Goal: Task Accomplishment & Management: Manage account settings

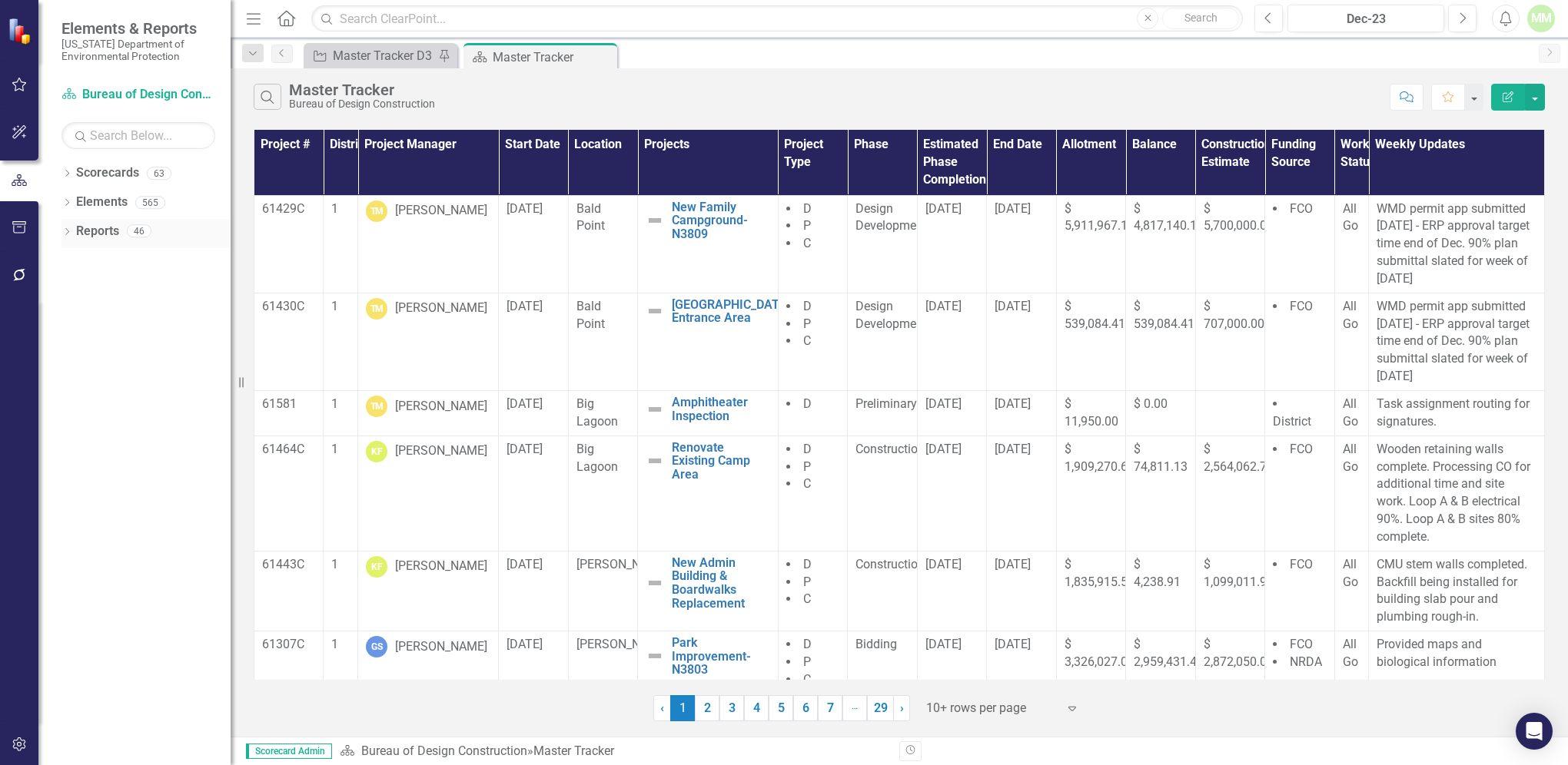
click at [117, 234] on link "Reports" at bounding box center [97, 231] width 43 height 17
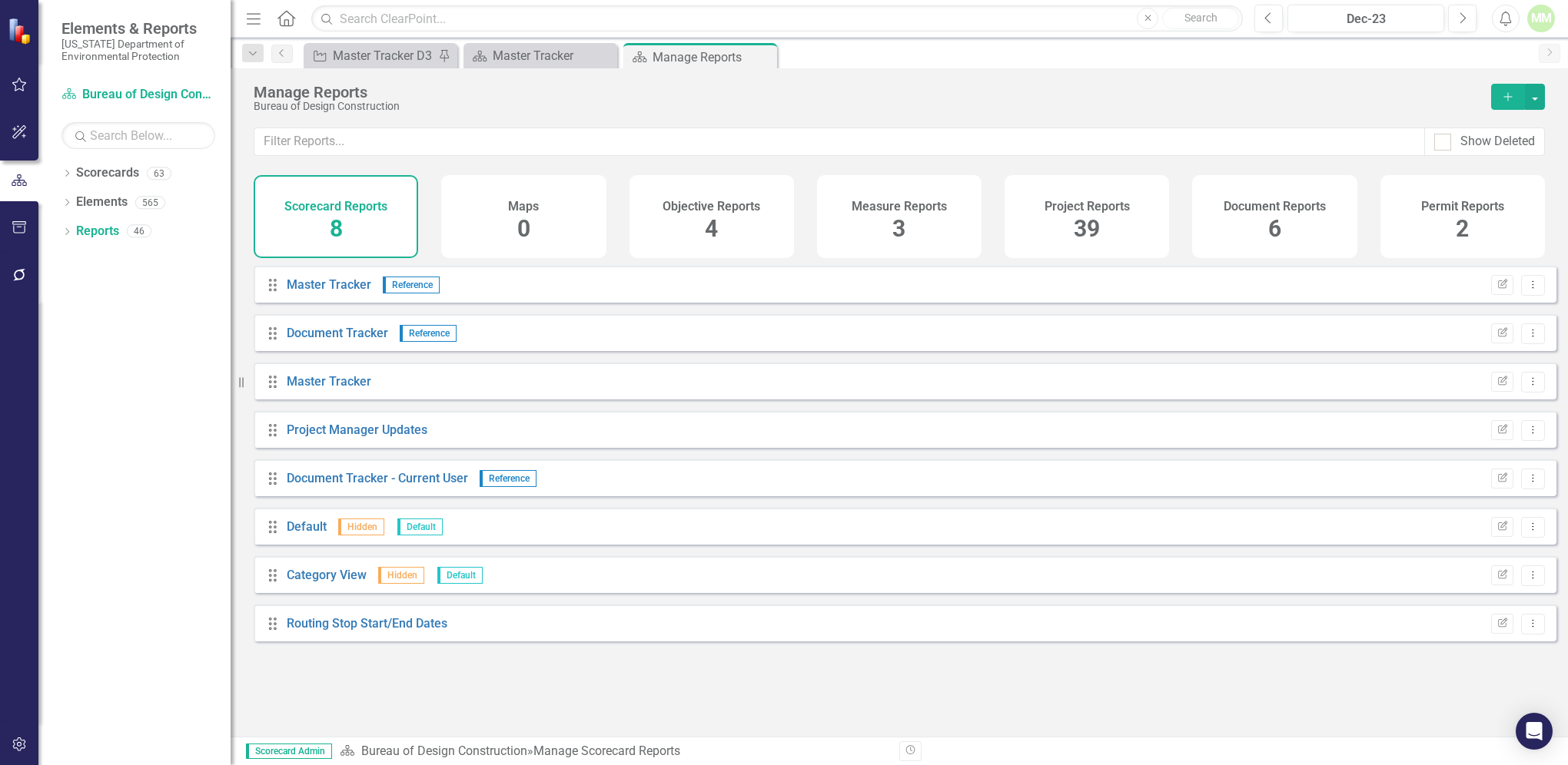
click at [1085, 238] on span "39" at bounding box center [1087, 229] width 26 height 27
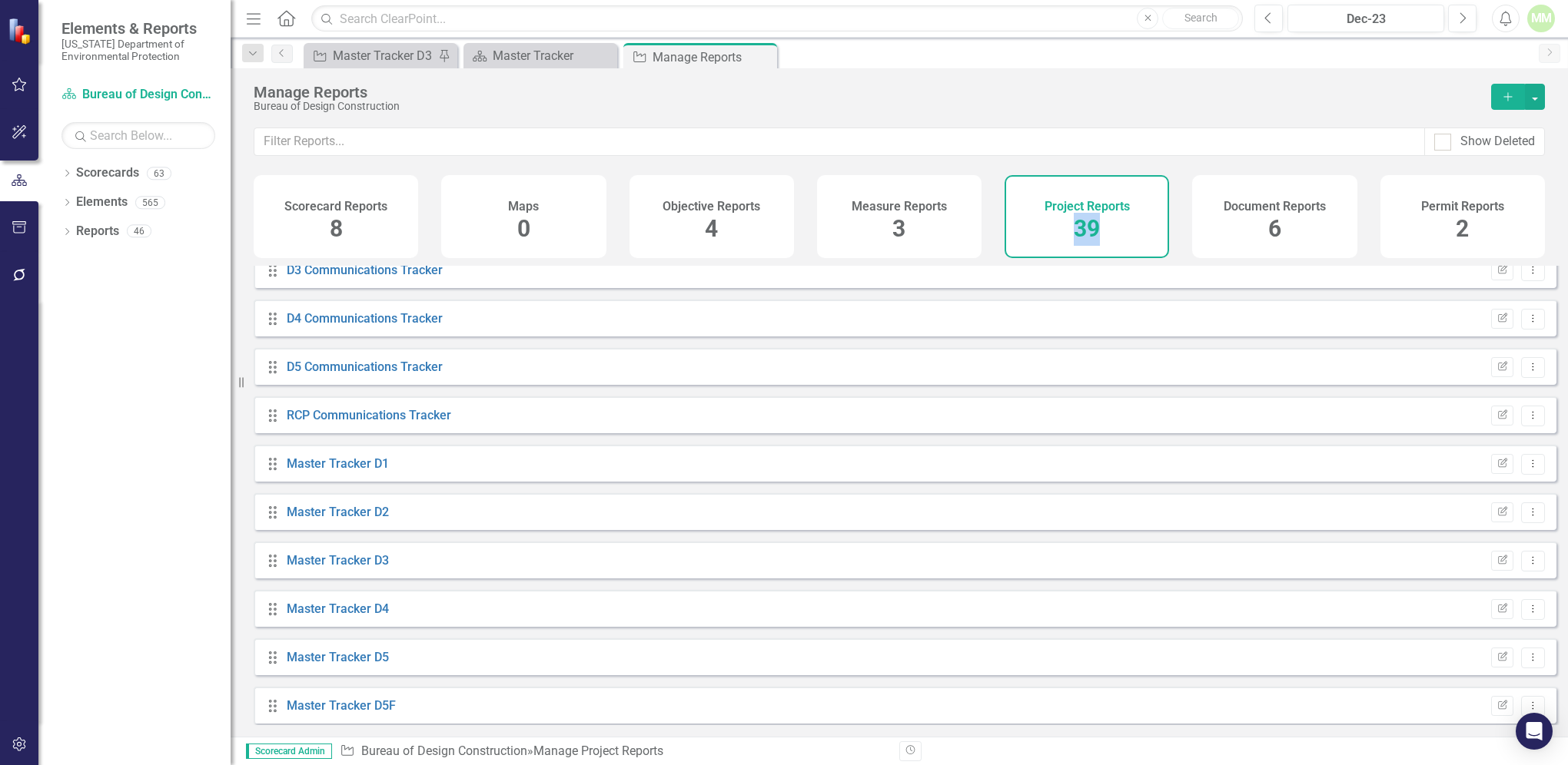
scroll to position [630, 0]
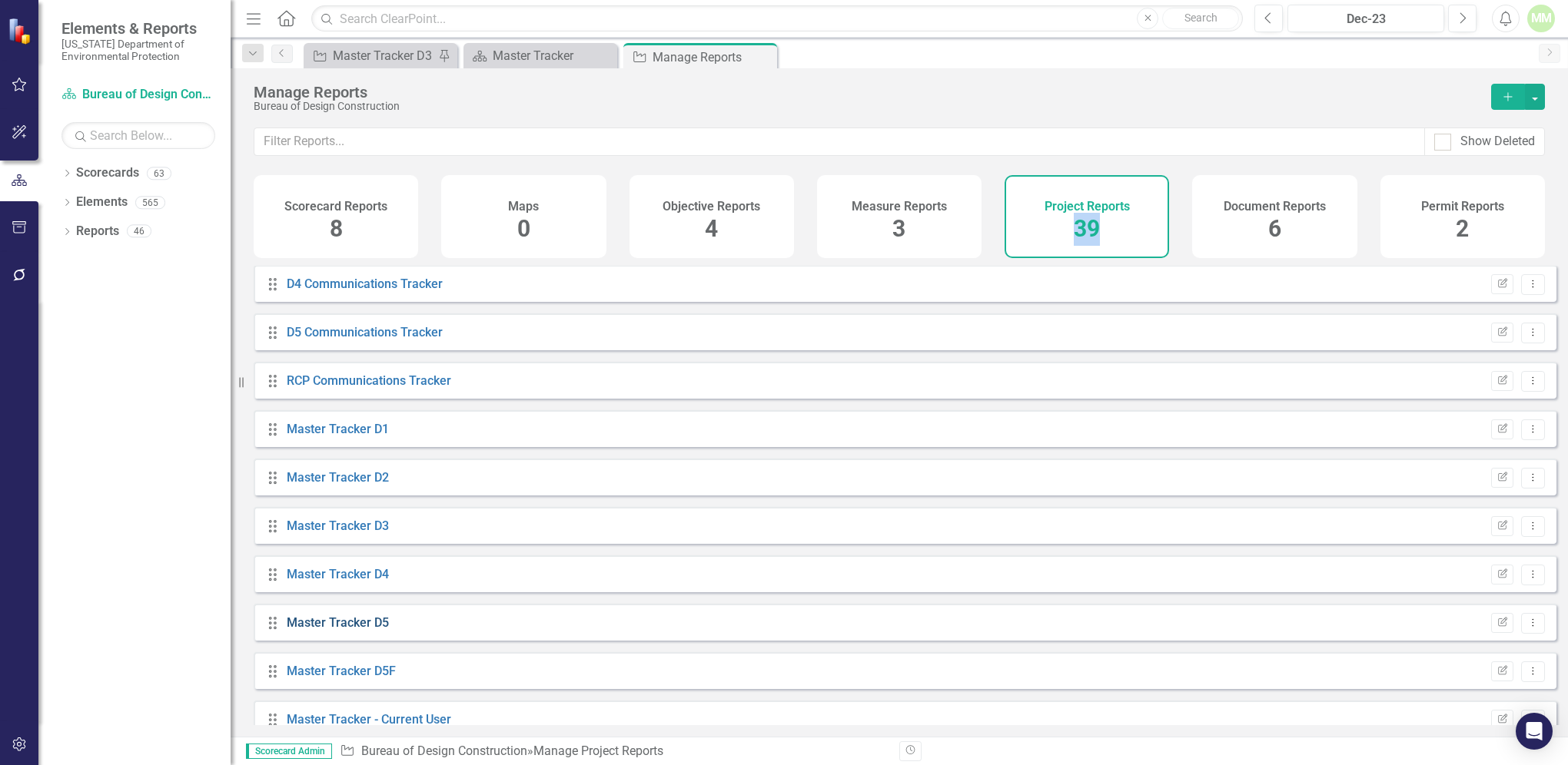
click at [343, 630] on link "Master Tracker D5" at bounding box center [338, 622] width 102 height 14
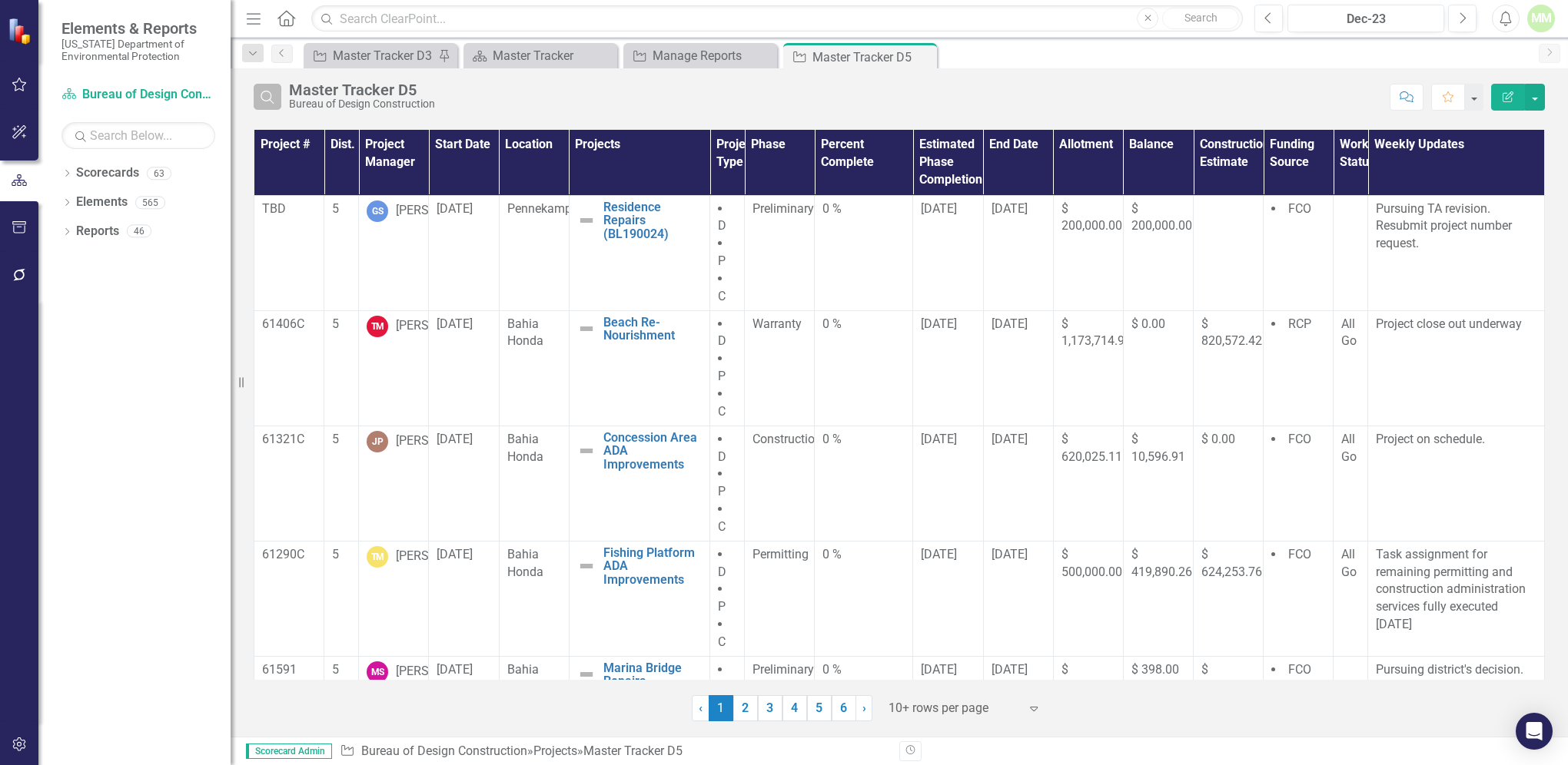
click at [269, 93] on icon "Search" at bounding box center [267, 97] width 17 height 13
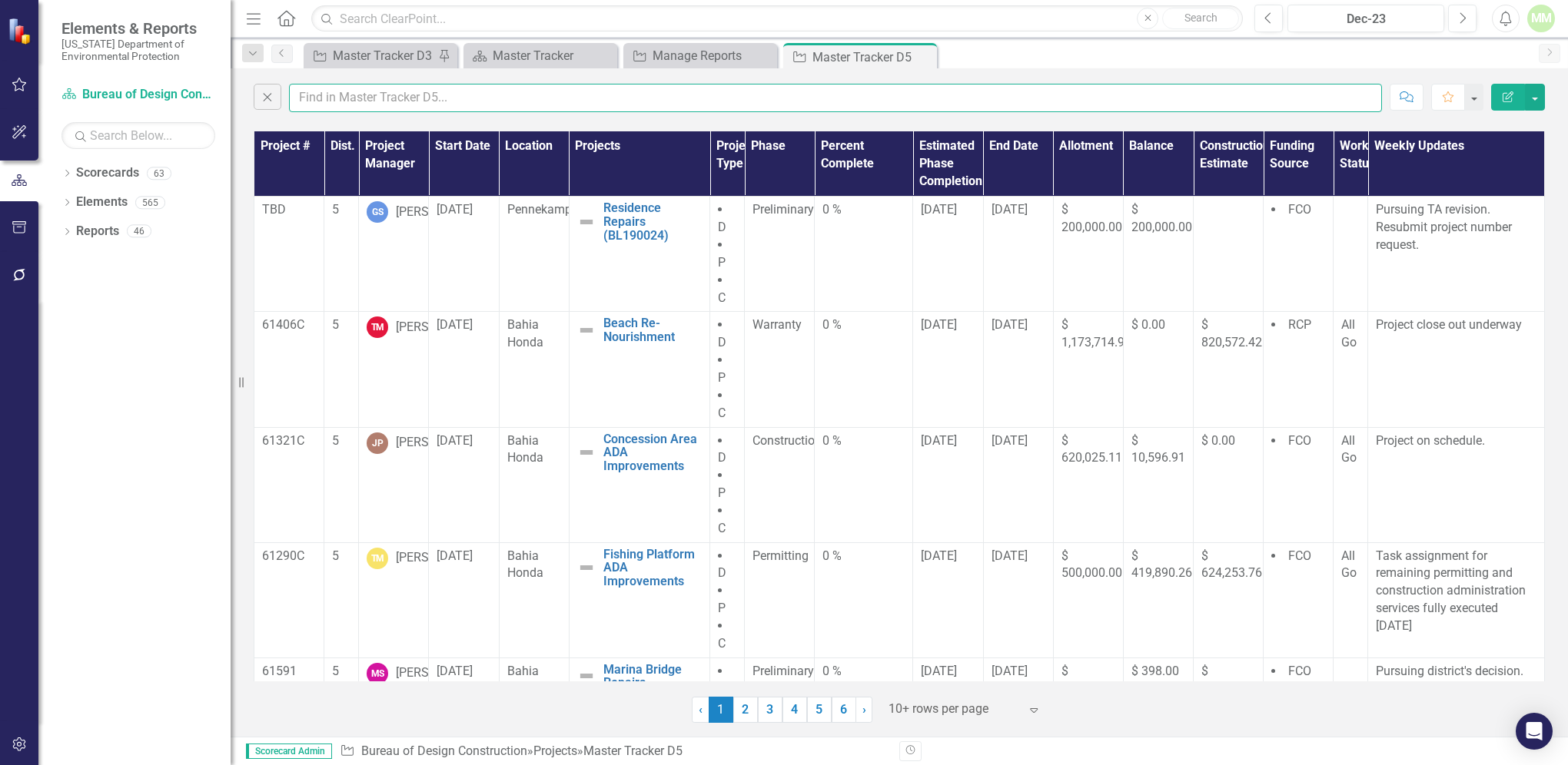
click at [310, 97] on input "text" at bounding box center [836, 98] width 1093 height 29
type input "[PERSON_NAME]"
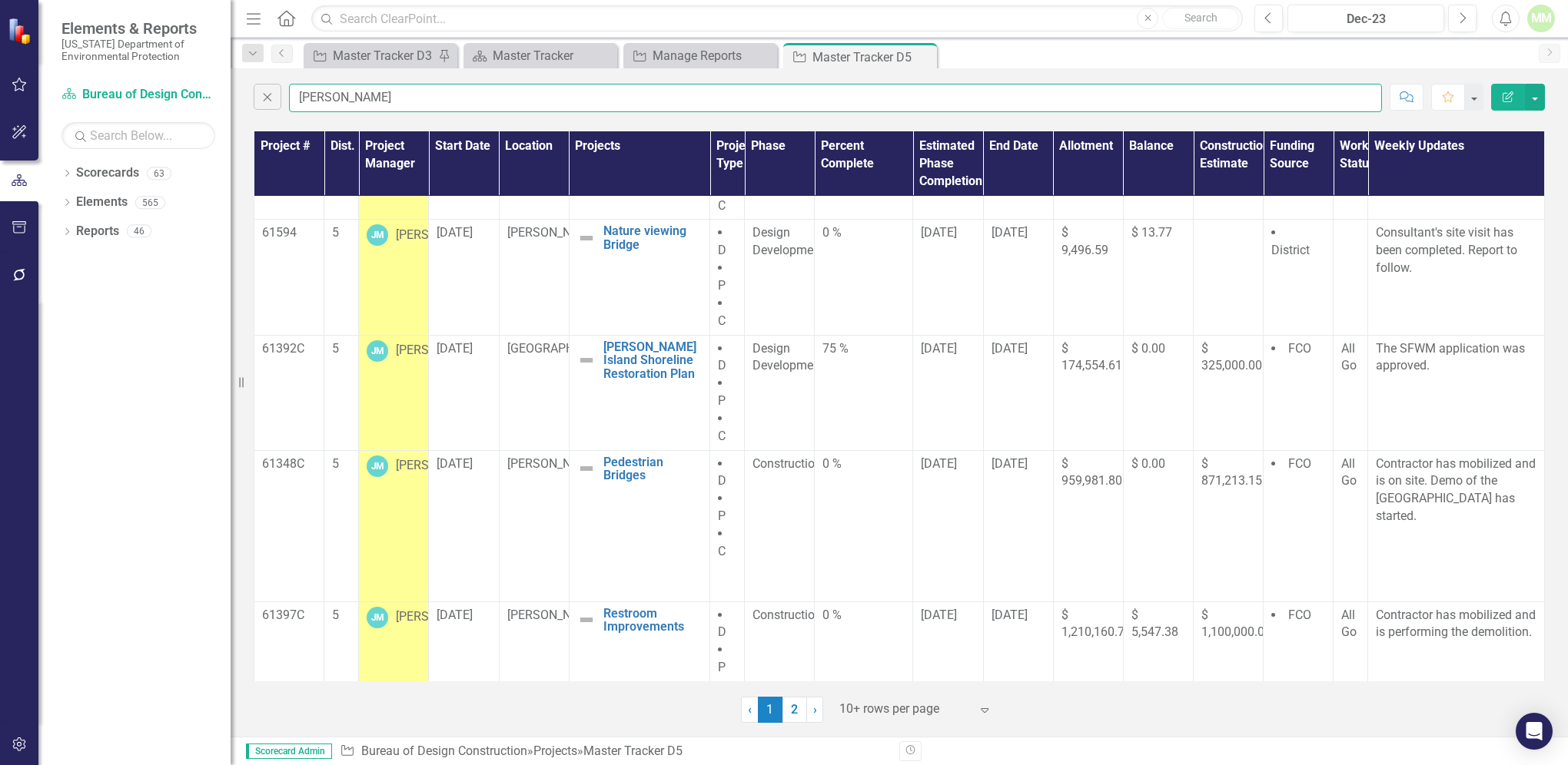
scroll to position [634, 0]
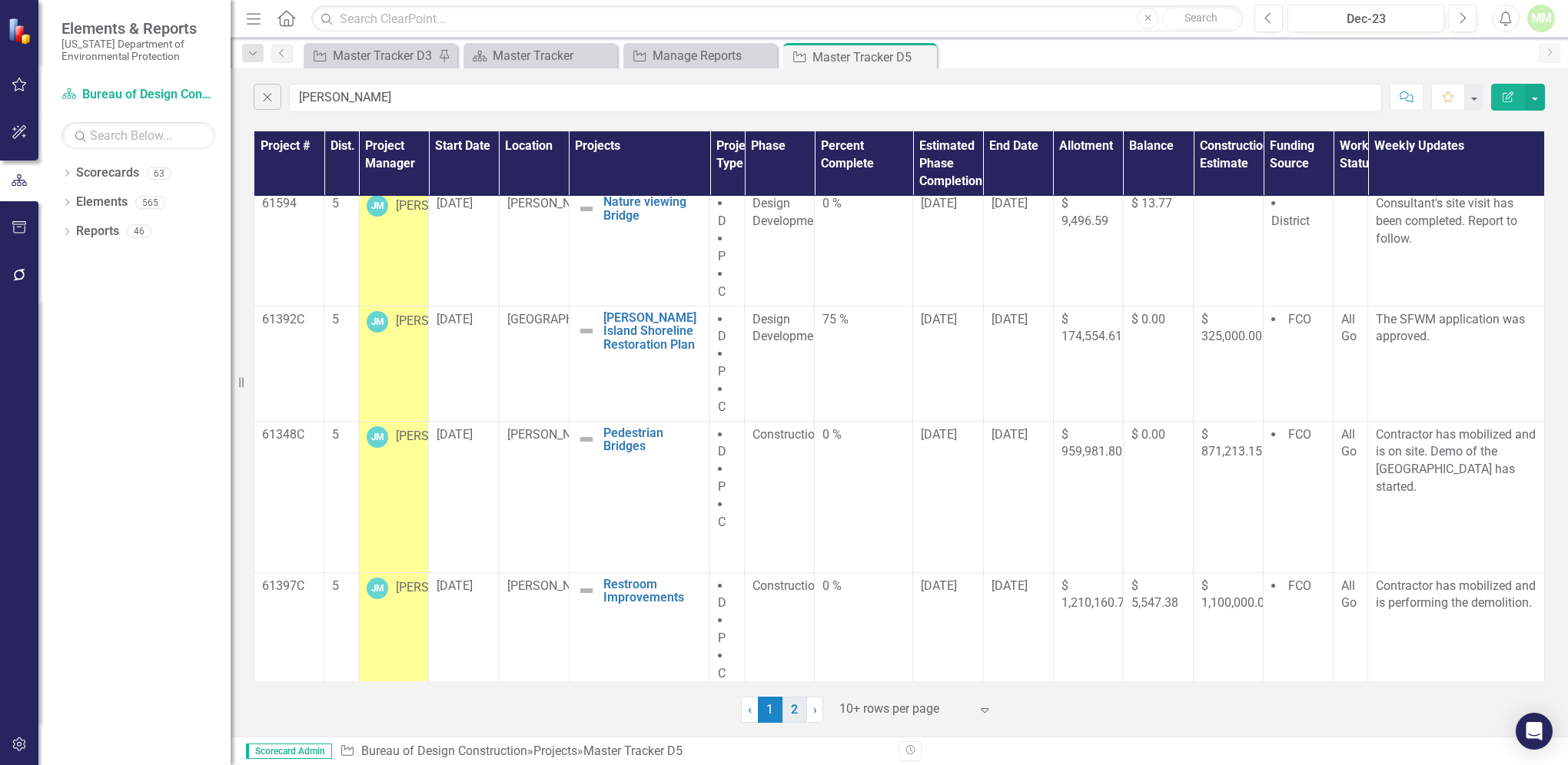
click at [791, 713] on link "2" at bounding box center [795, 710] width 25 height 26
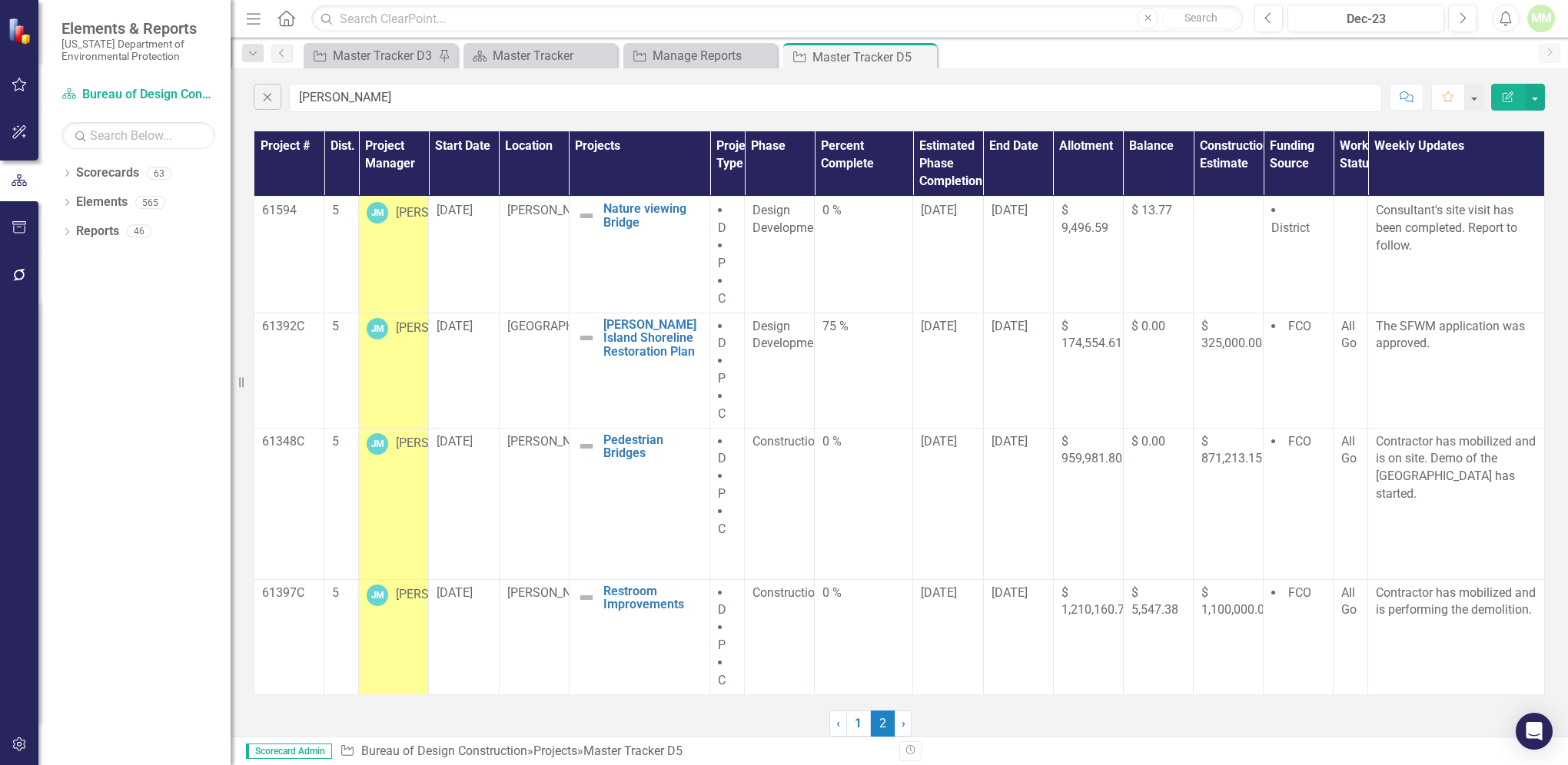
scroll to position [0, 0]
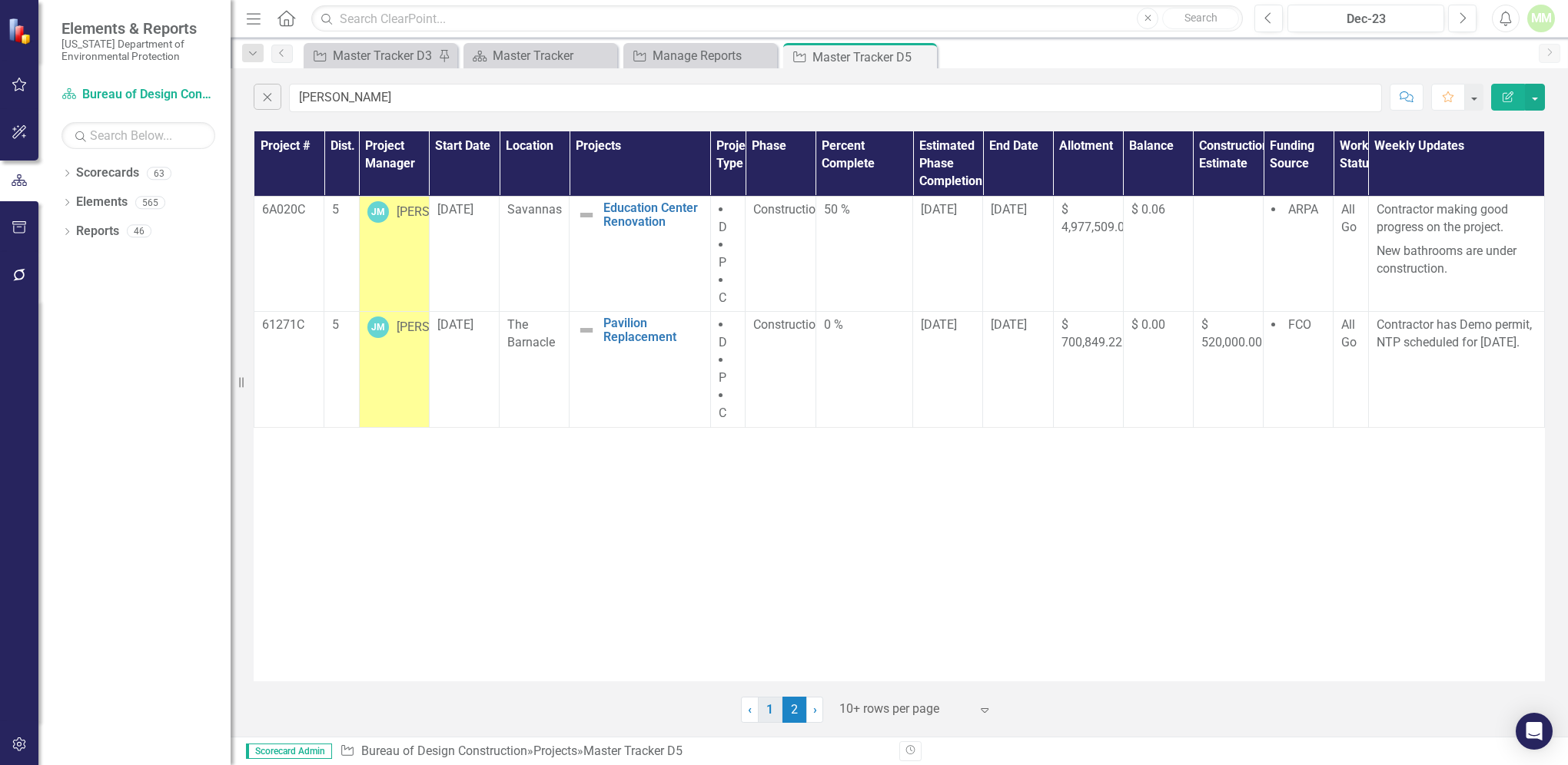
click at [765, 710] on link "1" at bounding box center [770, 710] width 25 height 26
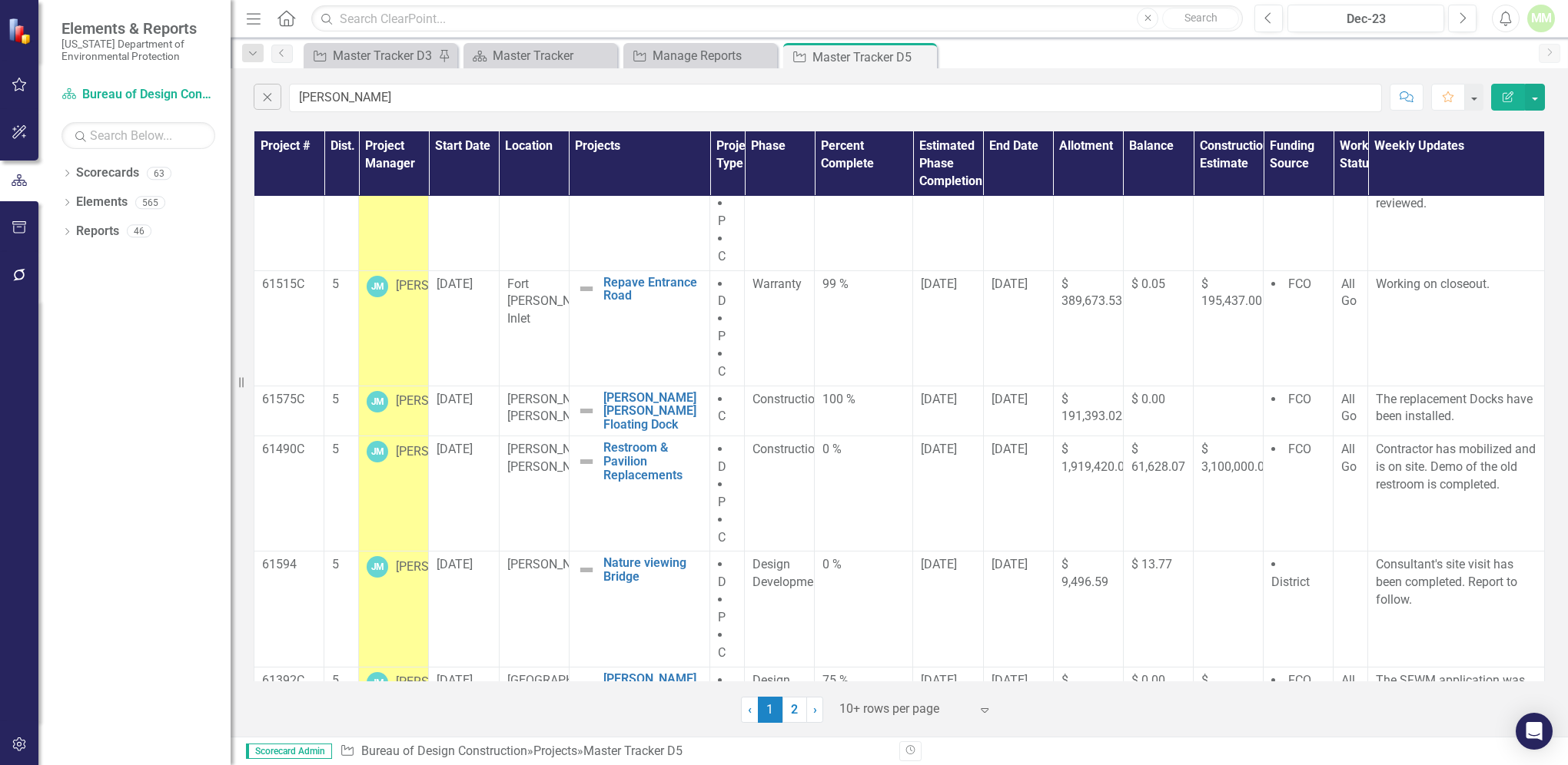
scroll to position [274, 0]
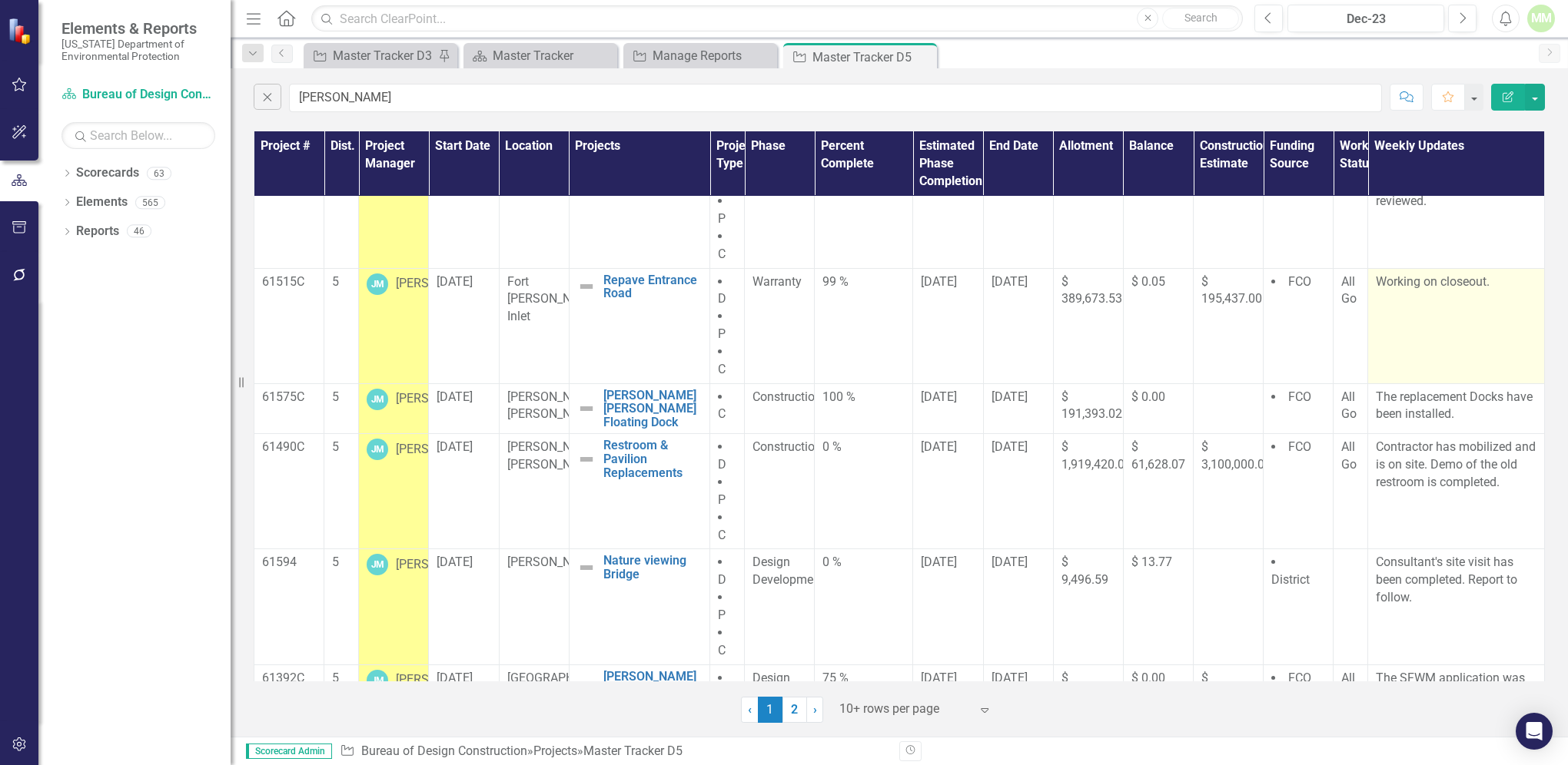
click at [1494, 286] on p "Working on closeout." at bounding box center [1456, 282] width 161 height 17
click at [1491, 280] on p "Working on closeout." at bounding box center [1456, 282] width 161 height 17
click at [1381, 284] on p "Working on closeout." at bounding box center [1456, 282] width 161 height 17
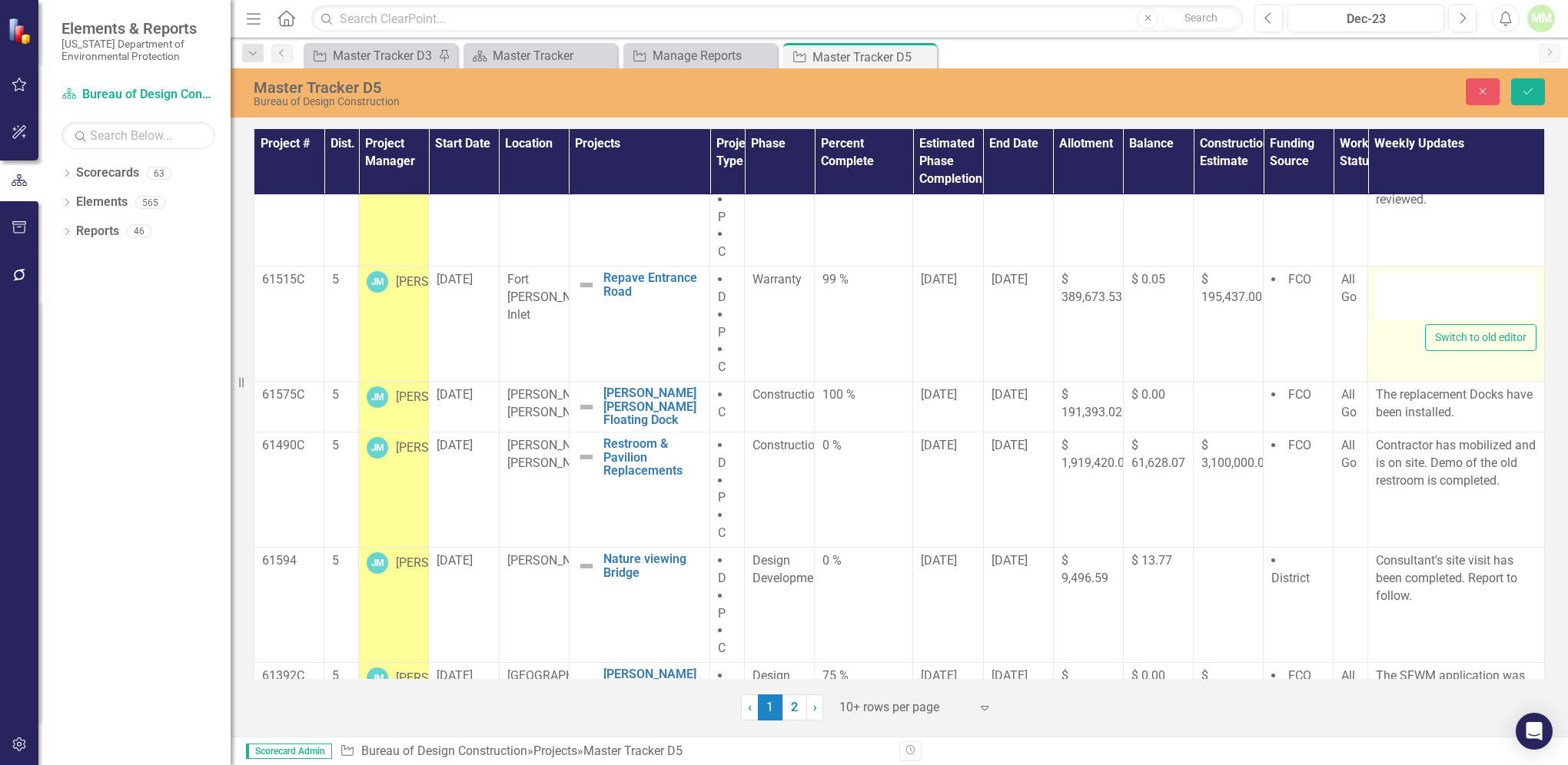
type textarea "<p>Working on closeout.&nbsp;</p>"
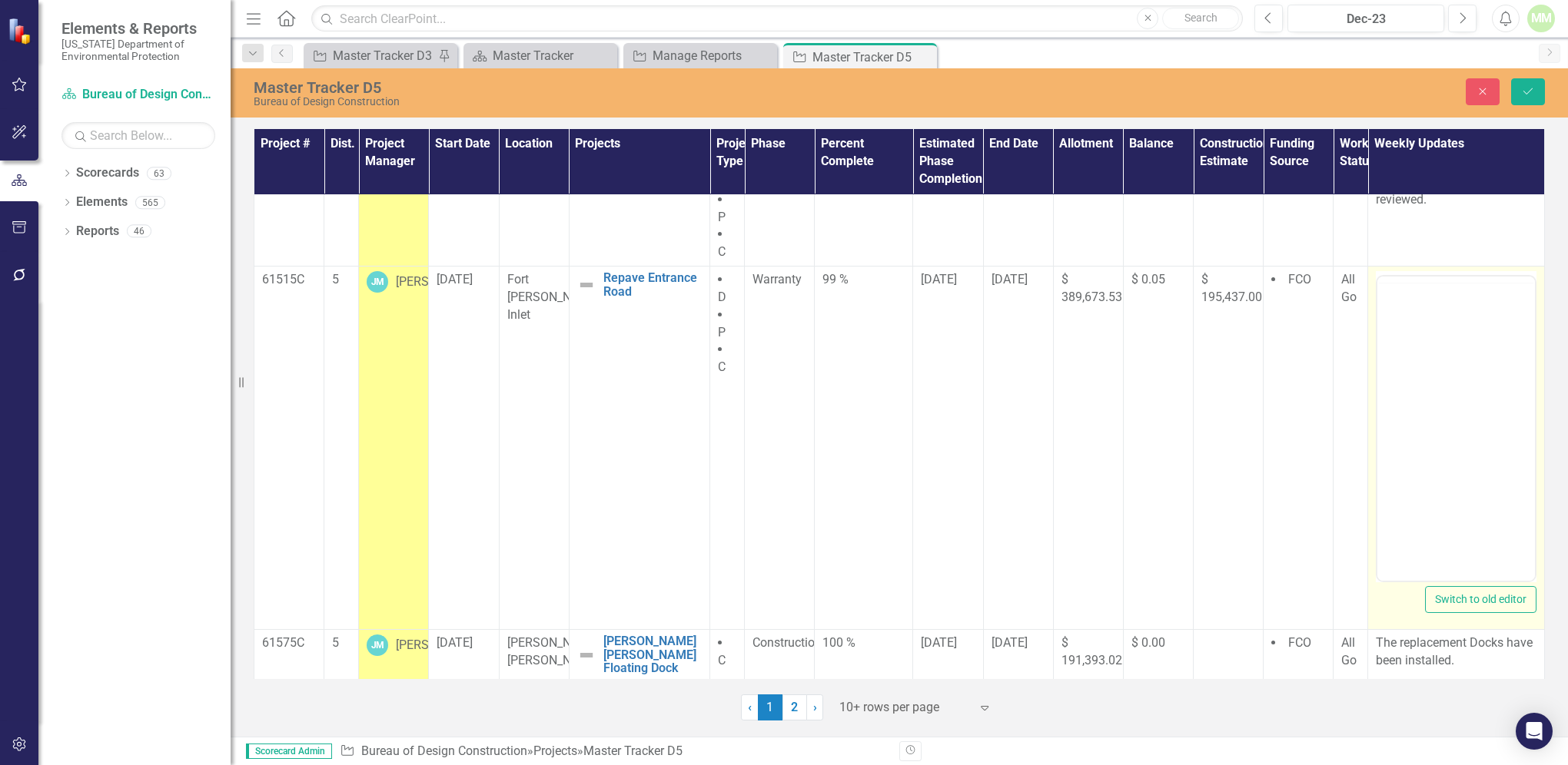
scroll to position [0, 0]
drag, startPoint x: 2758, startPoint y: 596, endPoint x: 1385, endPoint y: 324, distance: 1399.7
click at [1385, 324] on p "Working on closeout." at bounding box center [1456, 325] width 150 height 18
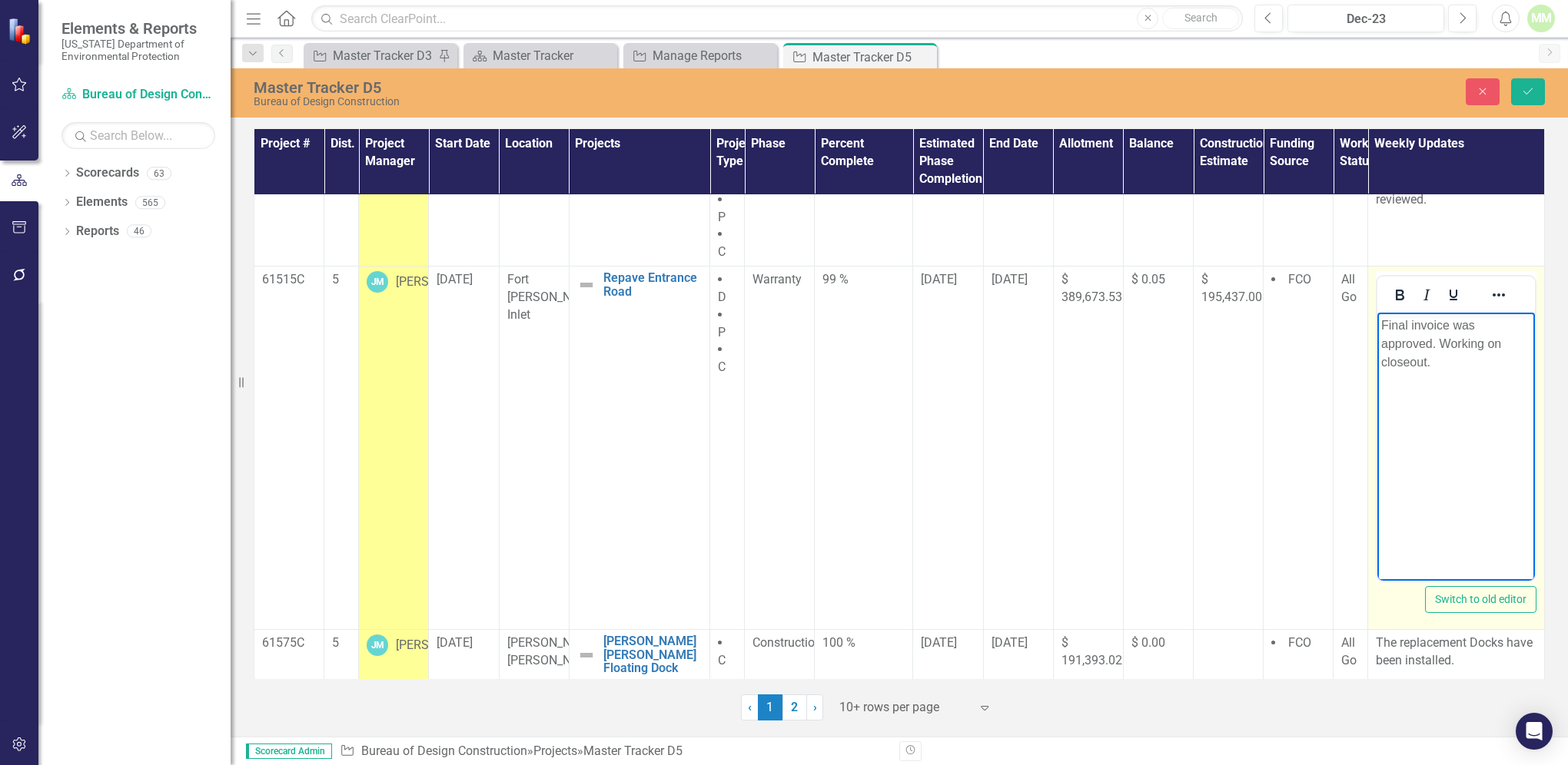
click at [1437, 360] on p "Final invoice was approved. Working on closeout." at bounding box center [1456, 344] width 150 height 55
click at [1478, 323] on p "Final invoice was approved. Working on closeout." at bounding box center [1456, 344] width 150 height 55
click at [1507, 360] on p "Final invoice was submitted and approved. Working on closeout." at bounding box center [1456, 344] width 150 height 55
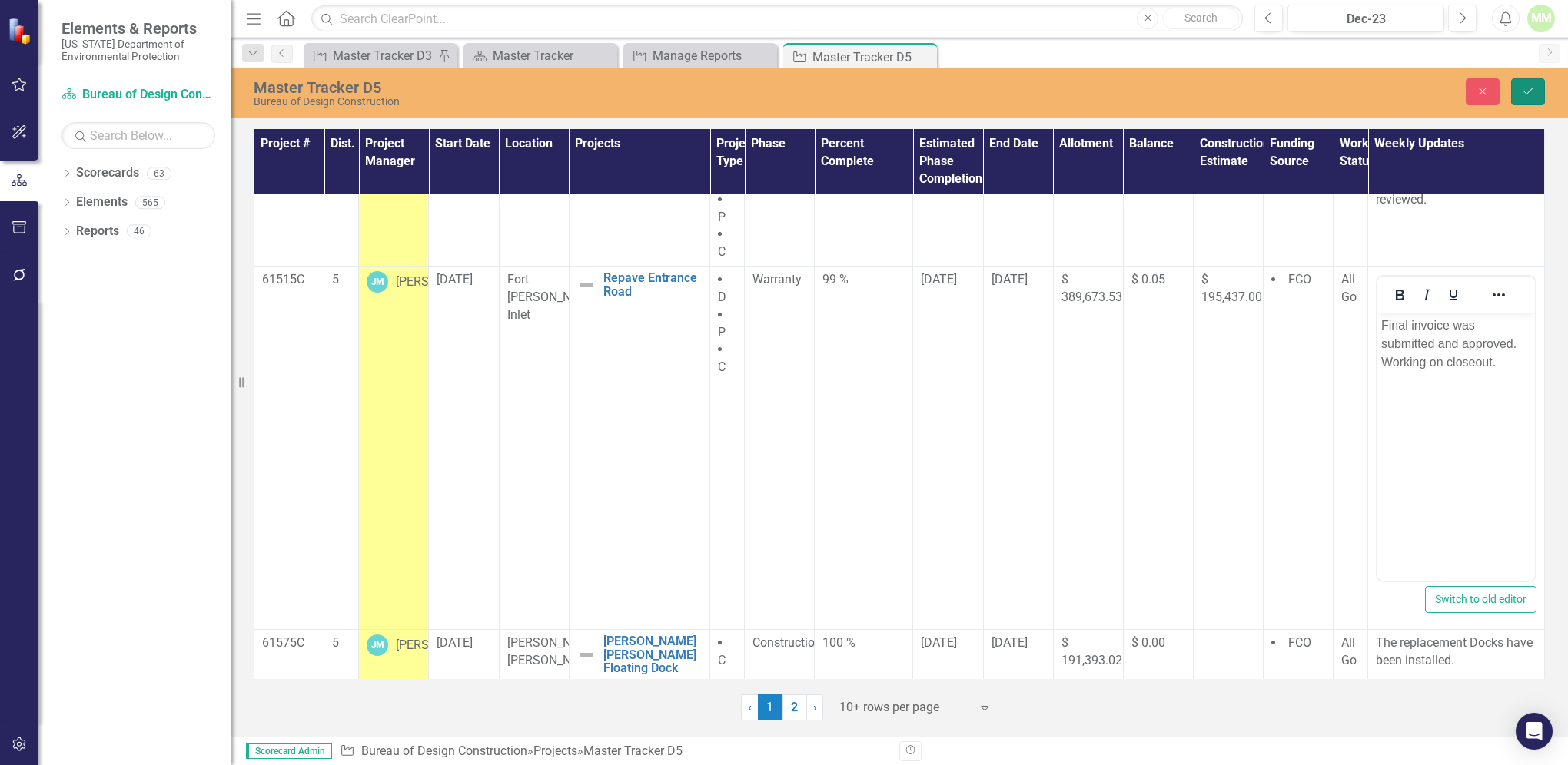
click at [1525, 85] on button "Save" at bounding box center [1528, 92] width 34 height 27
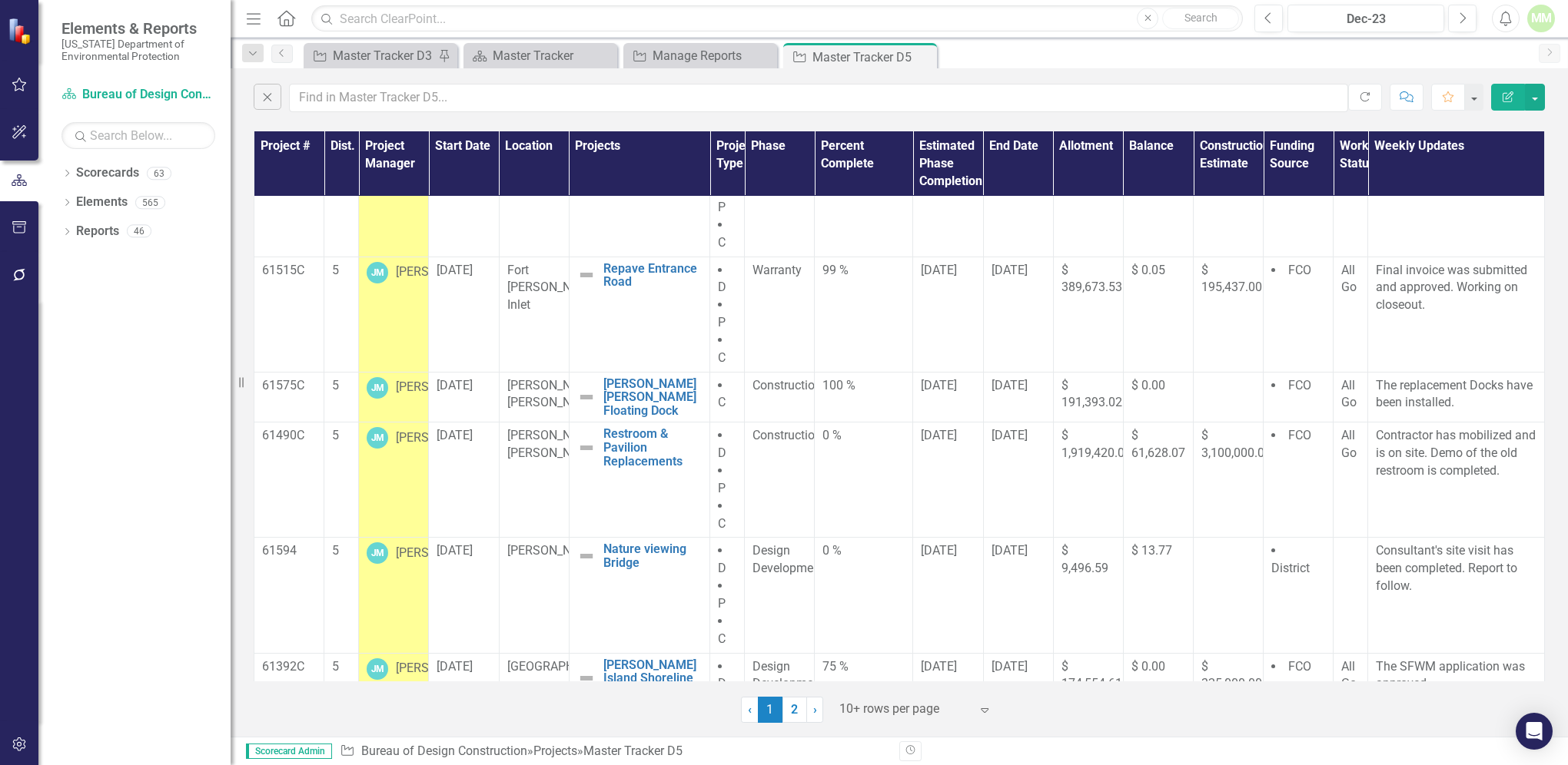
scroll to position [313, 0]
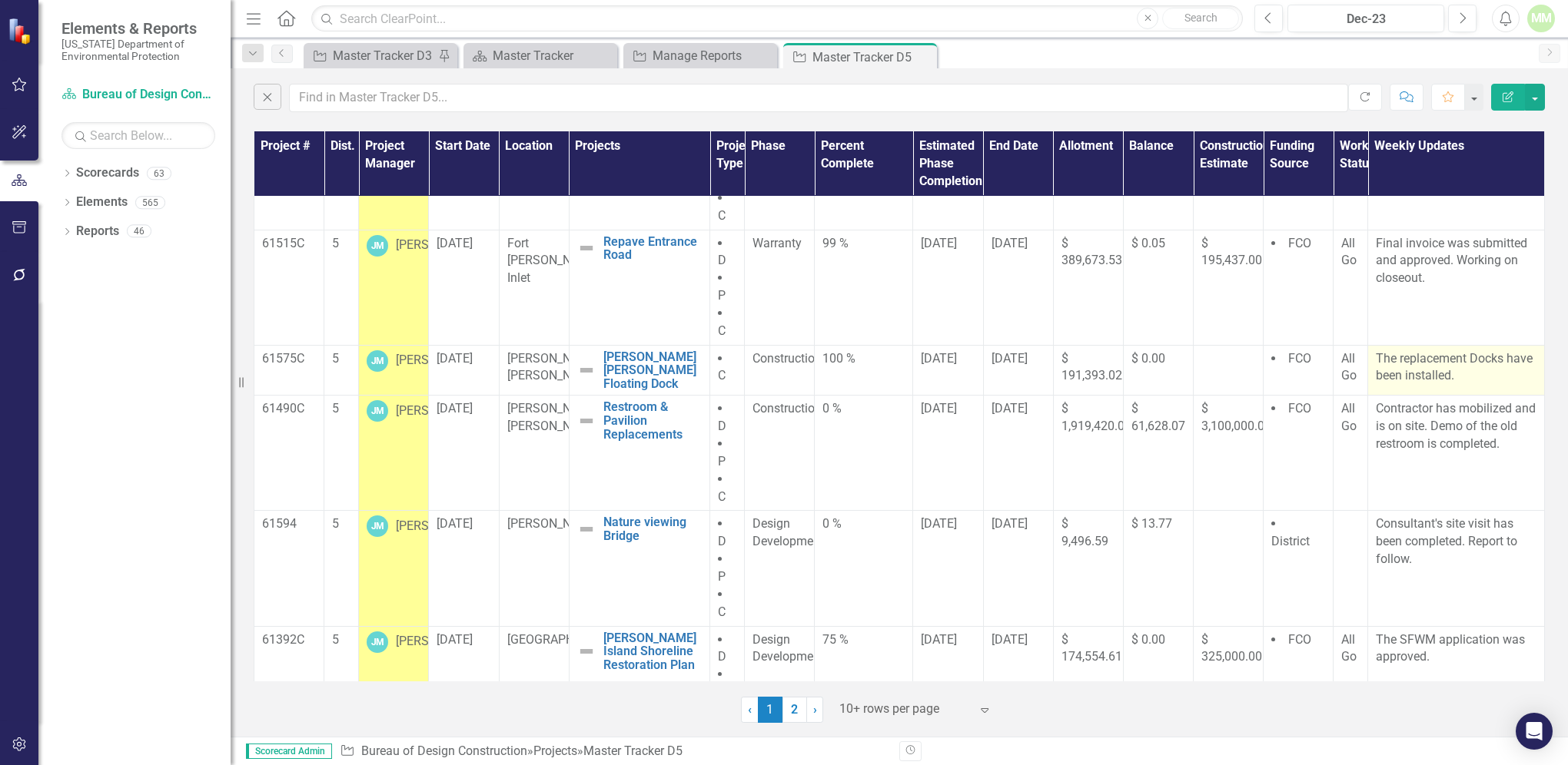
click at [1461, 375] on p "The replacement Docks have been installed." at bounding box center [1456, 367] width 161 height 36
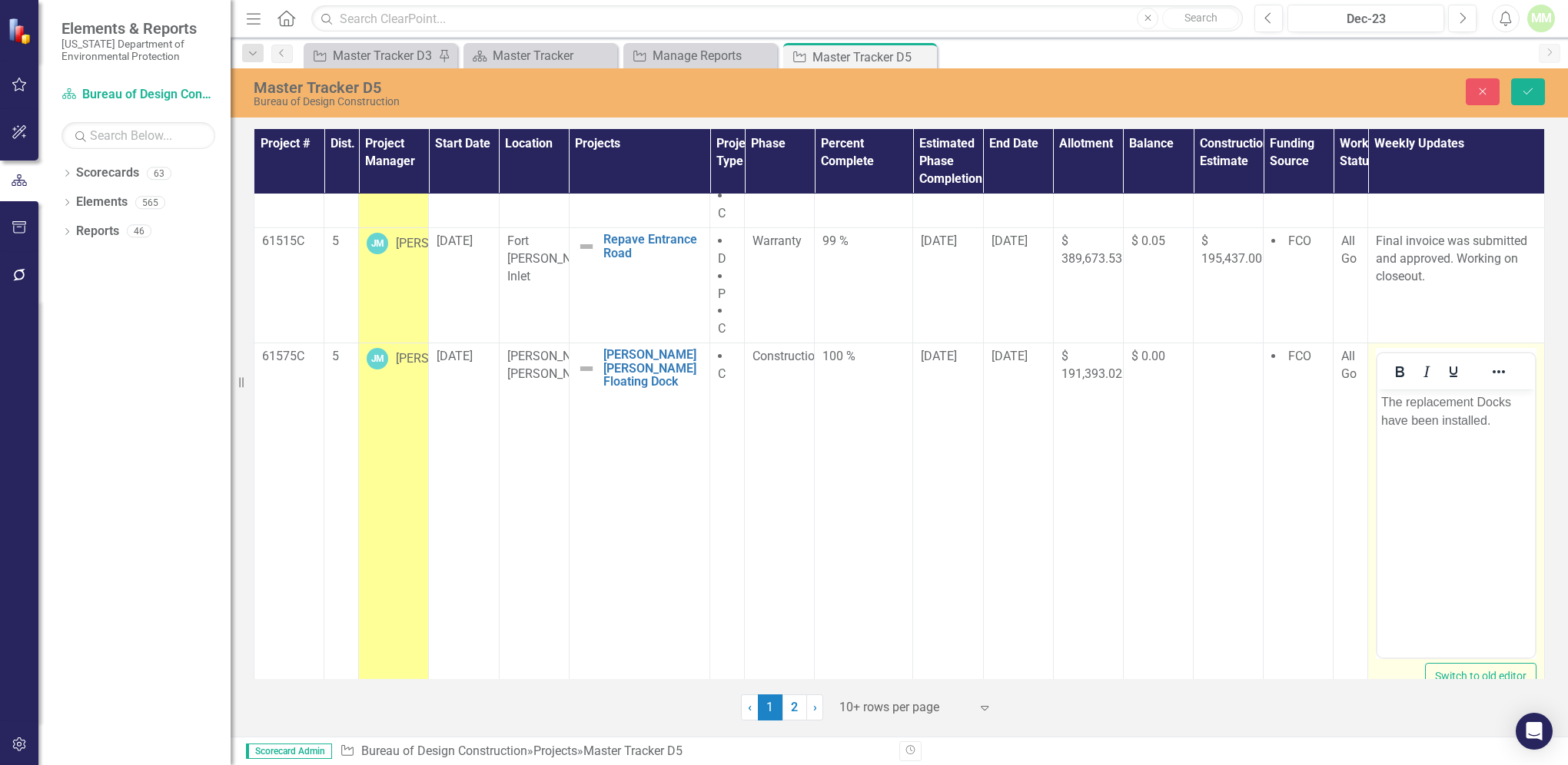
scroll to position [0, 0]
click at [1502, 417] on p "The replacement Docks have been installed." at bounding box center [1456, 412] width 150 height 37
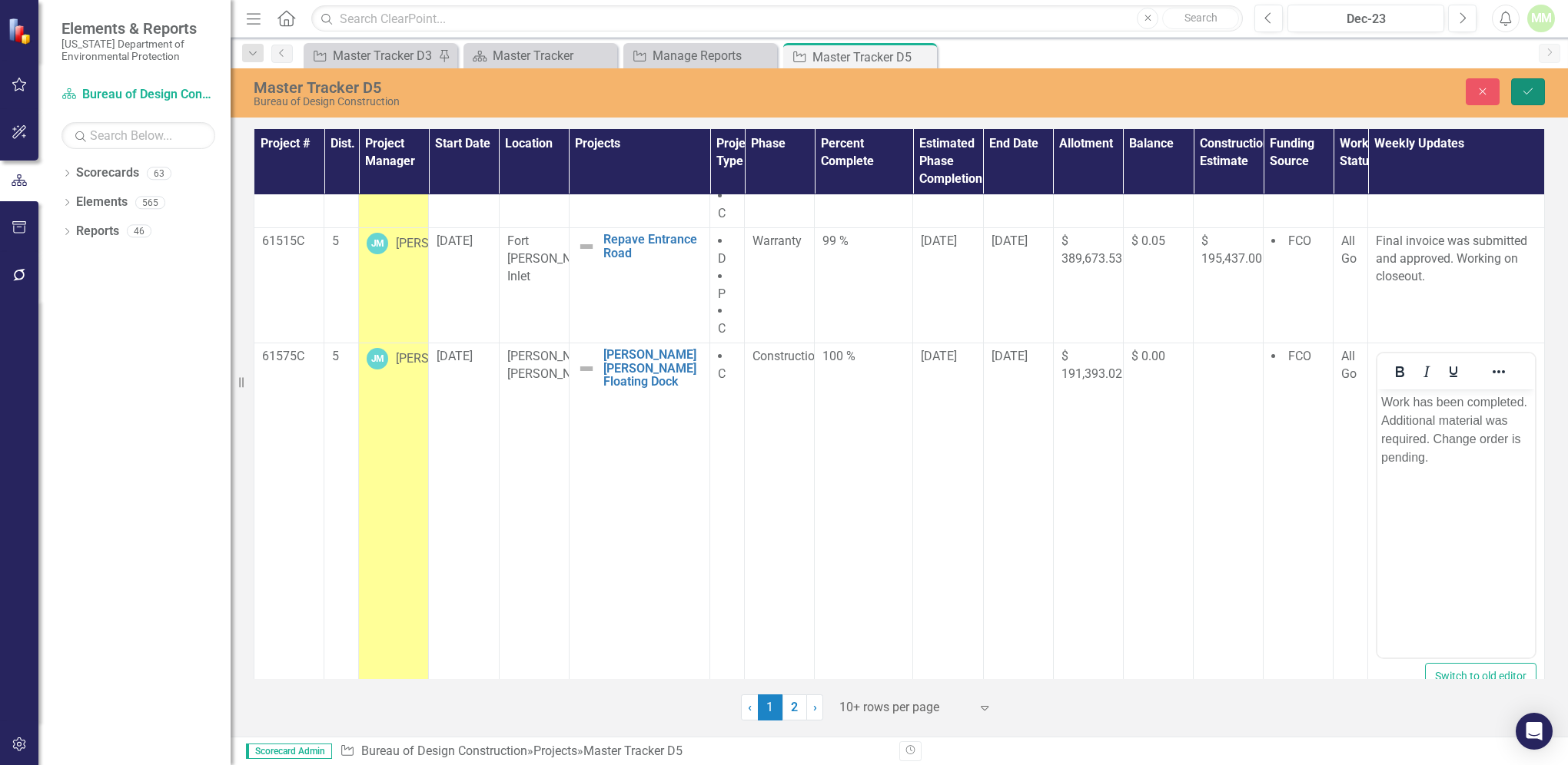
click at [1523, 90] on icon "Save" at bounding box center [1528, 92] width 13 height 11
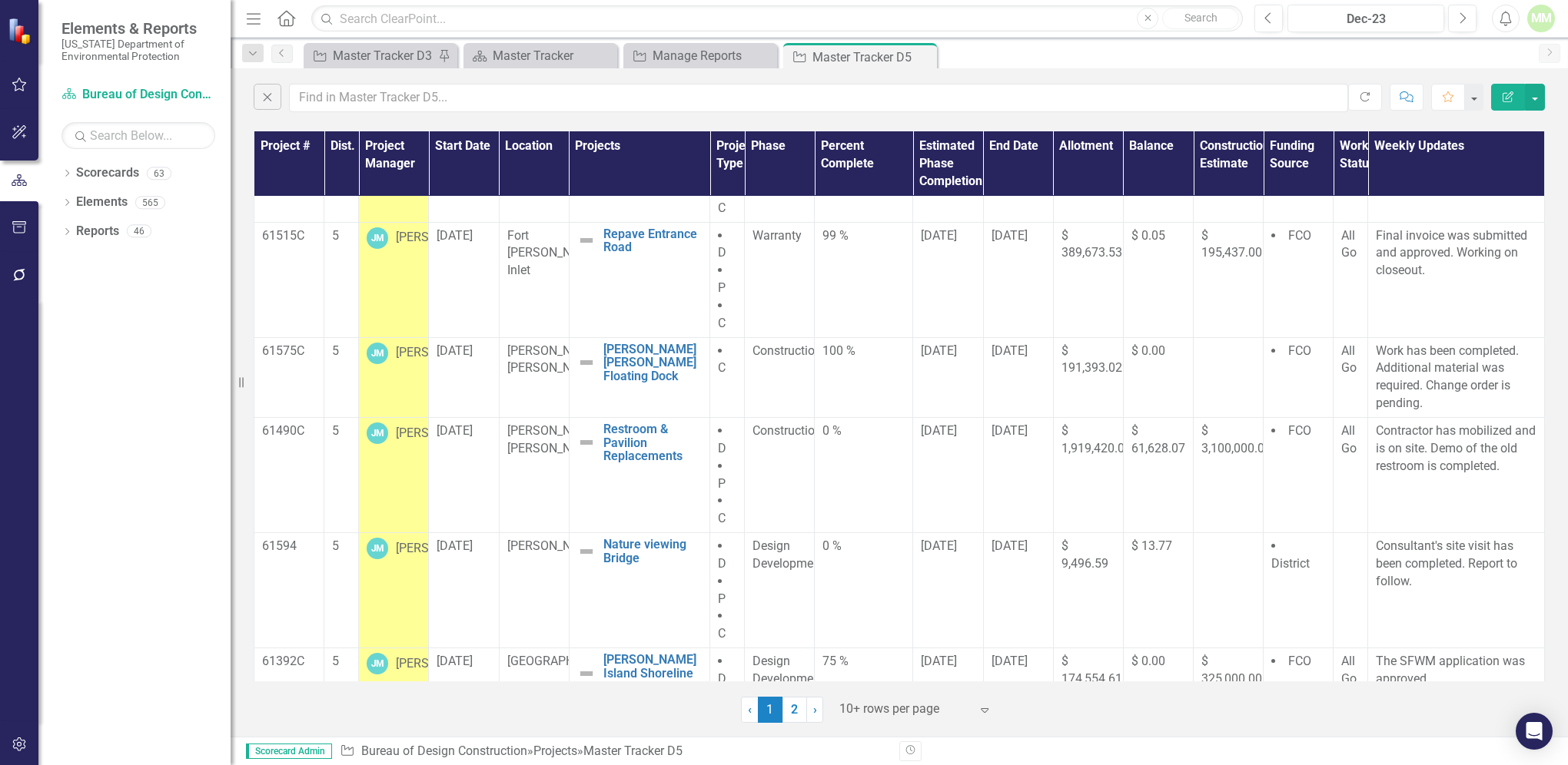
scroll to position [348, 0]
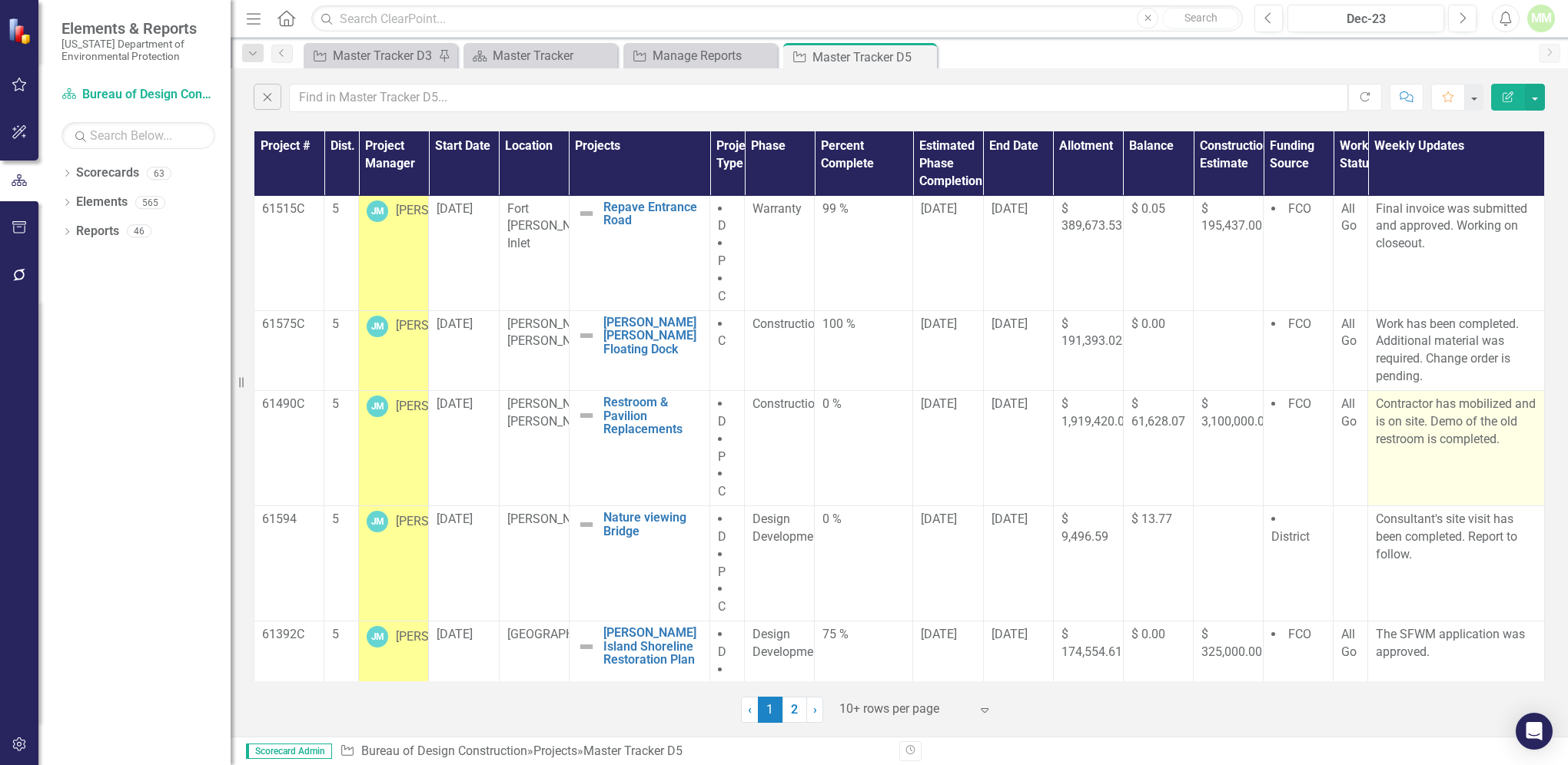
click at [1452, 458] on td "Contractor has mobilized and is on site. Demo of the old restroom is completed." at bounding box center [1456, 449] width 177 height 116
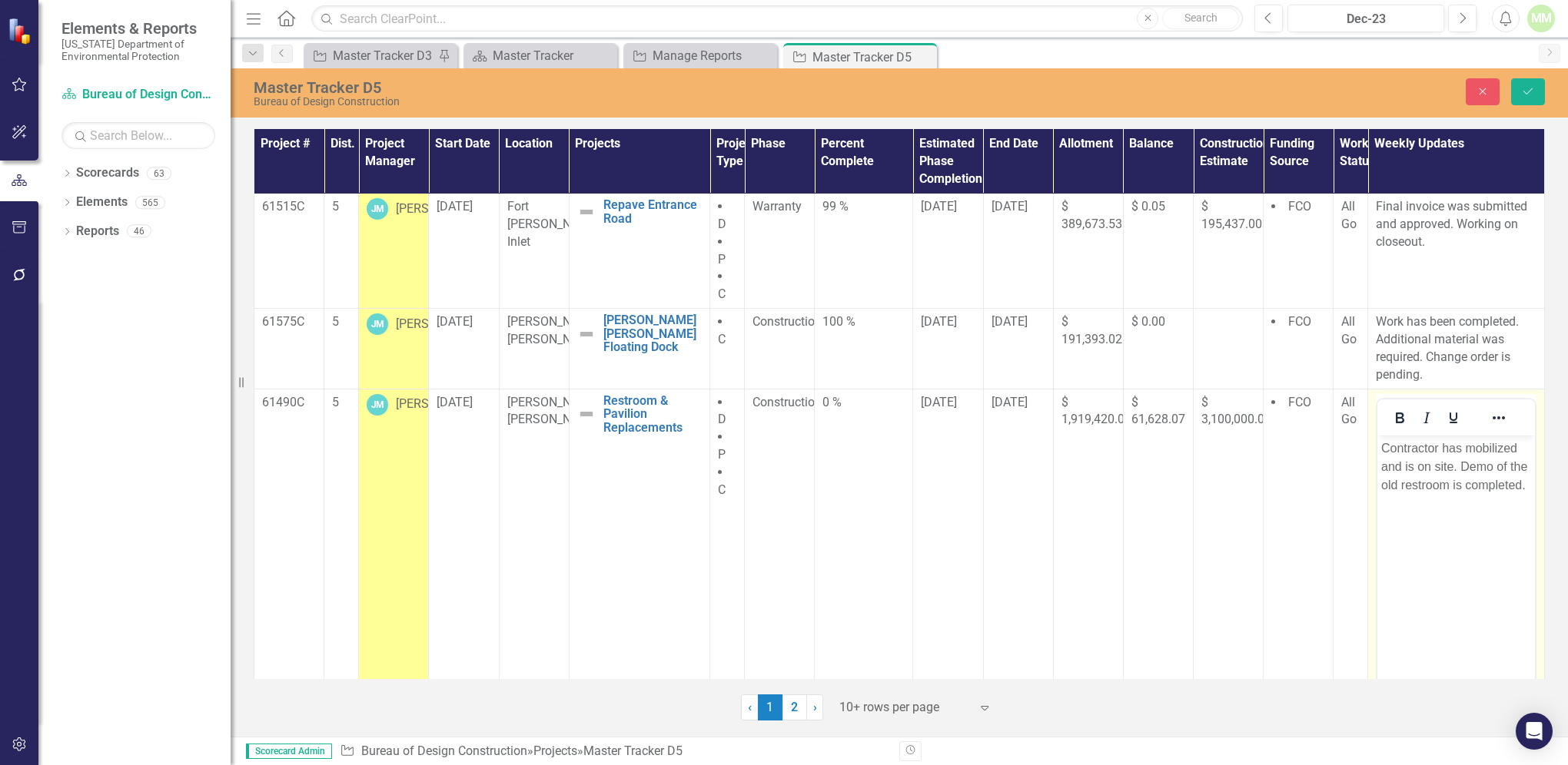
scroll to position [0, 0]
drag, startPoint x: 2830, startPoint y: 893, endPoint x: 1527, endPoint y: 484, distance: 1365.7
click at [1527, 483] on p "Contractor has mobilized and is on site. Demo of the old restroom is completed." at bounding box center [1456, 466] width 150 height 55
click at [1524, 95] on icon "Save" at bounding box center [1528, 92] width 13 height 11
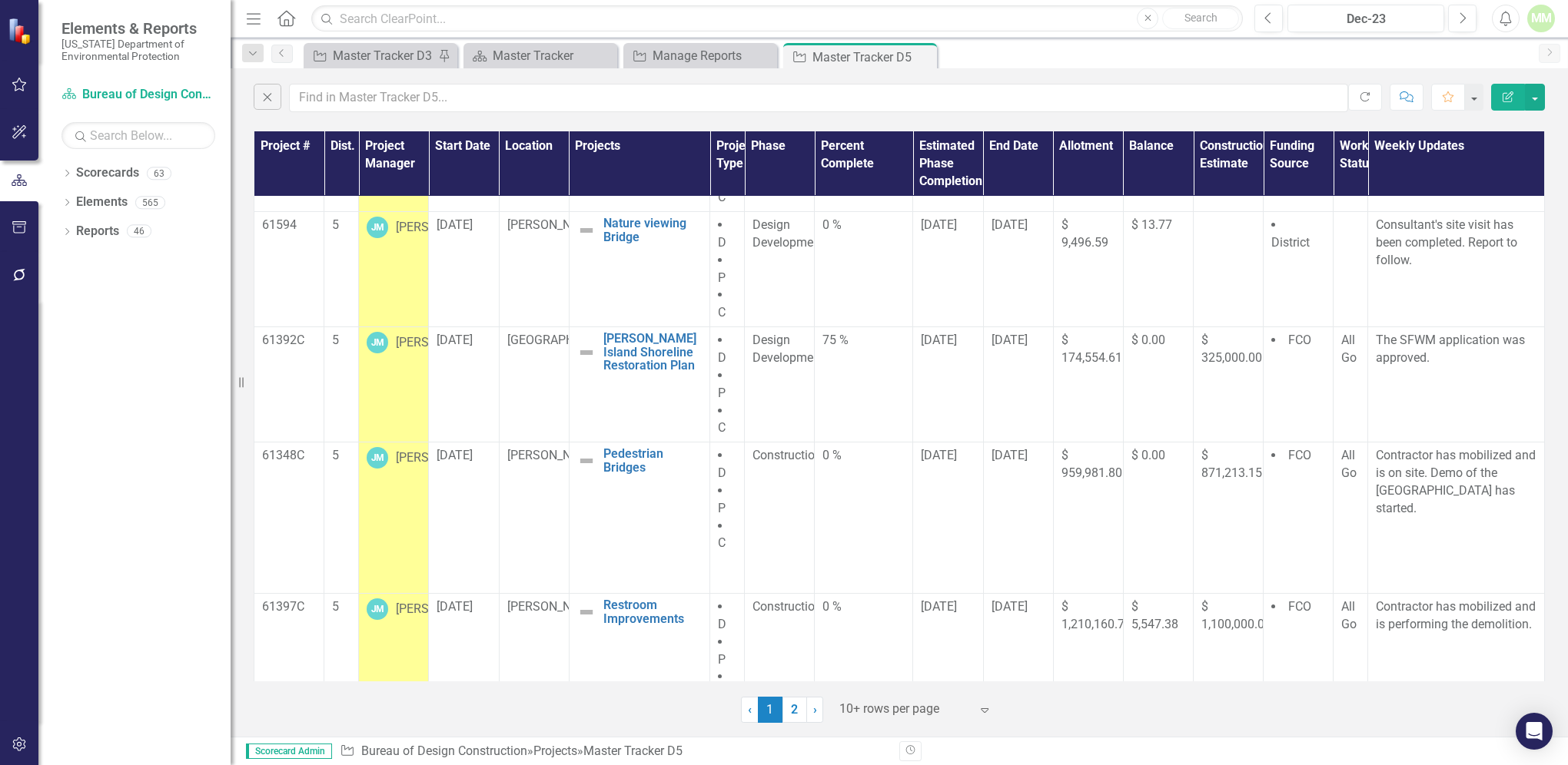
scroll to position [657, 0]
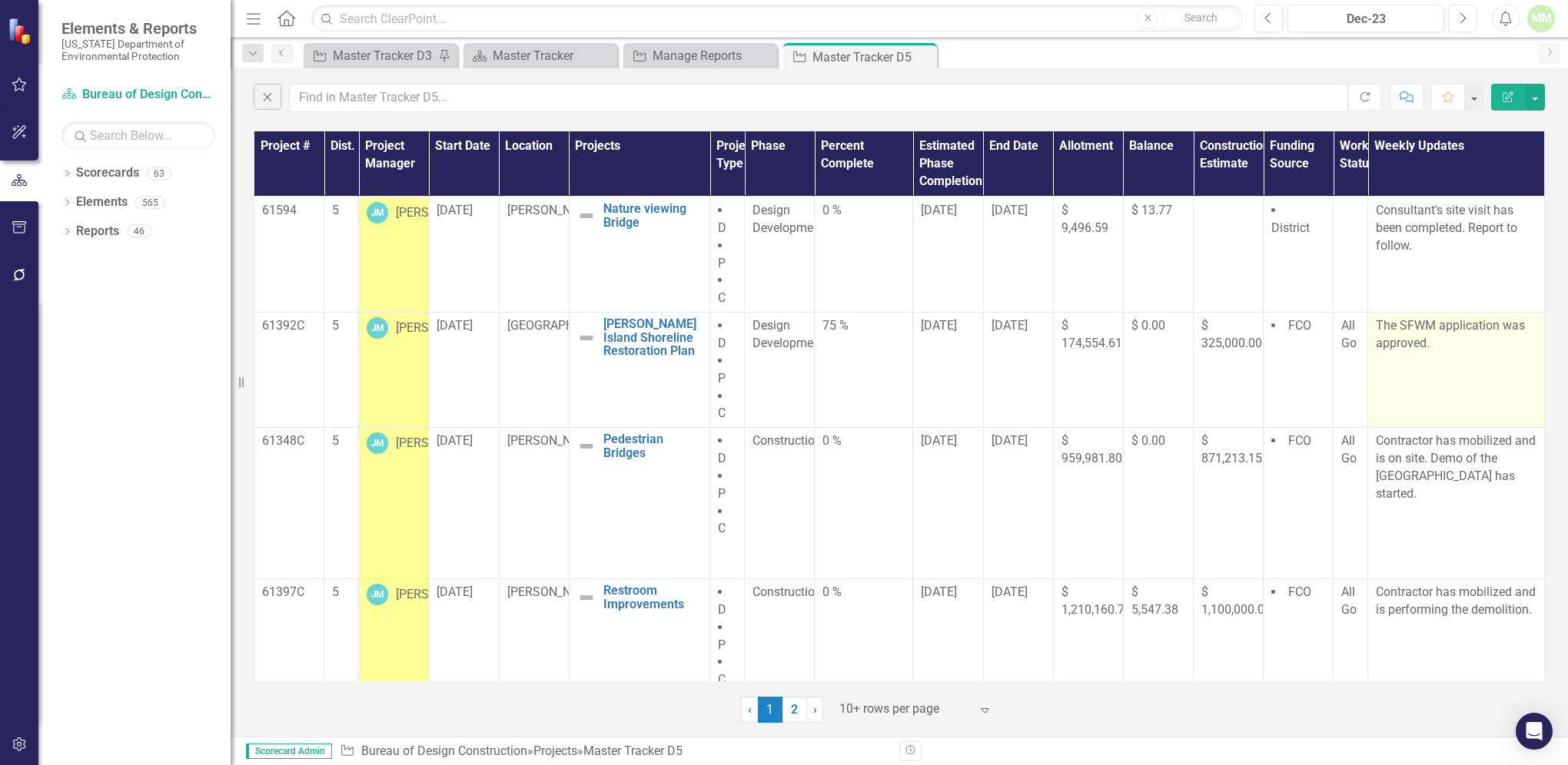
click at [1436, 351] on p "The SFWM application was approved." at bounding box center [1456, 335] width 161 height 36
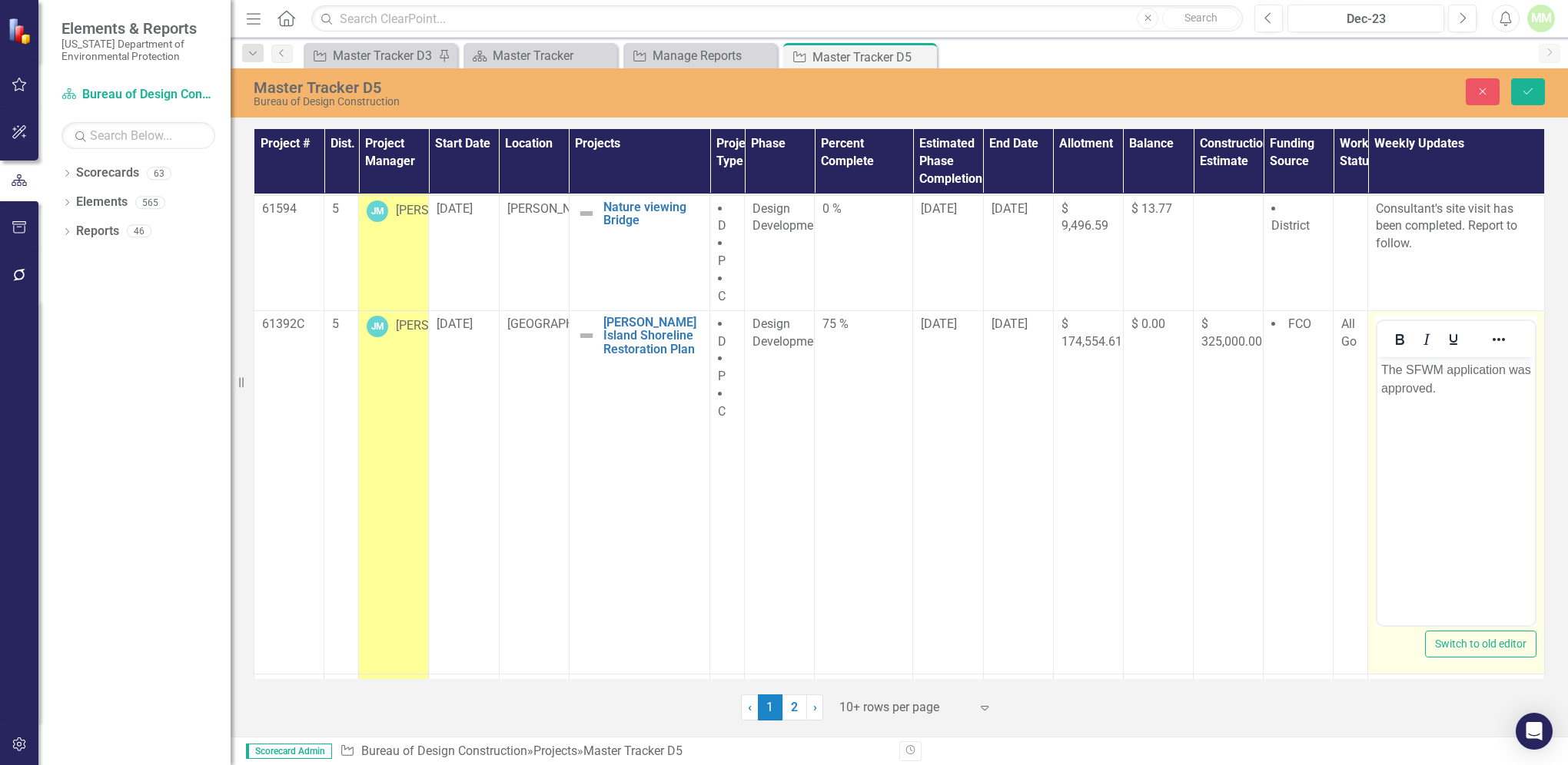
scroll to position [0, 0]
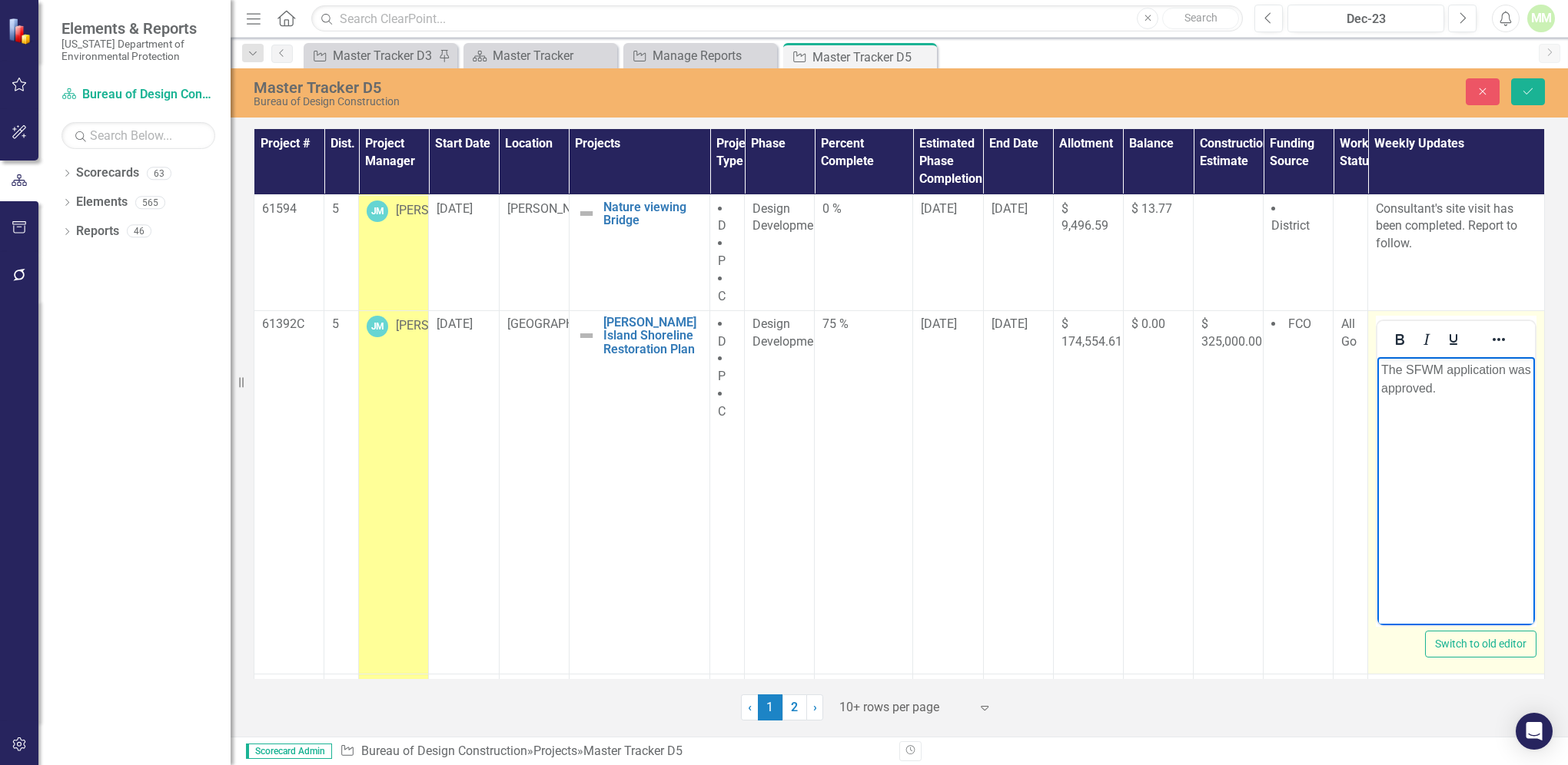
click at [1471, 390] on p "The SFWM application was approved." at bounding box center [1456, 379] width 150 height 37
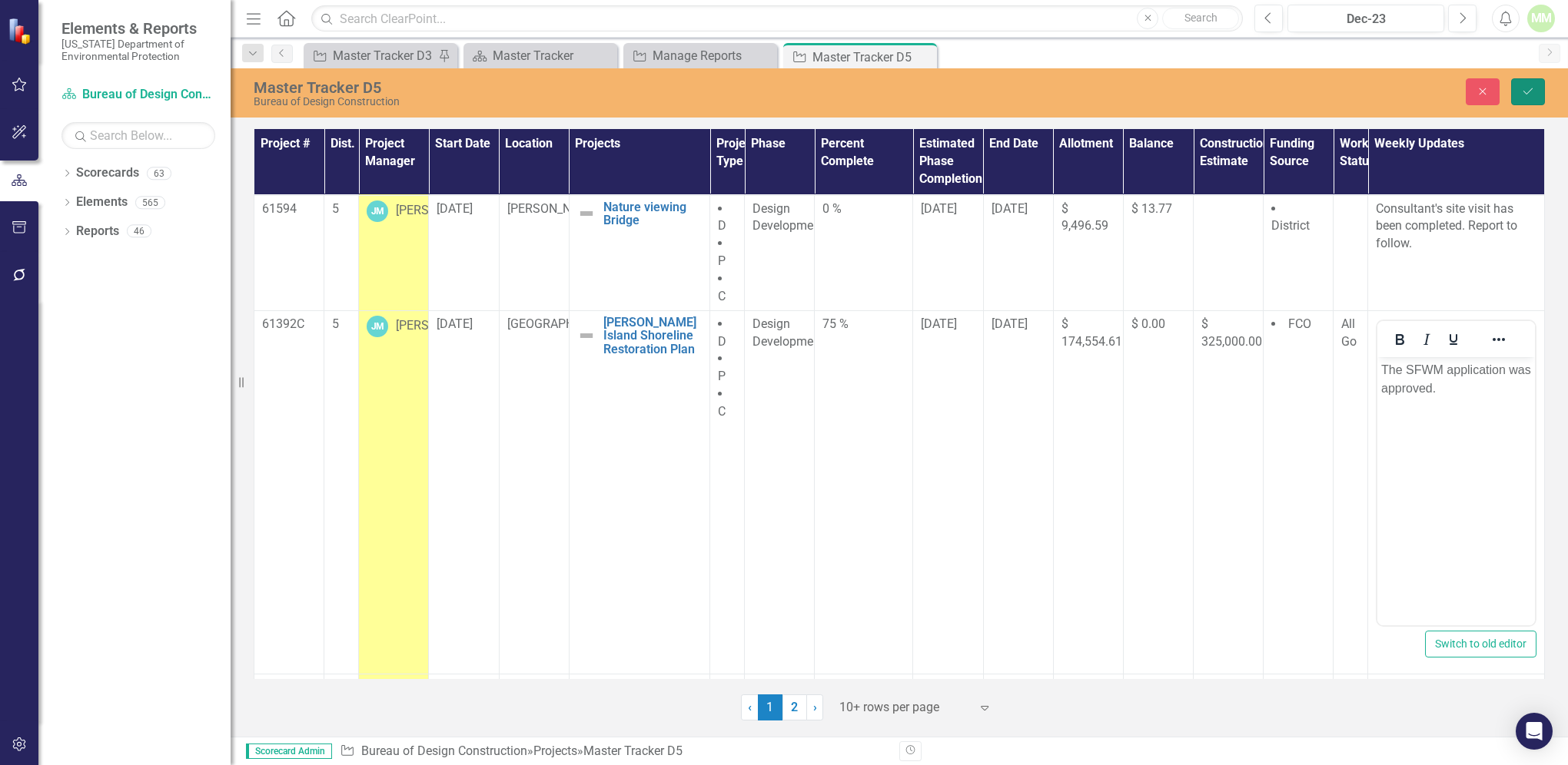
click at [1524, 93] on icon "Save" at bounding box center [1528, 92] width 13 height 11
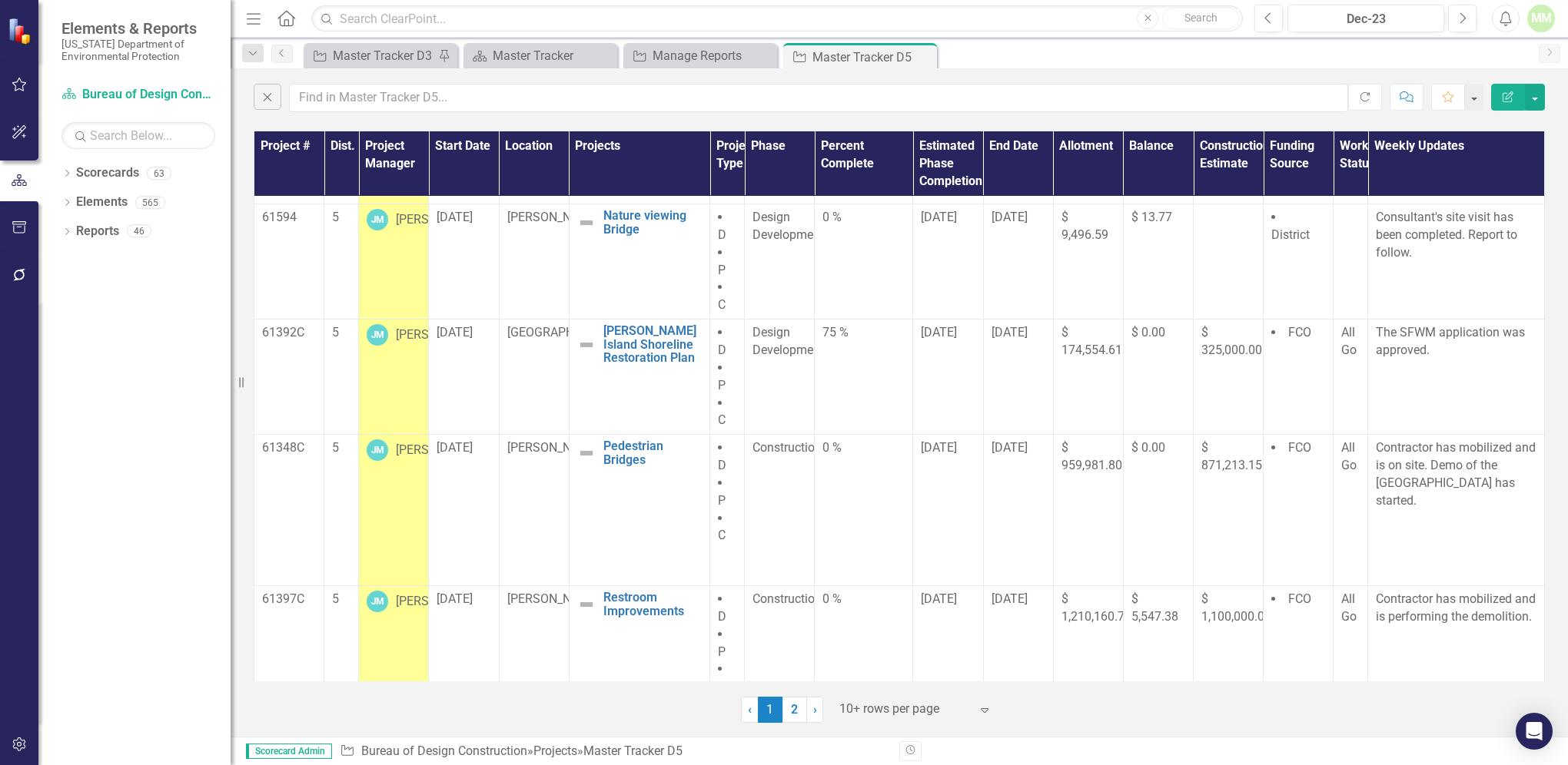
scroll to position [657, 0]
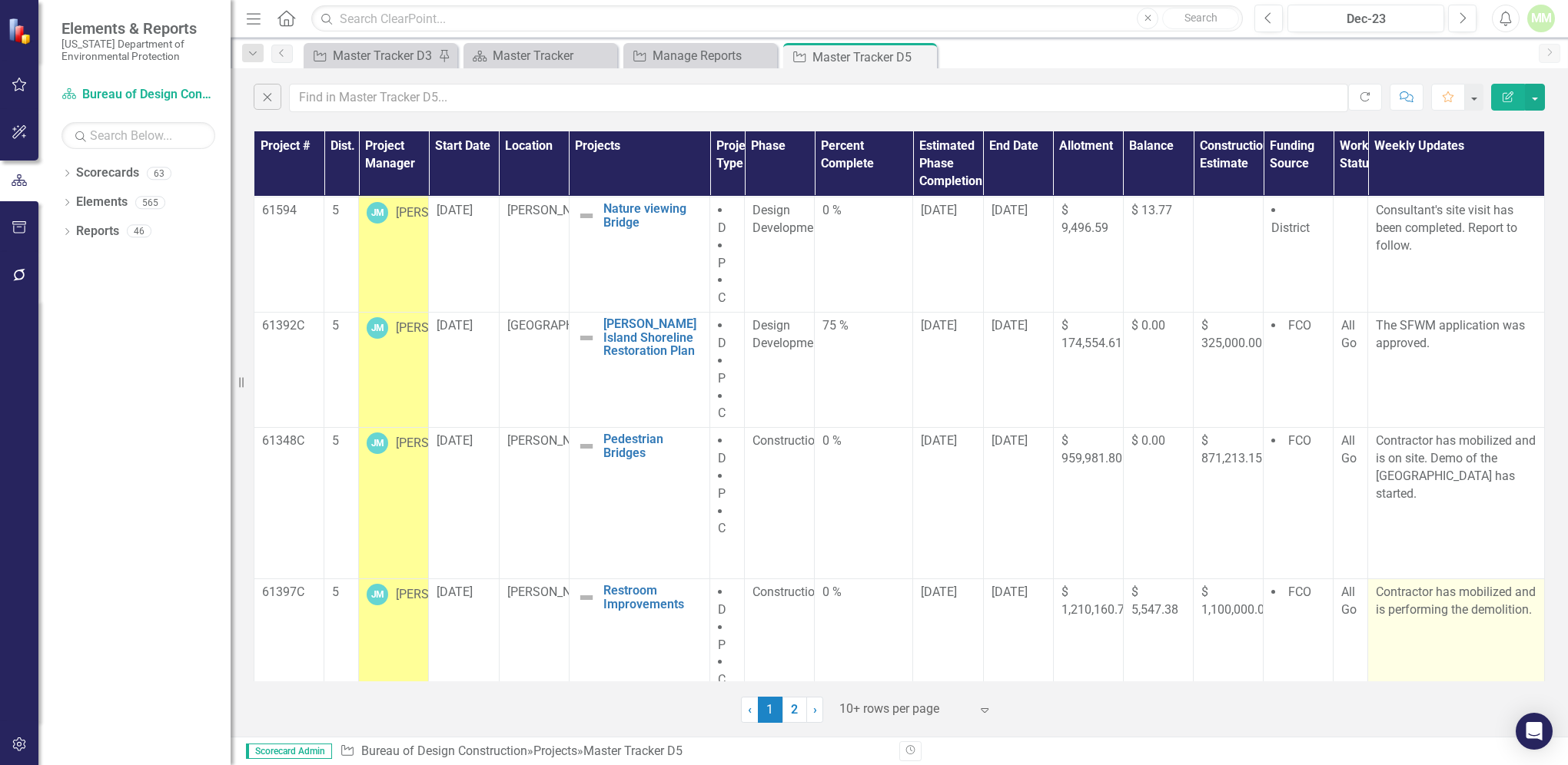
click at [1443, 615] on p "Contractor has mobilized and is performing the demolition." at bounding box center [1456, 601] width 161 height 36
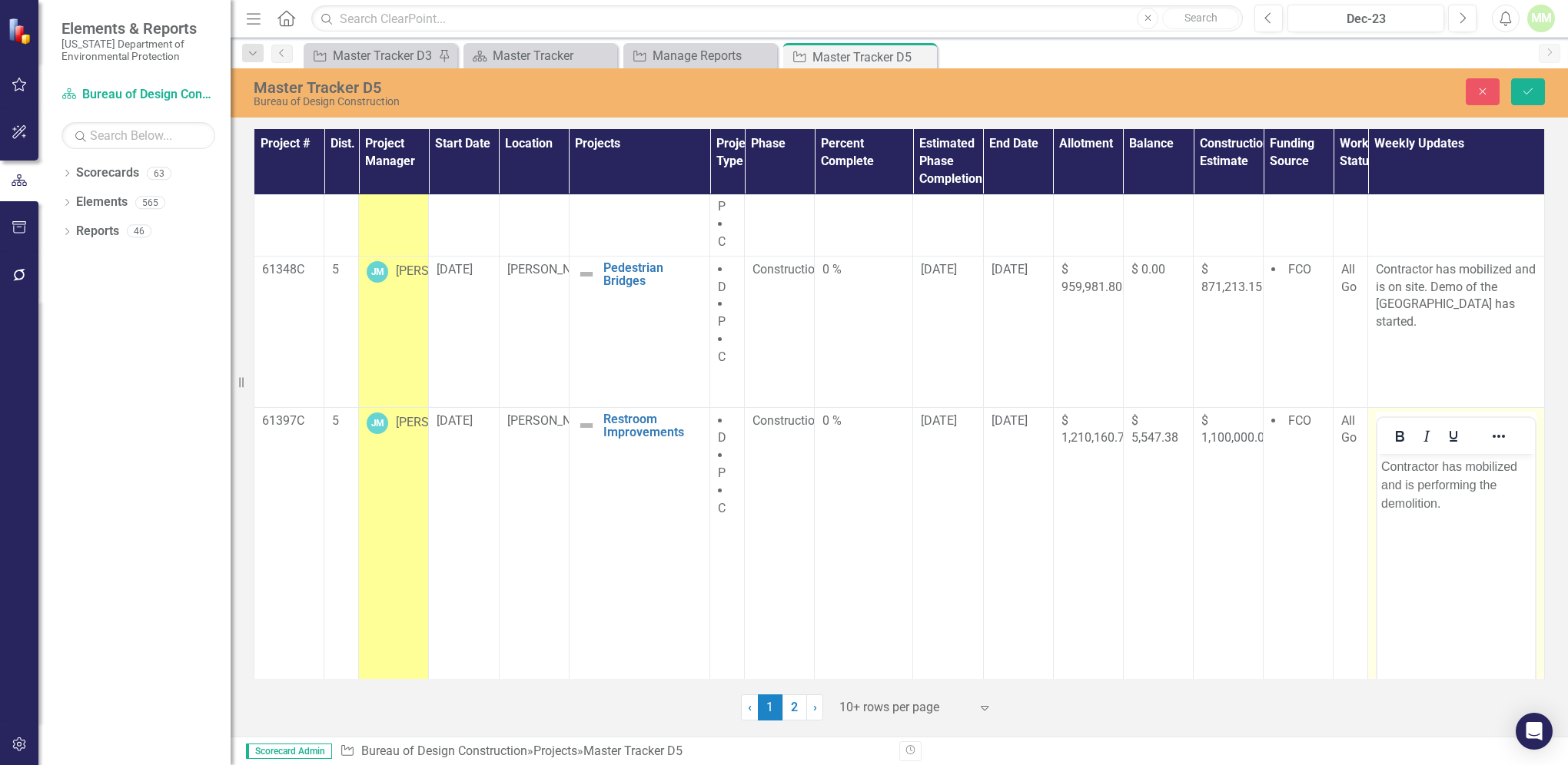
scroll to position [823, 0]
click at [1455, 508] on p "Contractor has mobilized and is performing the demolition." at bounding box center [1456, 488] width 150 height 55
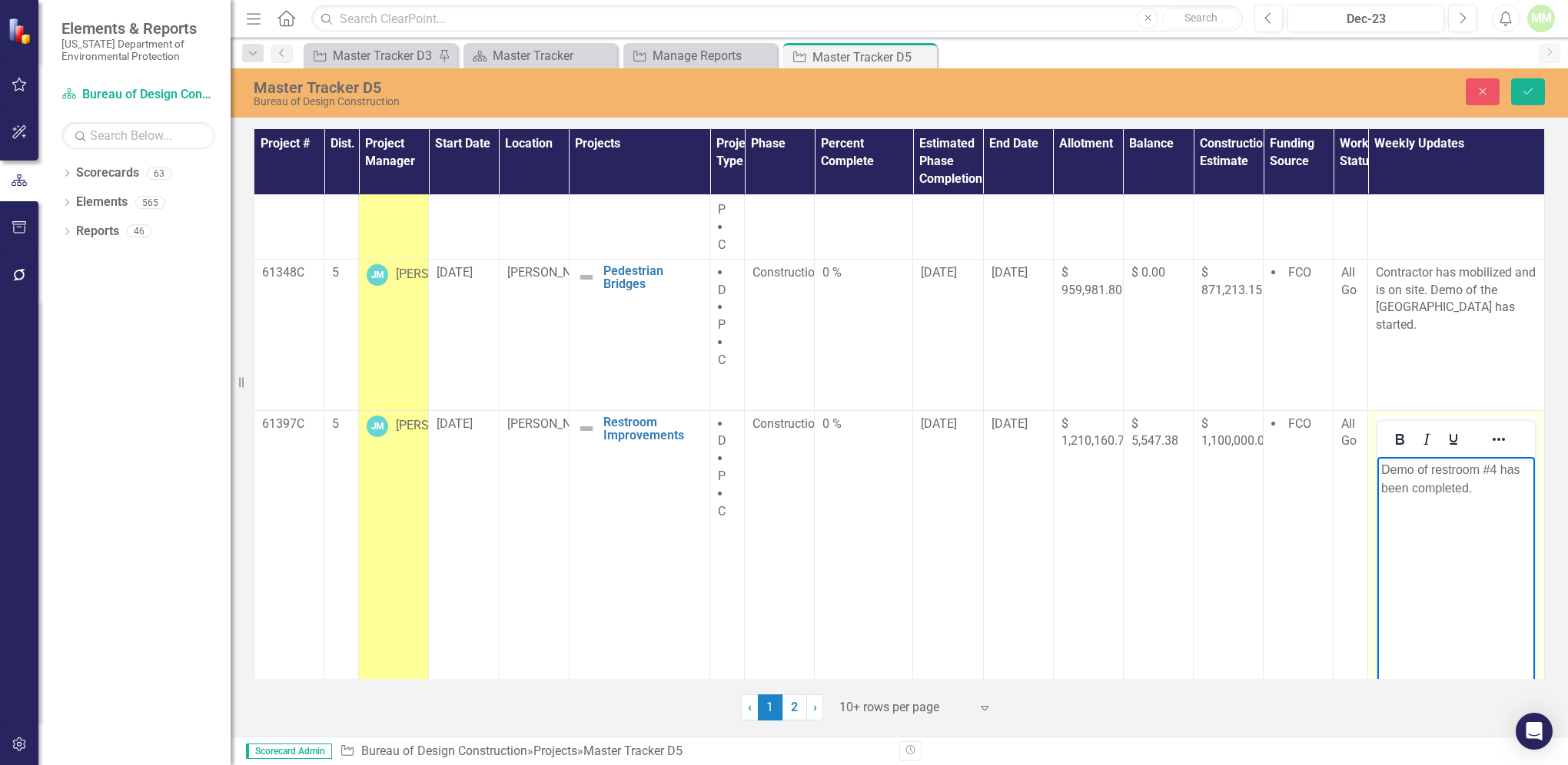
click at [1435, 466] on p "Demo of restroom #4 has been completed." at bounding box center [1456, 478] width 150 height 37
click at [1485, 497] on body "Demo of Restroom #4 has been completed." at bounding box center [1456, 571] width 158 height 230
click at [1467, 505] on p "Demo of Restroom #4 has been completed. Prepping of new restroom site is" at bounding box center [1456, 488] width 150 height 55
click at [1421, 508] on p "Demo of Restroom #4 has been completed. Prepping site is" at bounding box center [1456, 488] width 150 height 55
click at [1421, 503] on p "Demo of Restroom #4 has been completed. Prepping site for new restroom" at bounding box center [1456, 488] width 150 height 55
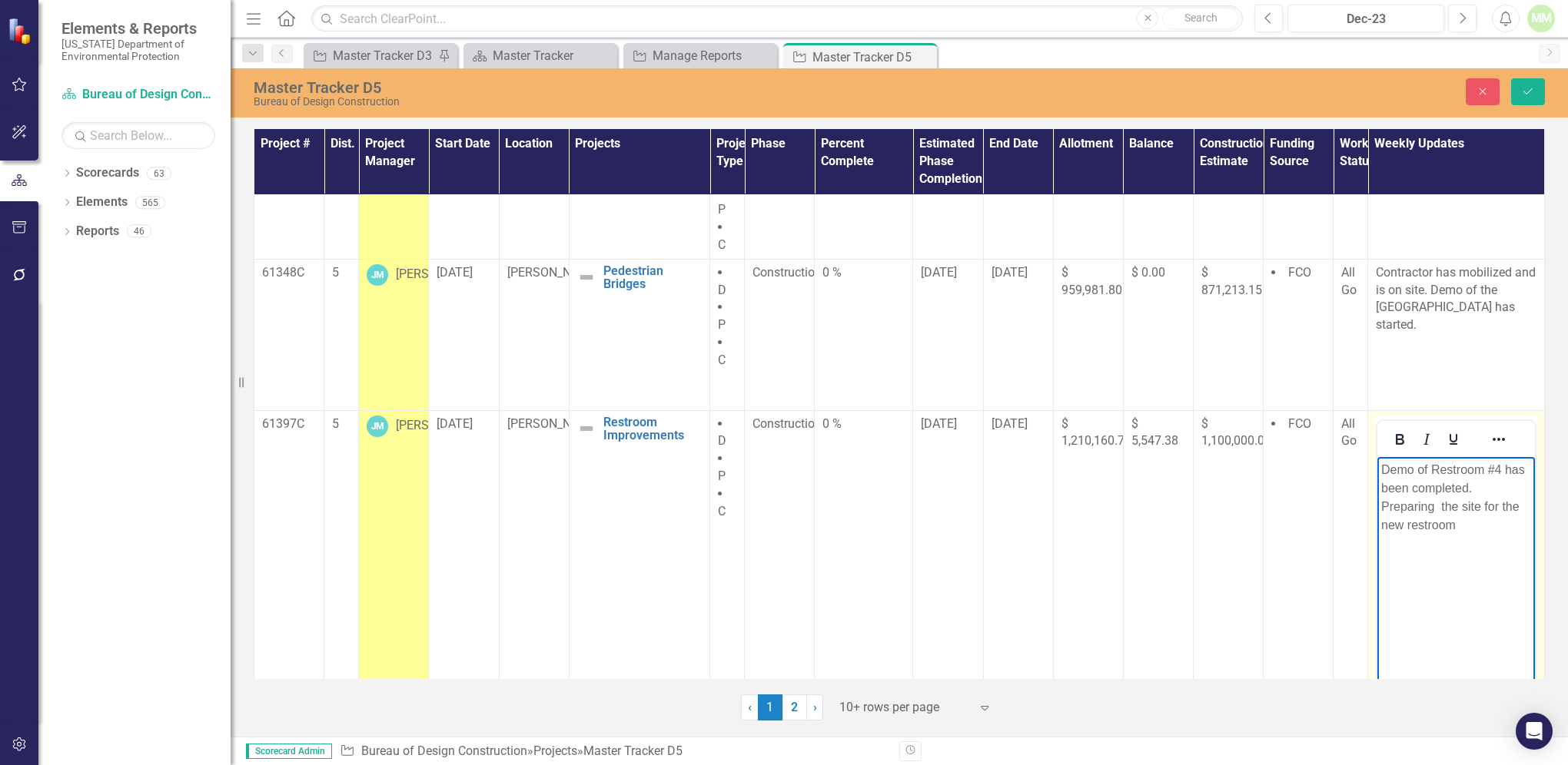
click at [1461, 512] on p "Demo of Restroom #4 has been completed. Preparing the site for the new restroom" at bounding box center [1456, 497] width 150 height 74
click at [1470, 531] on p "Demo of Restroom #4 has been completed. Preparing the site for the new restroom" at bounding box center [1456, 497] width 150 height 74
click at [1437, 523] on p "Demo of Restroom #4 has been completed. Preparing the site for the new restroom." at bounding box center [1456, 497] width 150 height 74
drag, startPoint x: 1522, startPoint y: 93, endPoint x: 1533, endPoint y: 81, distance: 16.3
click at [1534, 83] on button "Save" at bounding box center [1528, 92] width 34 height 27
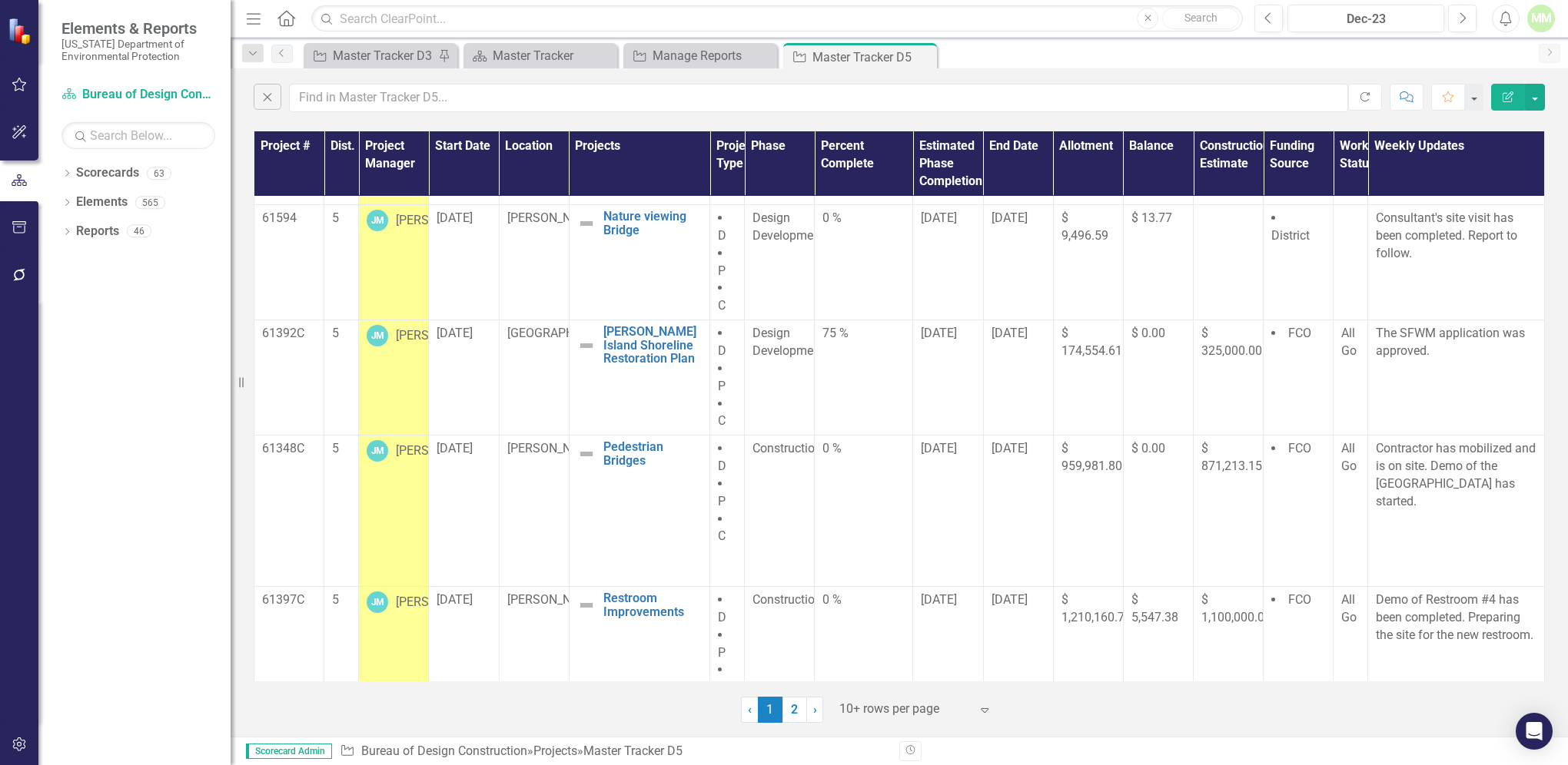
scroll to position [657, 0]
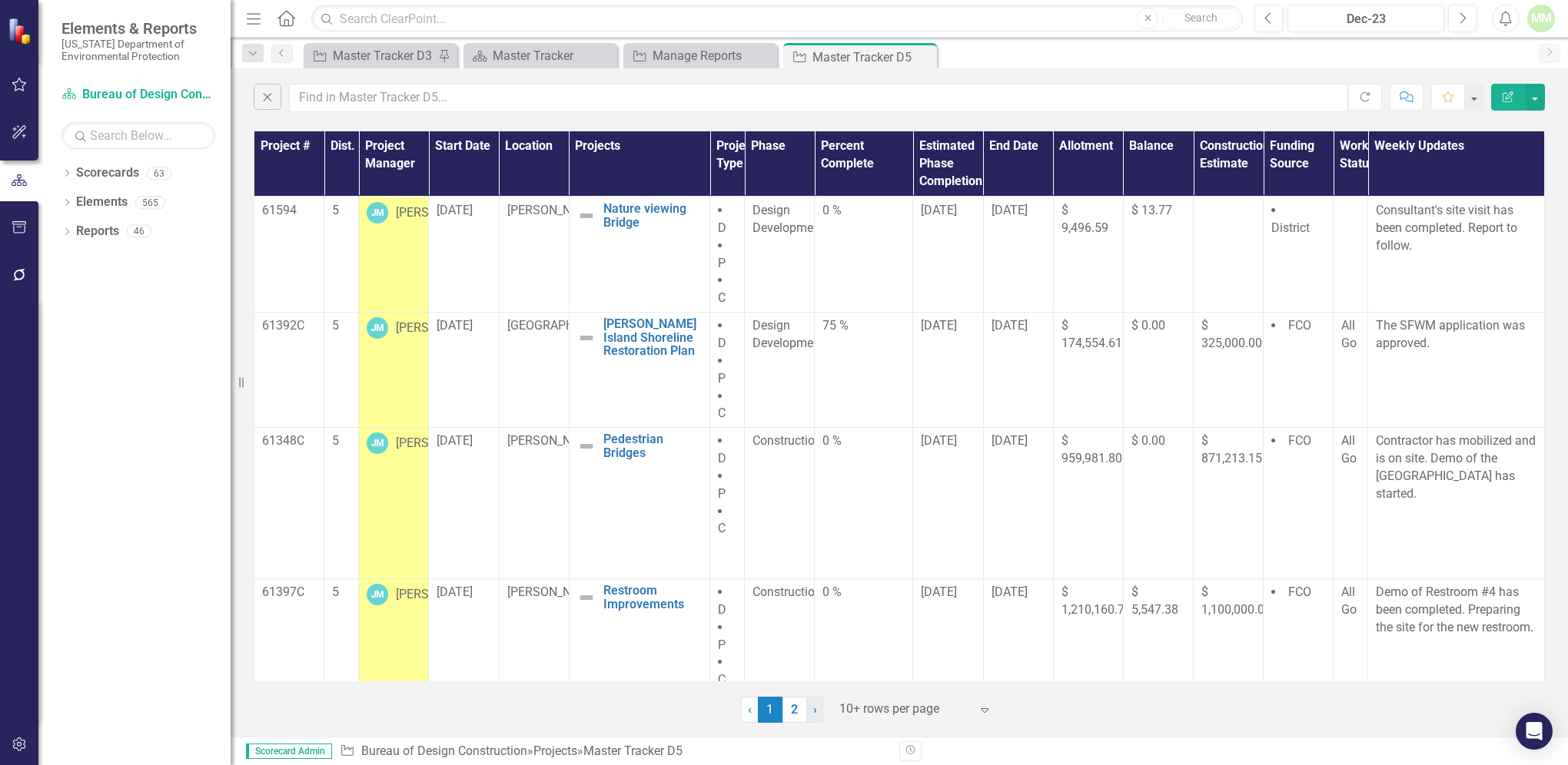
click at [814, 712] on span "›" at bounding box center [815, 710] width 4 height 14
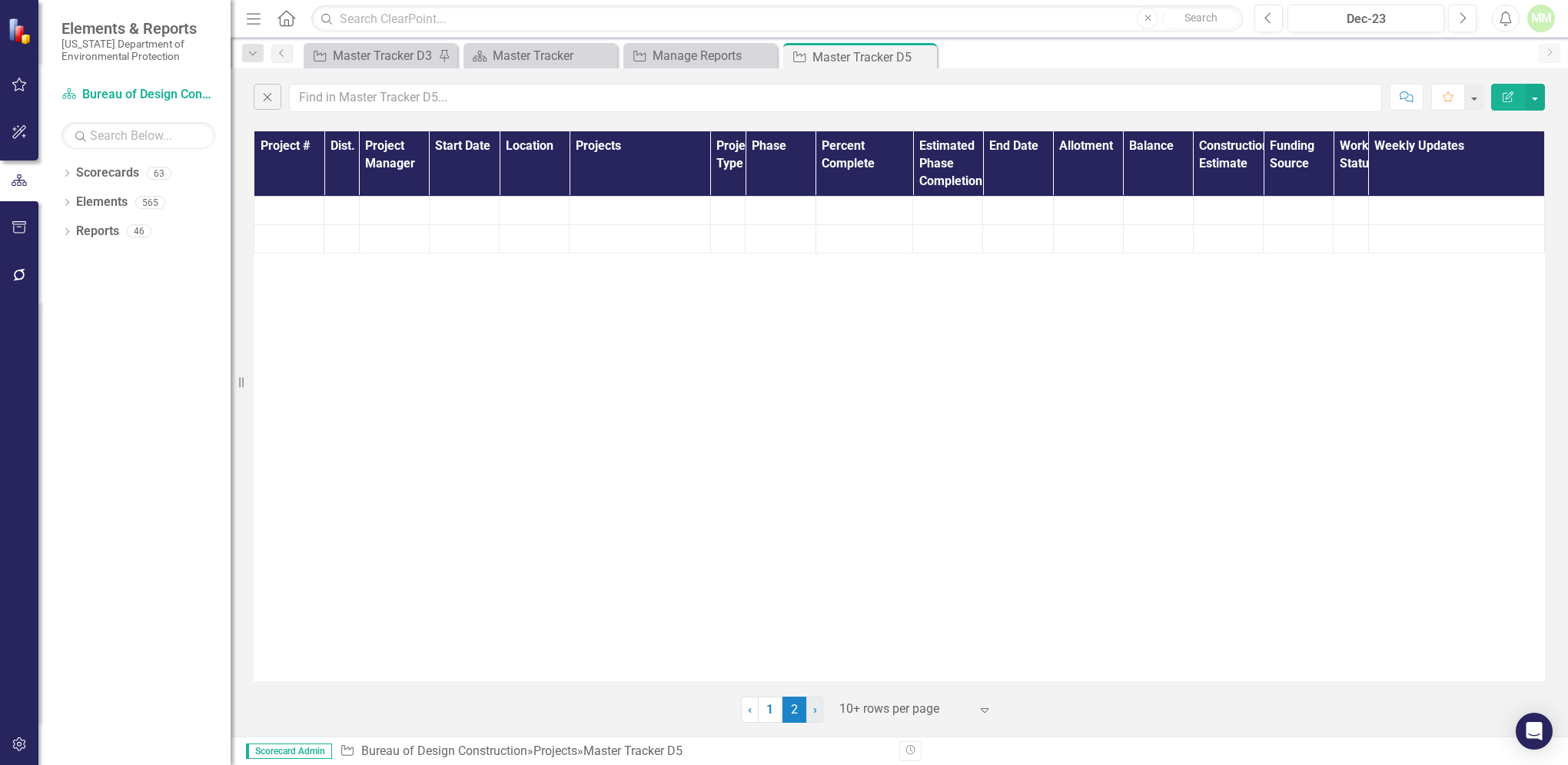
scroll to position [0, 0]
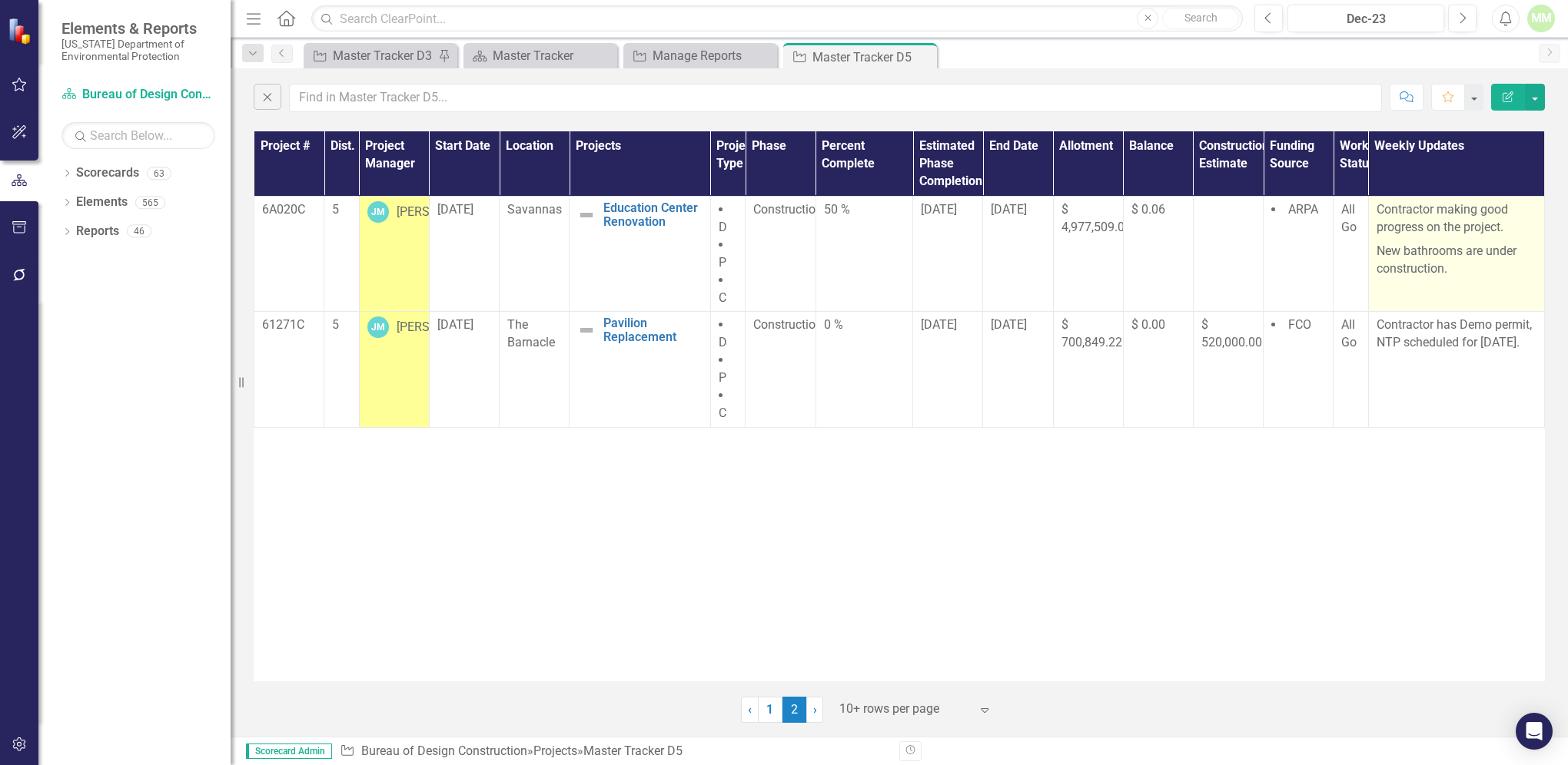
click at [1458, 271] on p "New bathrooms are under construction." at bounding box center [1457, 259] width 160 height 39
click at [1452, 271] on p "New bathrooms are under construction." at bounding box center [1457, 259] width 160 height 39
click at [1458, 270] on p "New bathrooms are under construction." at bounding box center [1457, 259] width 160 height 39
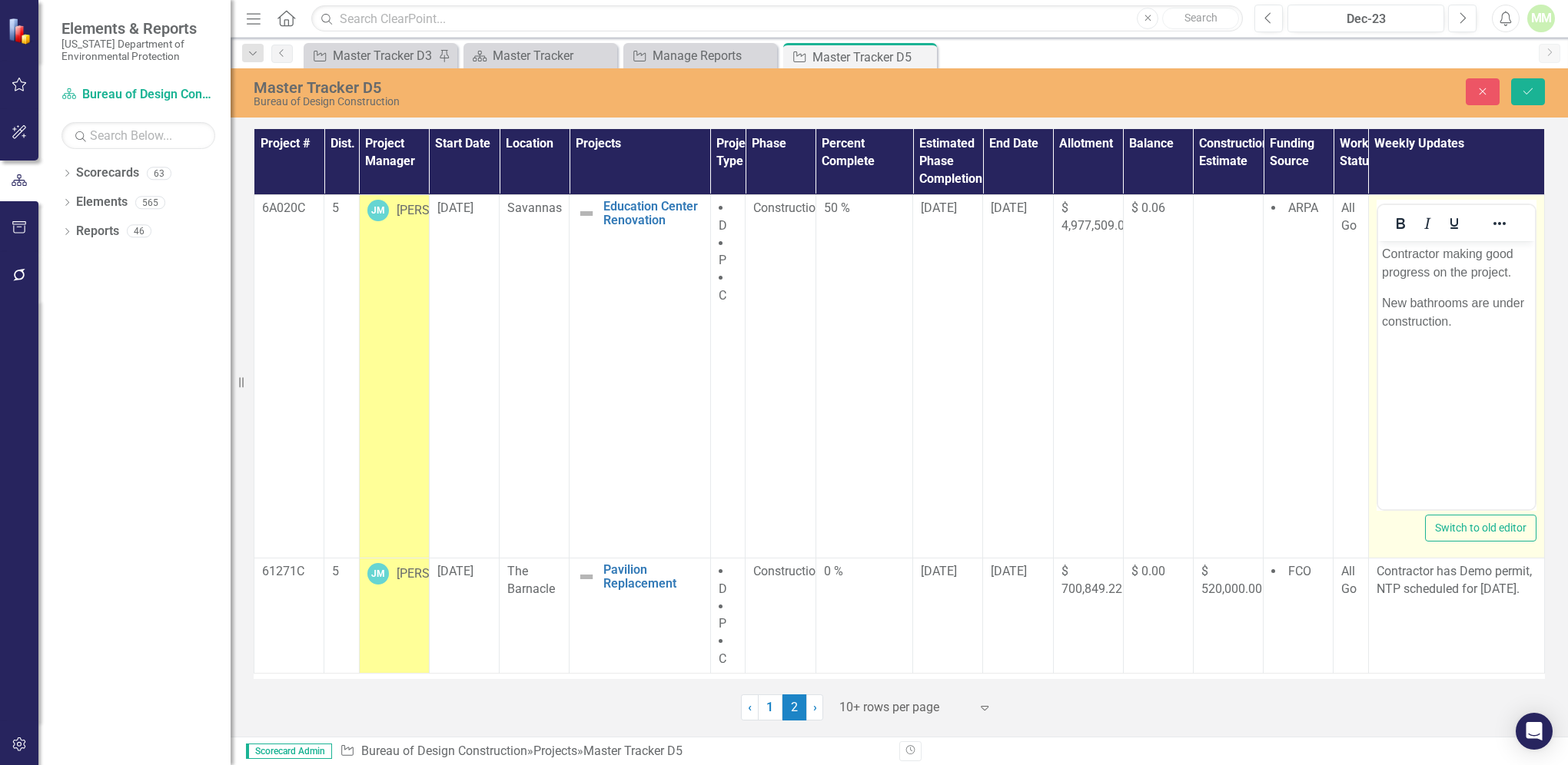
click at [1454, 324] on p "New bathrooms are under construction." at bounding box center [1456, 312] width 149 height 37
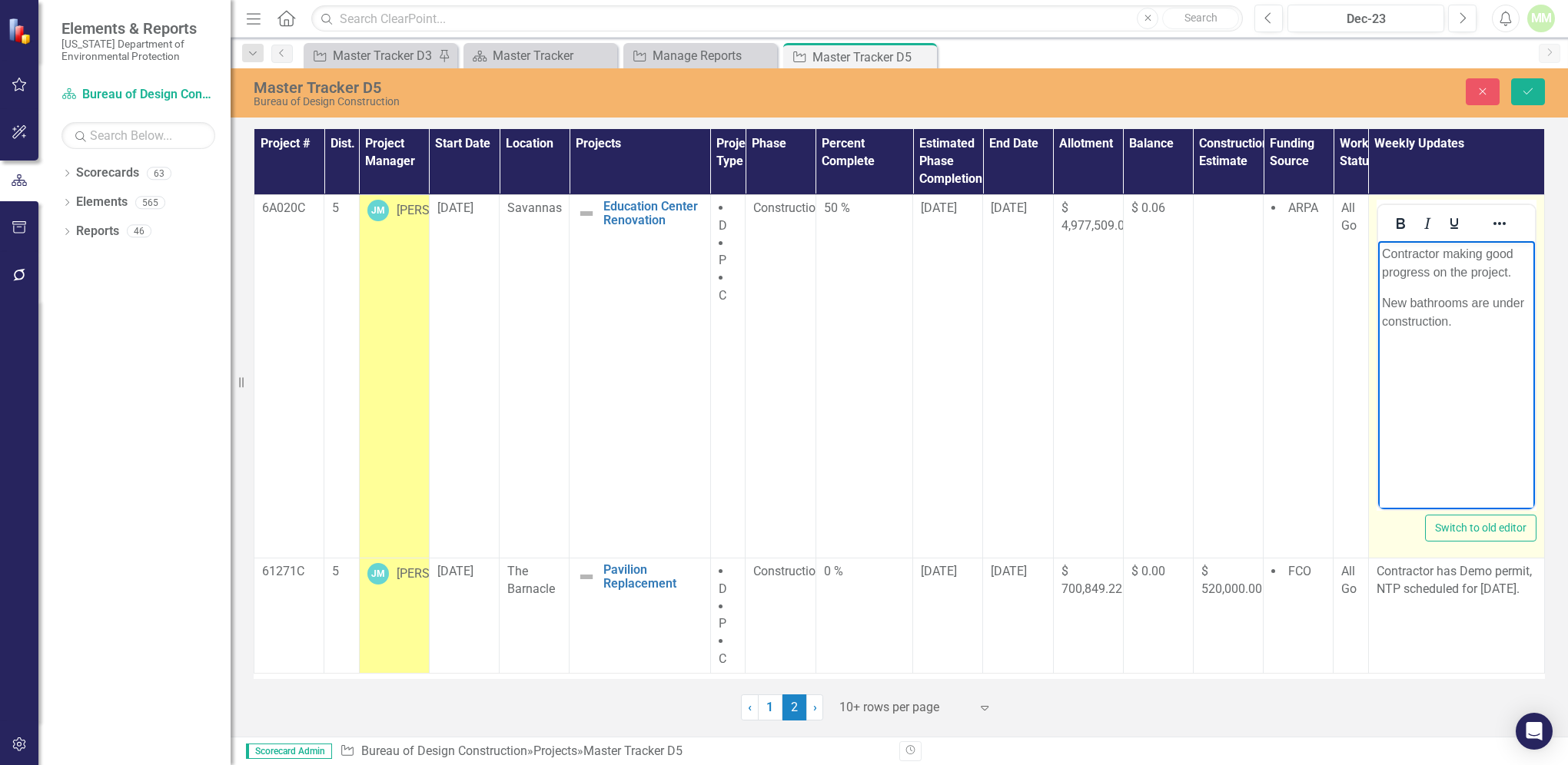
click at [1405, 298] on p "New bathrooms are under construction." at bounding box center [1456, 312] width 149 height 37
click at [1384, 303] on p "New bathrooms are under construction." at bounding box center [1456, 312] width 149 height 37
click at [1431, 300] on p "Tile for New bathrooms are under construction." at bounding box center [1456, 312] width 149 height 37
click at [1492, 321] on p "Tile for new bathrooms are under construction." at bounding box center [1456, 312] width 149 height 37
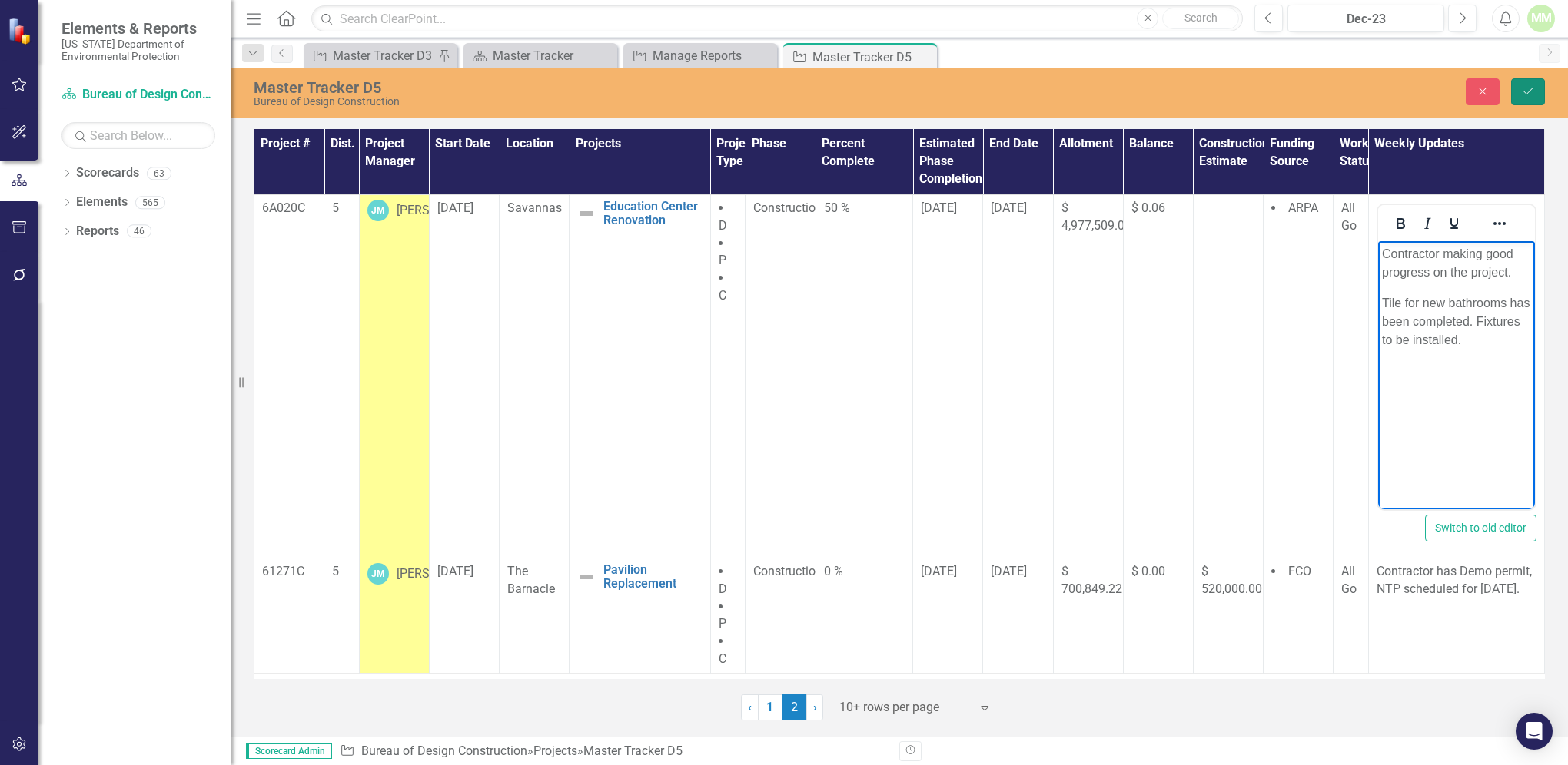
click at [1533, 97] on button "Save" at bounding box center [1528, 92] width 34 height 27
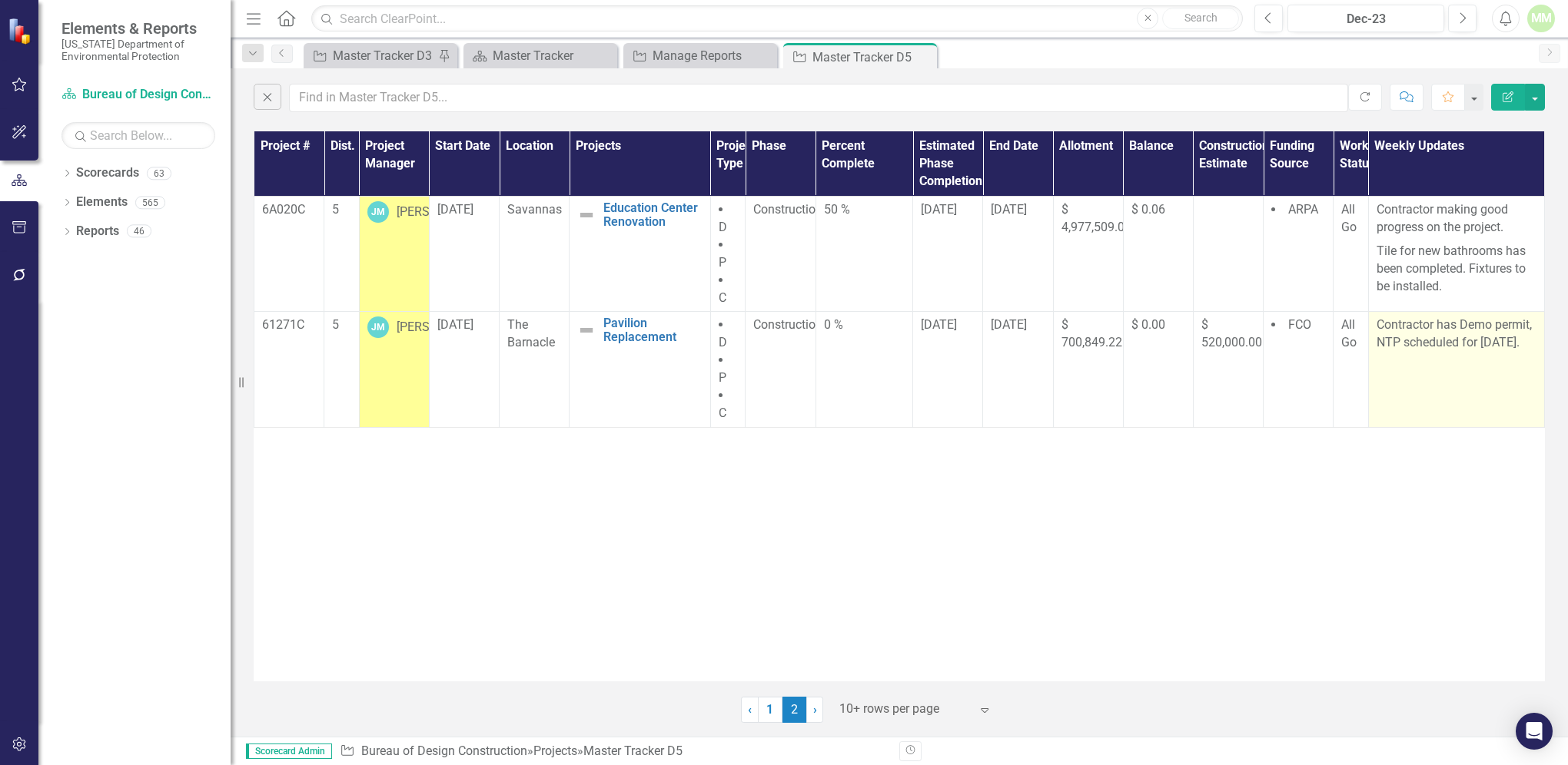
click at [1439, 378] on td "Contractor has Demo permit, NTP scheduled for [DATE]." at bounding box center [1456, 370] width 176 height 116
click at [1439, 379] on td "Contractor has Demo permit, NTP scheduled for [DATE]." at bounding box center [1456, 370] width 176 height 116
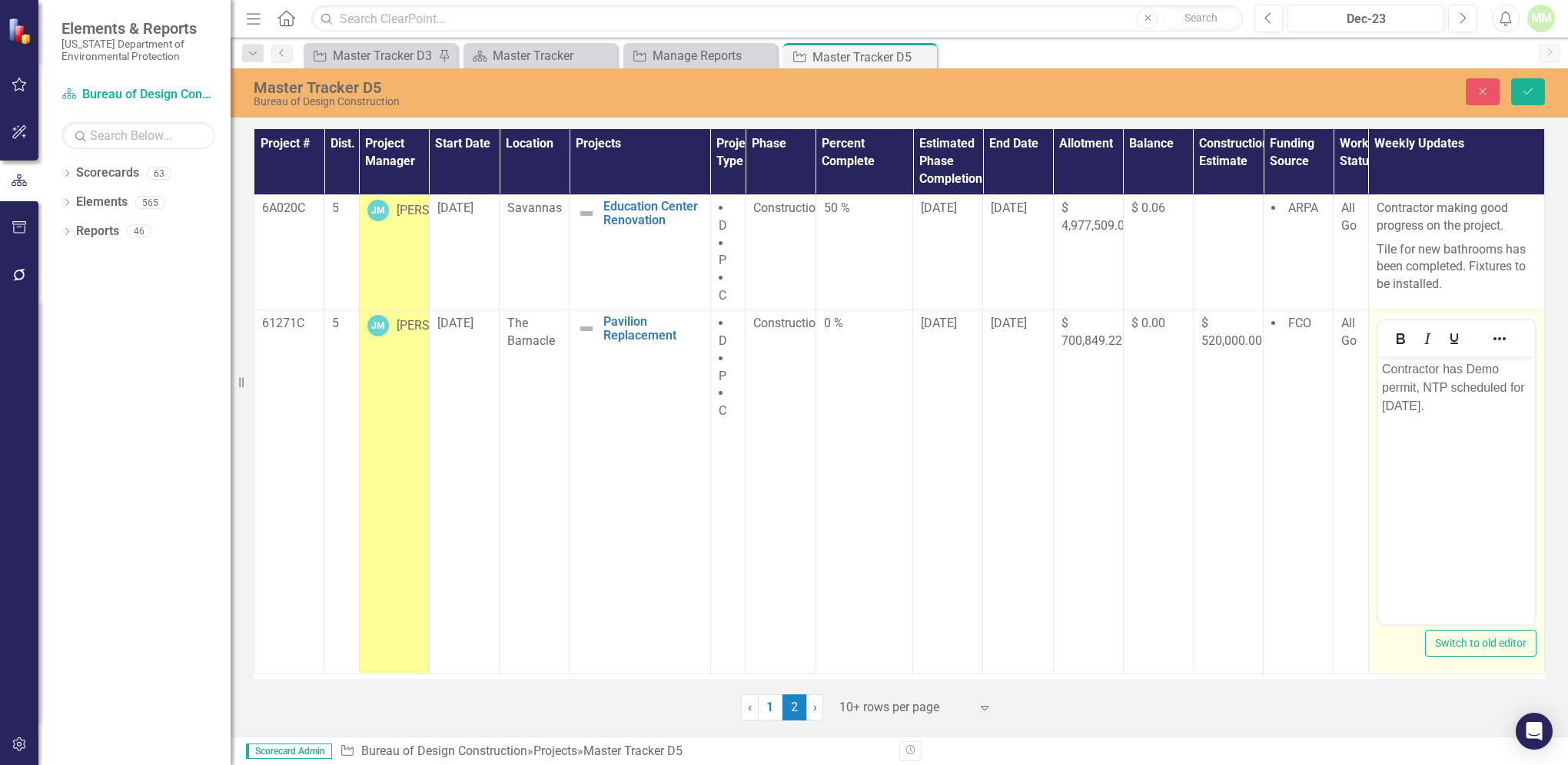
drag, startPoint x: 2817, startPoint y: 736, endPoint x: 1389, endPoint y: 371, distance: 1473.9
click at [1389, 371] on p "Contractor has Demo permit, NTP scheduled for [DATE]." at bounding box center [1456, 387] width 149 height 55
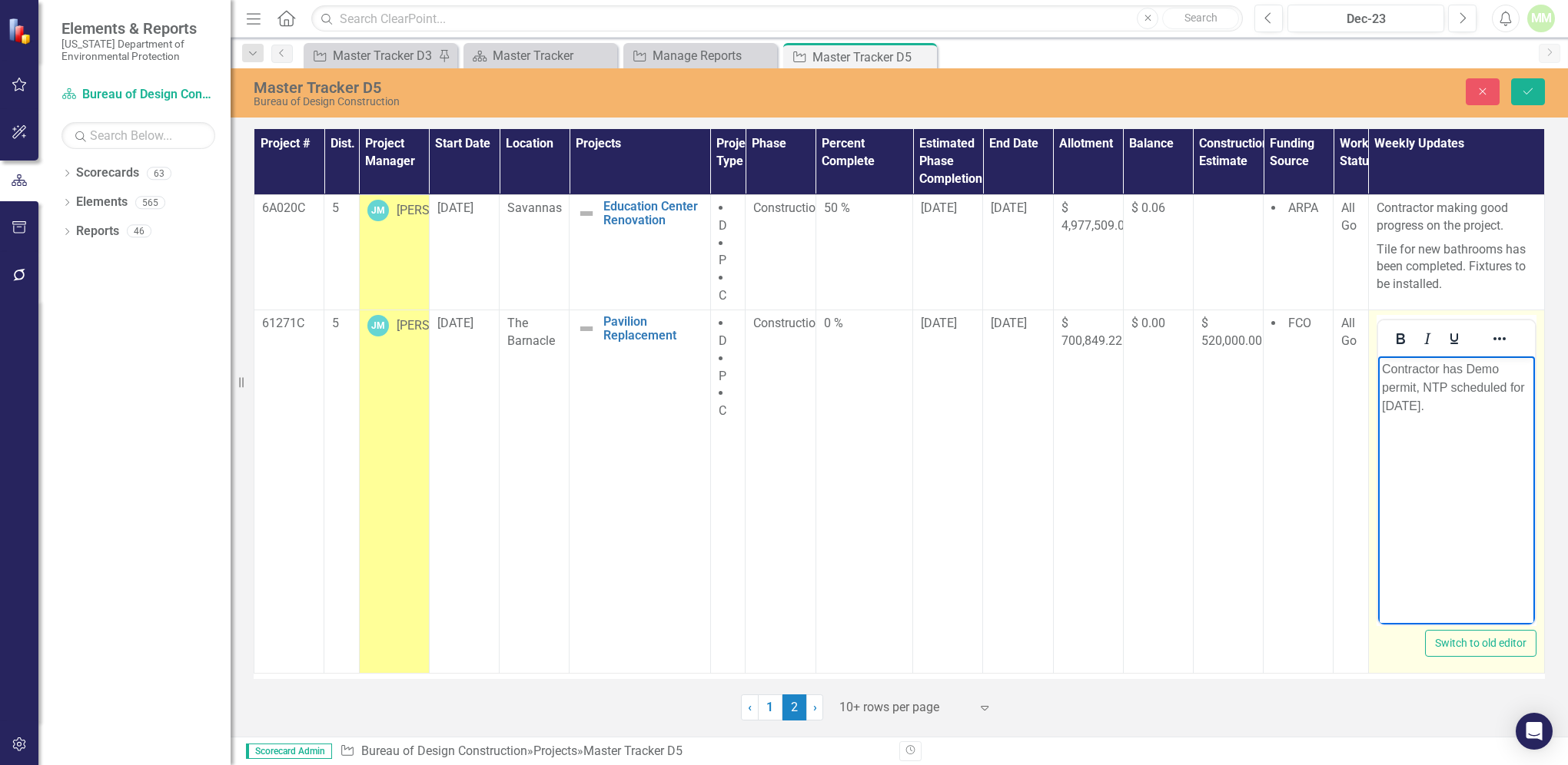
drag, startPoint x: 1381, startPoint y: 366, endPoint x: 1462, endPoint y: 422, distance: 98.5
click at [1462, 422] on body "Contractor has Demo permit, NTP scheduled for [DATE]." at bounding box center [1456, 470] width 157 height 230
click at [1415, 449] on p "Contractor has mobilized but the king tides have caused the contractor to leave…" at bounding box center [1456, 405] width 149 height 92
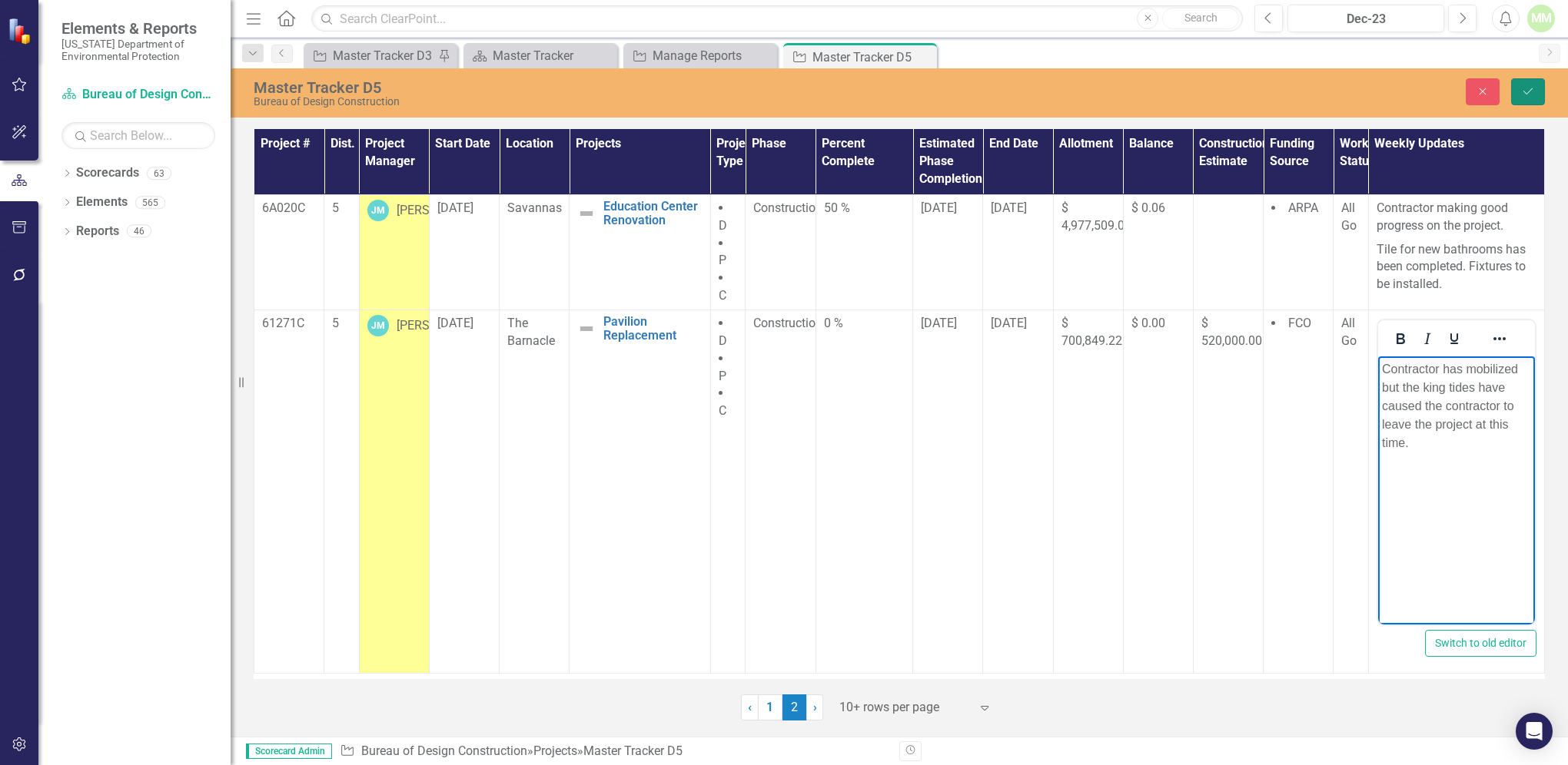
click at [1531, 92] on icon "Save" at bounding box center [1528, 92] width 13 height 11
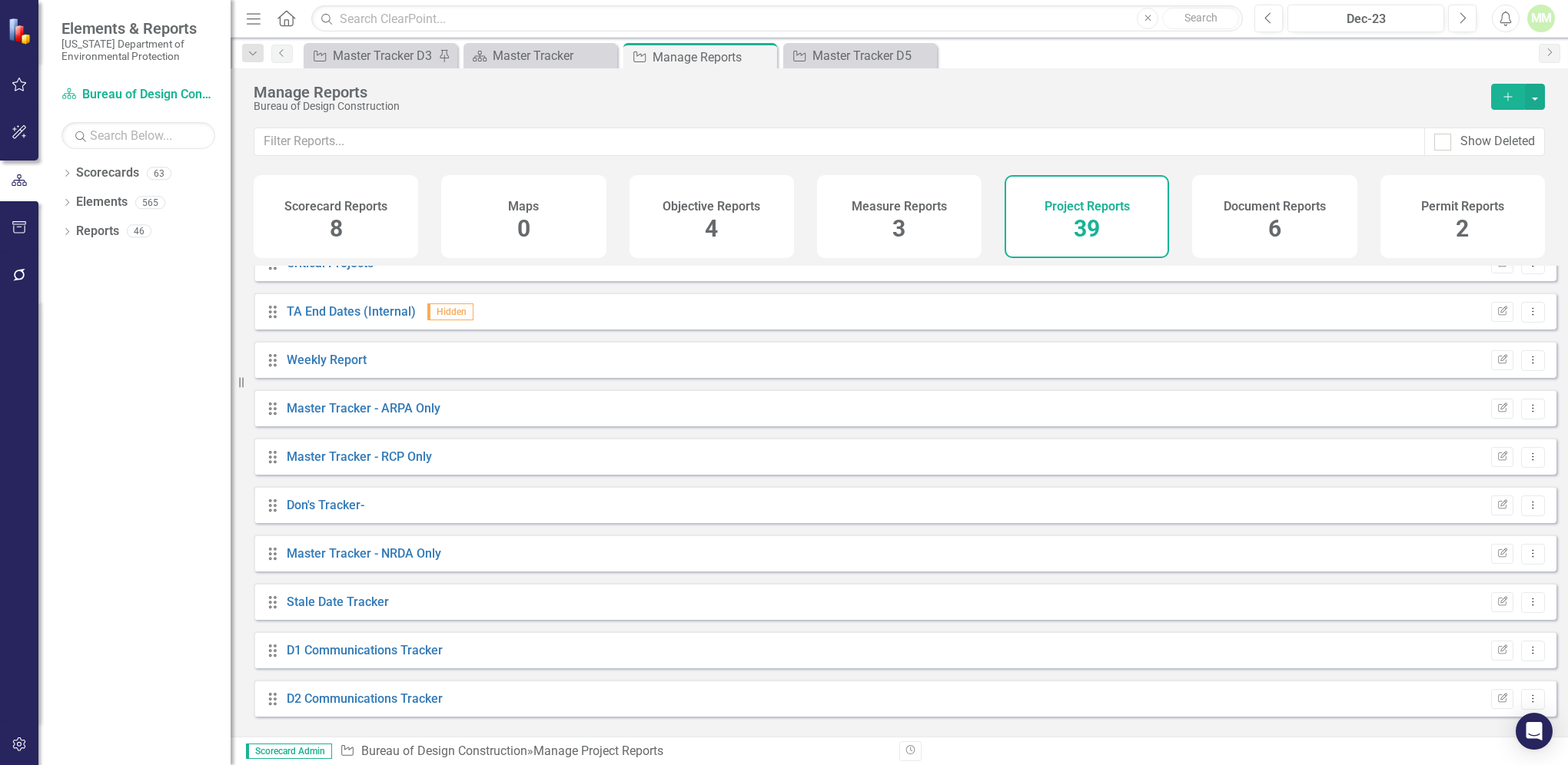
scroll to position [139, 0]
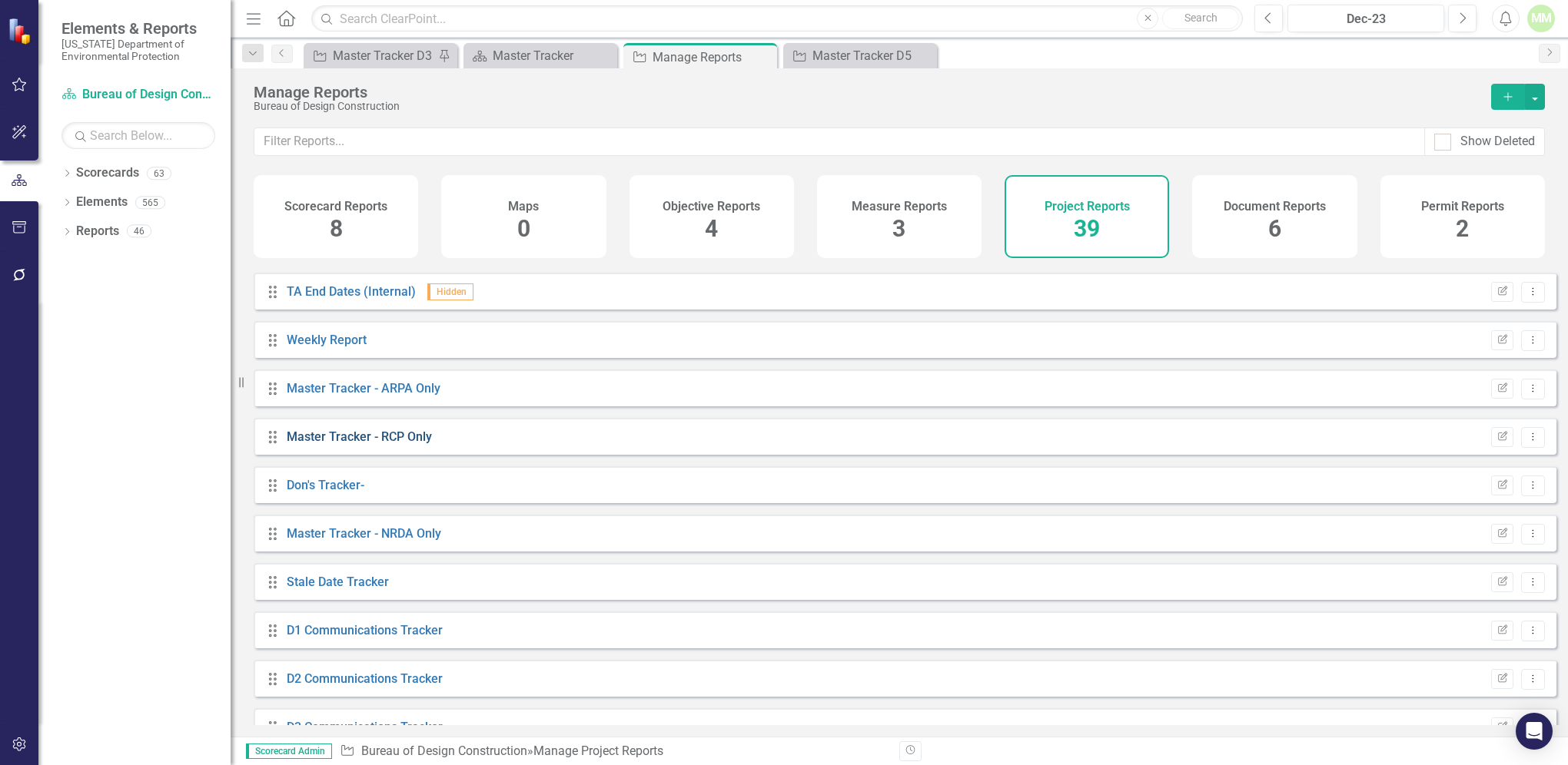
click at [329, 444] on link "Master Tracker - RCP Only" at bounding box center [359, 436] width 145 height 14
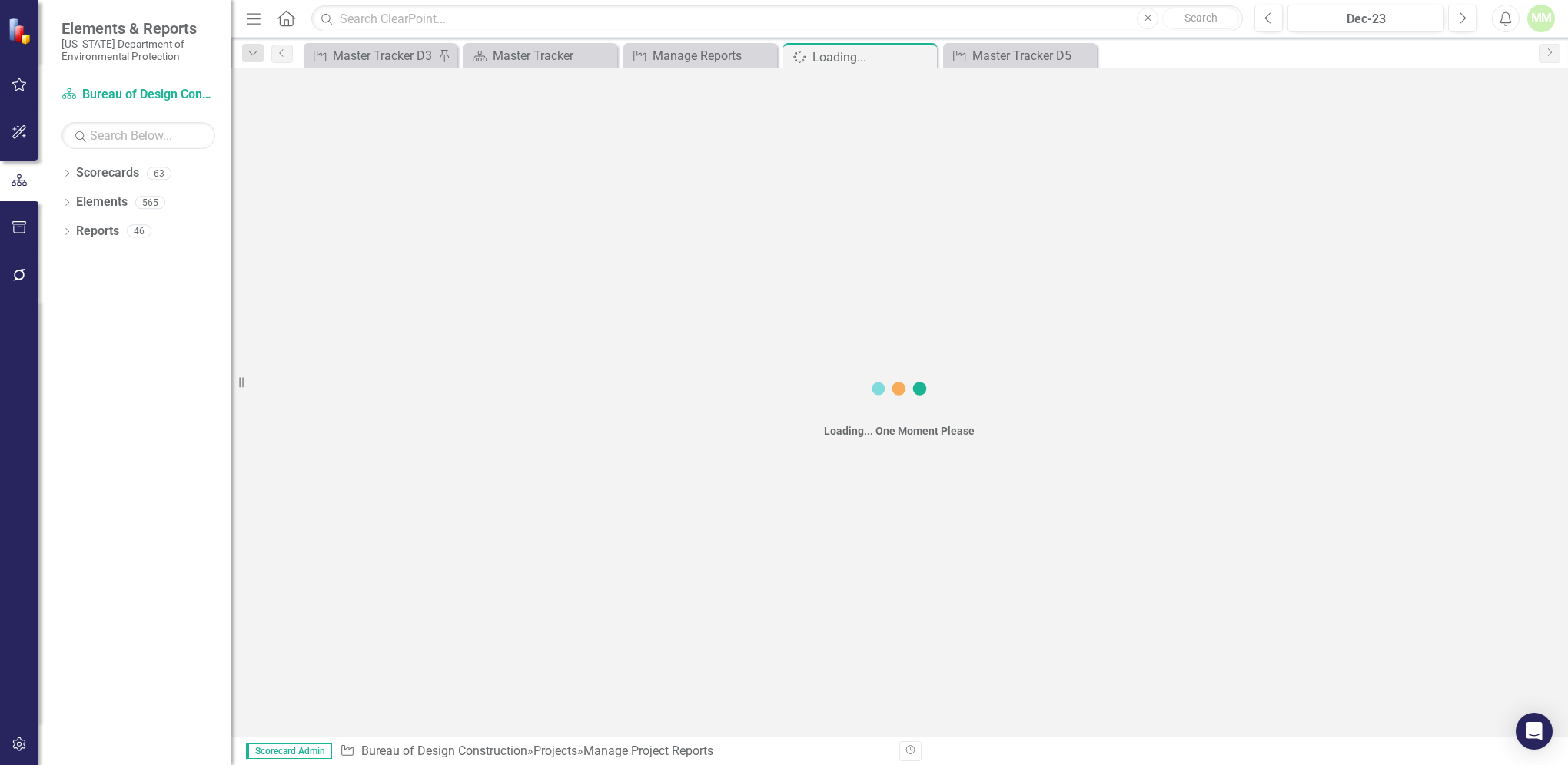
click at [329, 453] on div "Loading... One Moment Please" at bounding box center [899, 402] width 1337 height 668
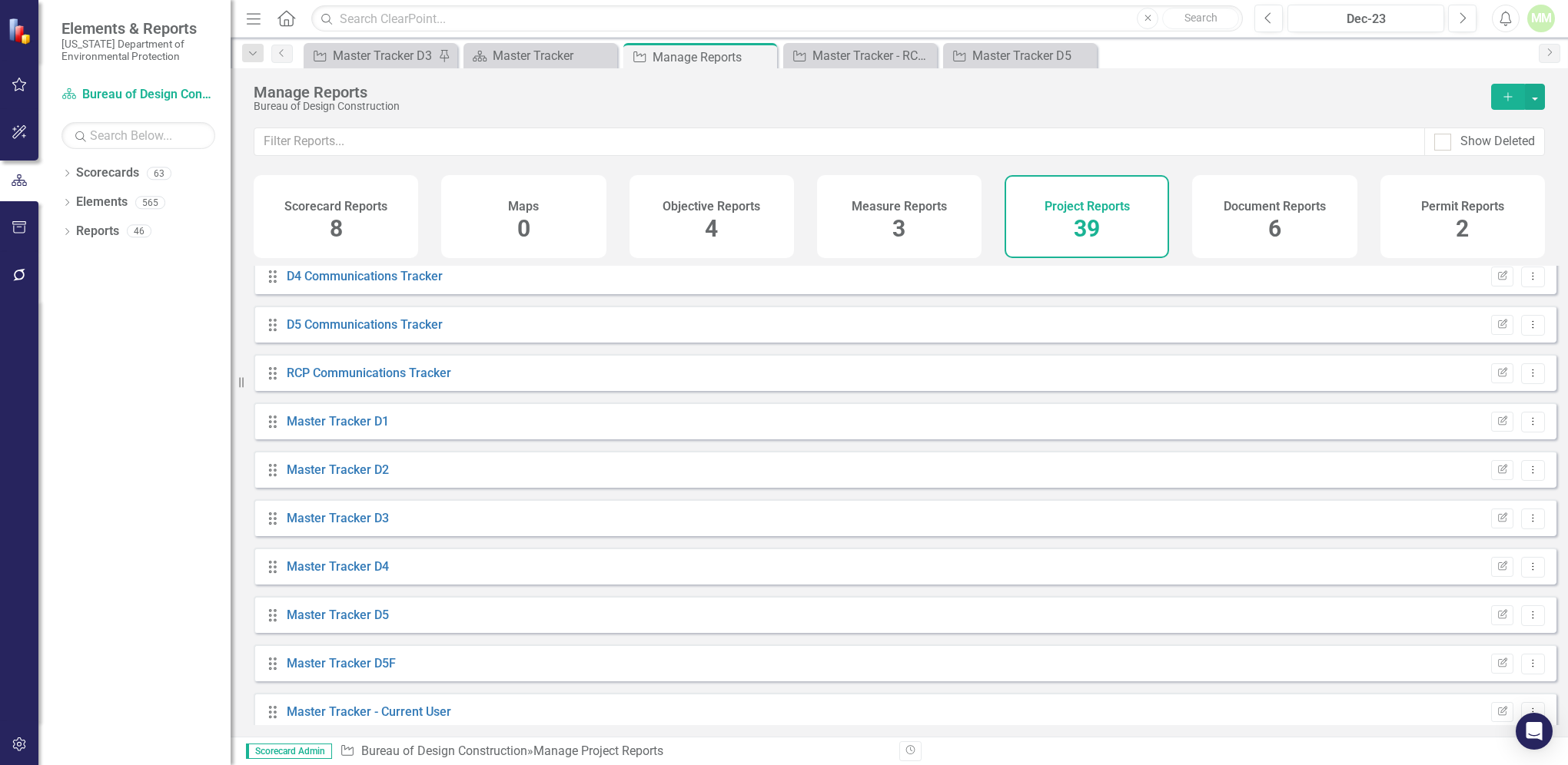
scroll to position [666, 0]
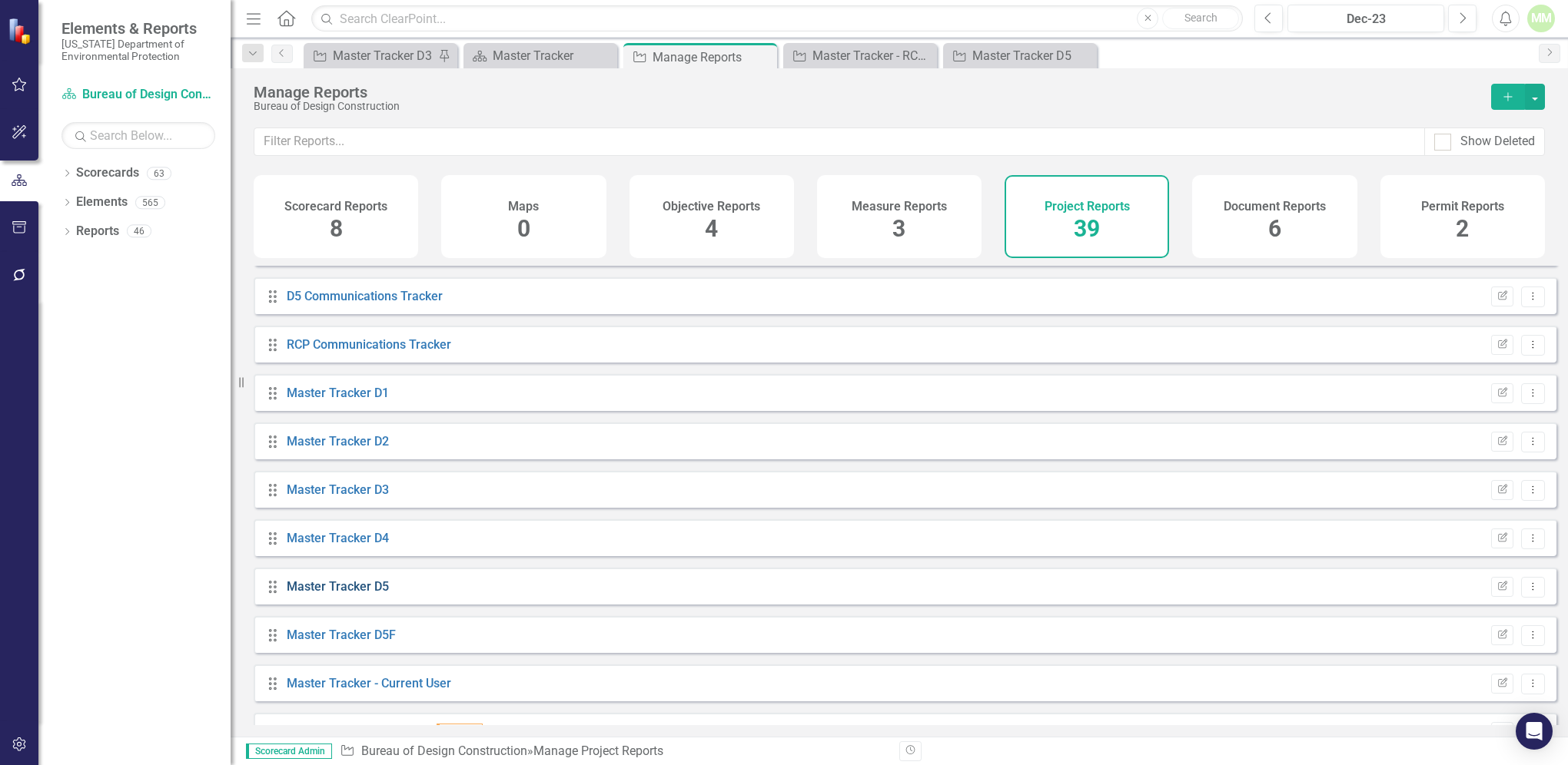
click at [307, 594] on link "Master Tracker D5" at bounding box center [338, 587] width 102 height 14
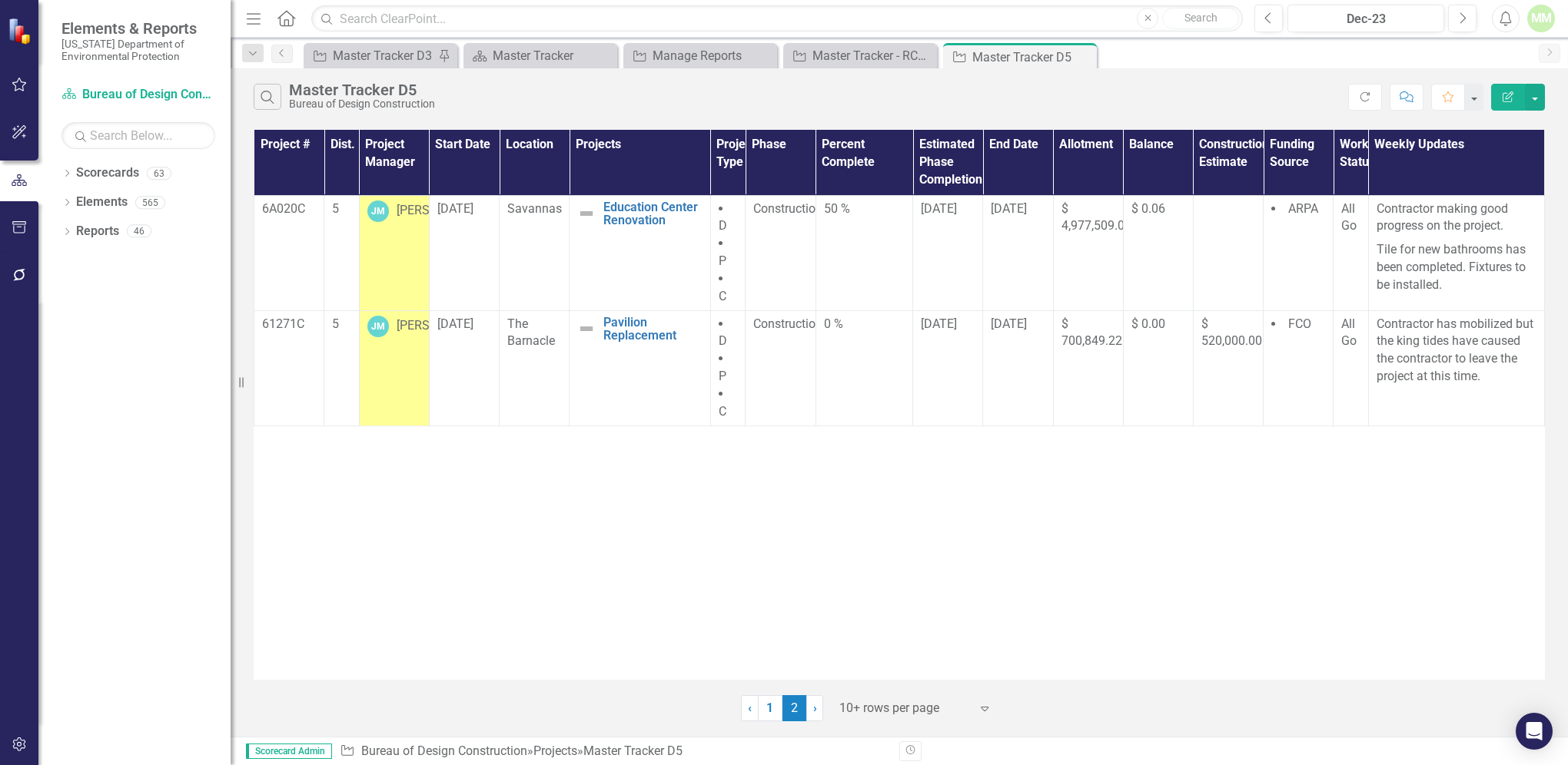
click at [307, 603] on div "Project # Dist. Project Manager Start Date Location Projects Project Type Phase…" at bounding box center [899, 405] width 1291 height 550
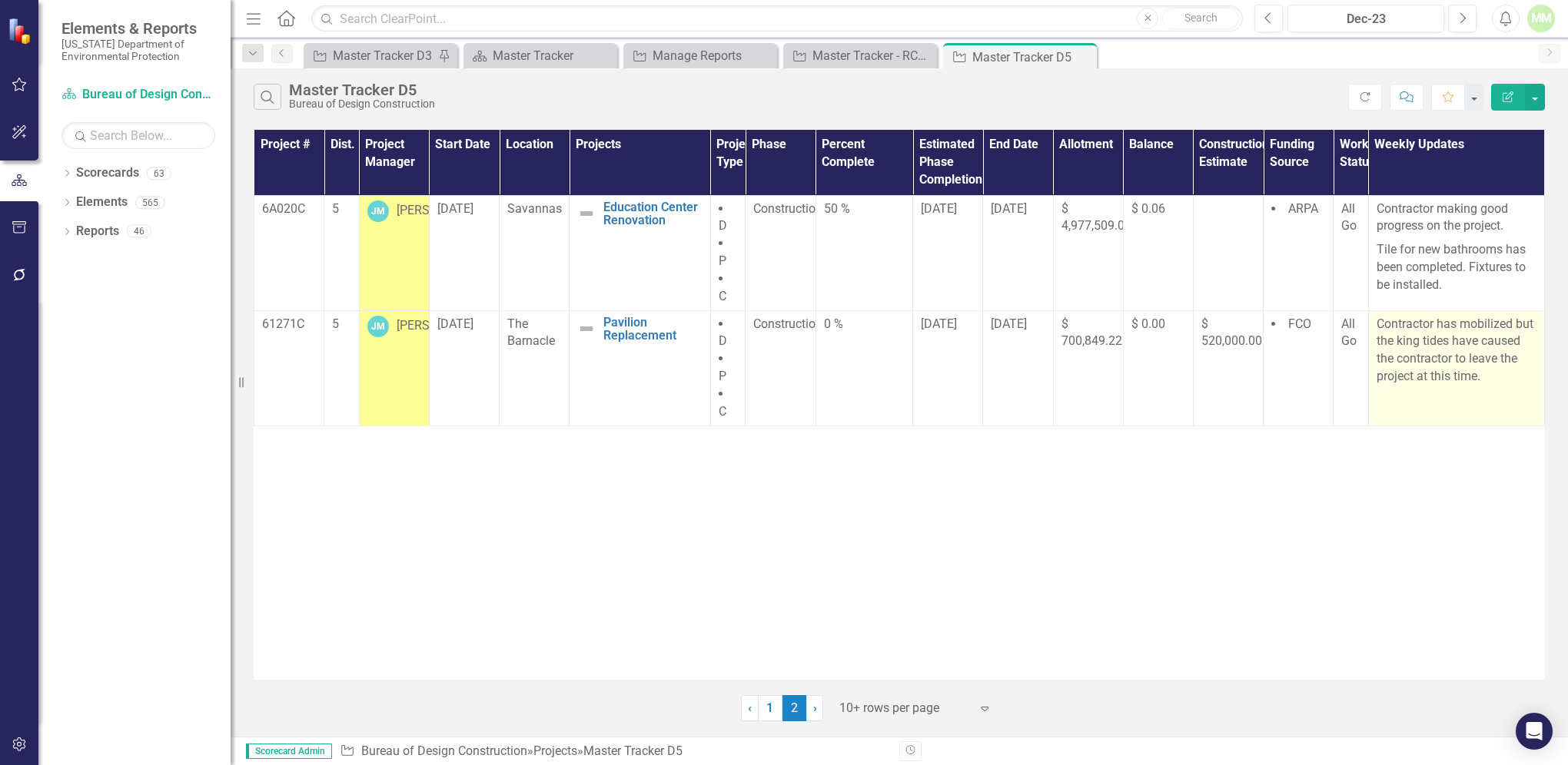
click at [1394, 341] on p "Contractor has mobilized but the king tides have caused the contractor to leave…" at bounding box center [1457, 351] width 160 height 70
click at [1394, 340] on p "Contractor has mobilized but the king tides have caused the contractor to leave…" at bounding box center [1457, 351] width 160 height 70
click at [1486, 372] on p "Contractor has mobilized but the king tides have caused the contractor to leave…" at bounding box center [1457, 351] width 160 height 70
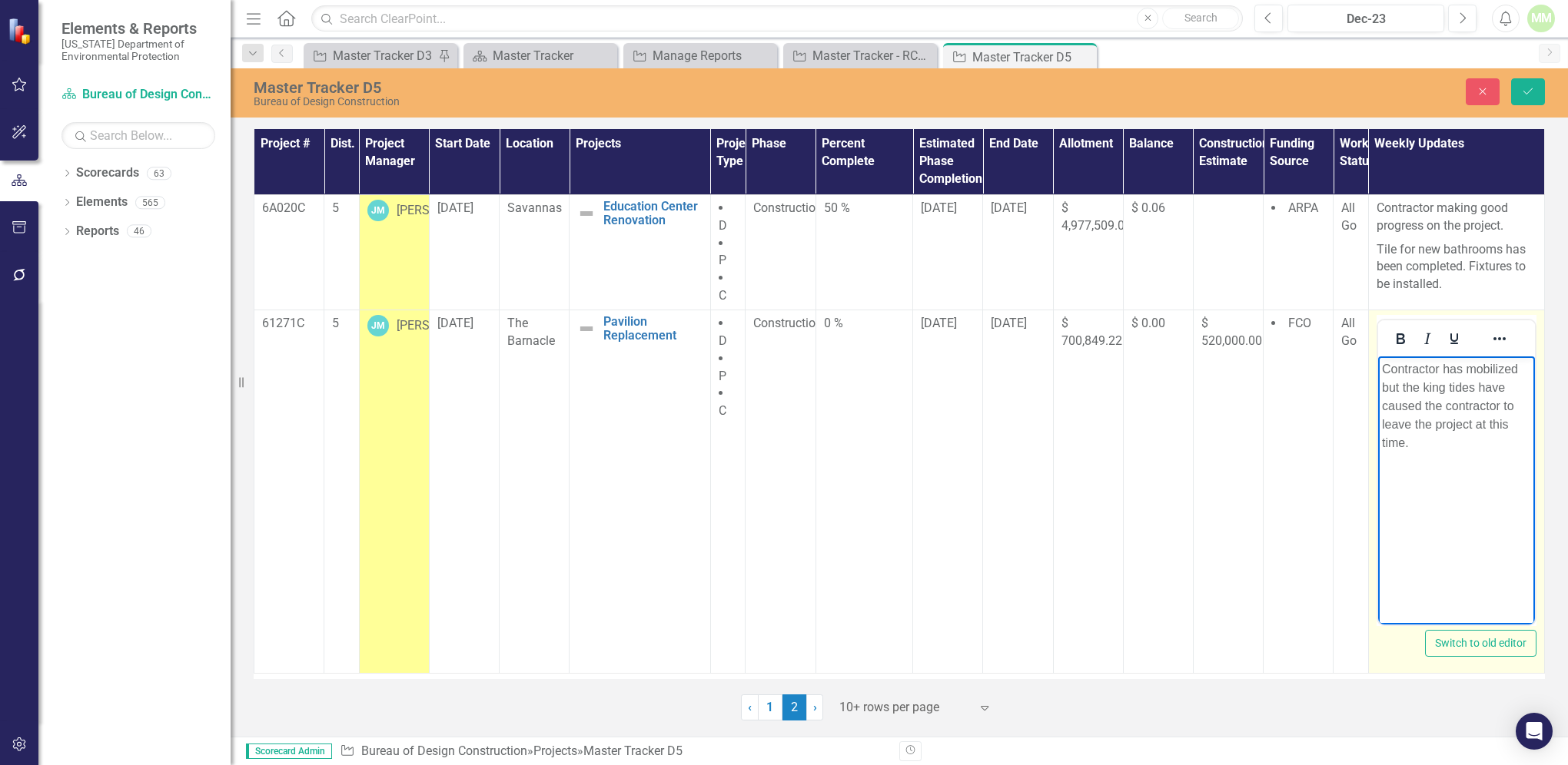
click at [1417, 387] on p "Contractor has mobilized but the king tides have caused the contractor to leave…" at bounding box center [1456, 405] width 149 height 92
drag, startPoint x: 1400, startPoint y: 382, endPoint x: 1436, endPoint y: 453, distance: 79.6
click at [1401, 386] on p "Contractor has mobilized but the flooding caused by the king tides have caused …" at bounding box center [1456, 405] width 149 height 92
click at [1452, 424] on p "Contractor has mobilized but due to the flooding caused by the king tides have …" at bounding box center [1456, 415] width 149 height 111
click at [1471, 425] on p "Contractor has mobilized but due to the flooding caused by the king tides the c…" at bounding box center [1456, 405] width 149 height 92
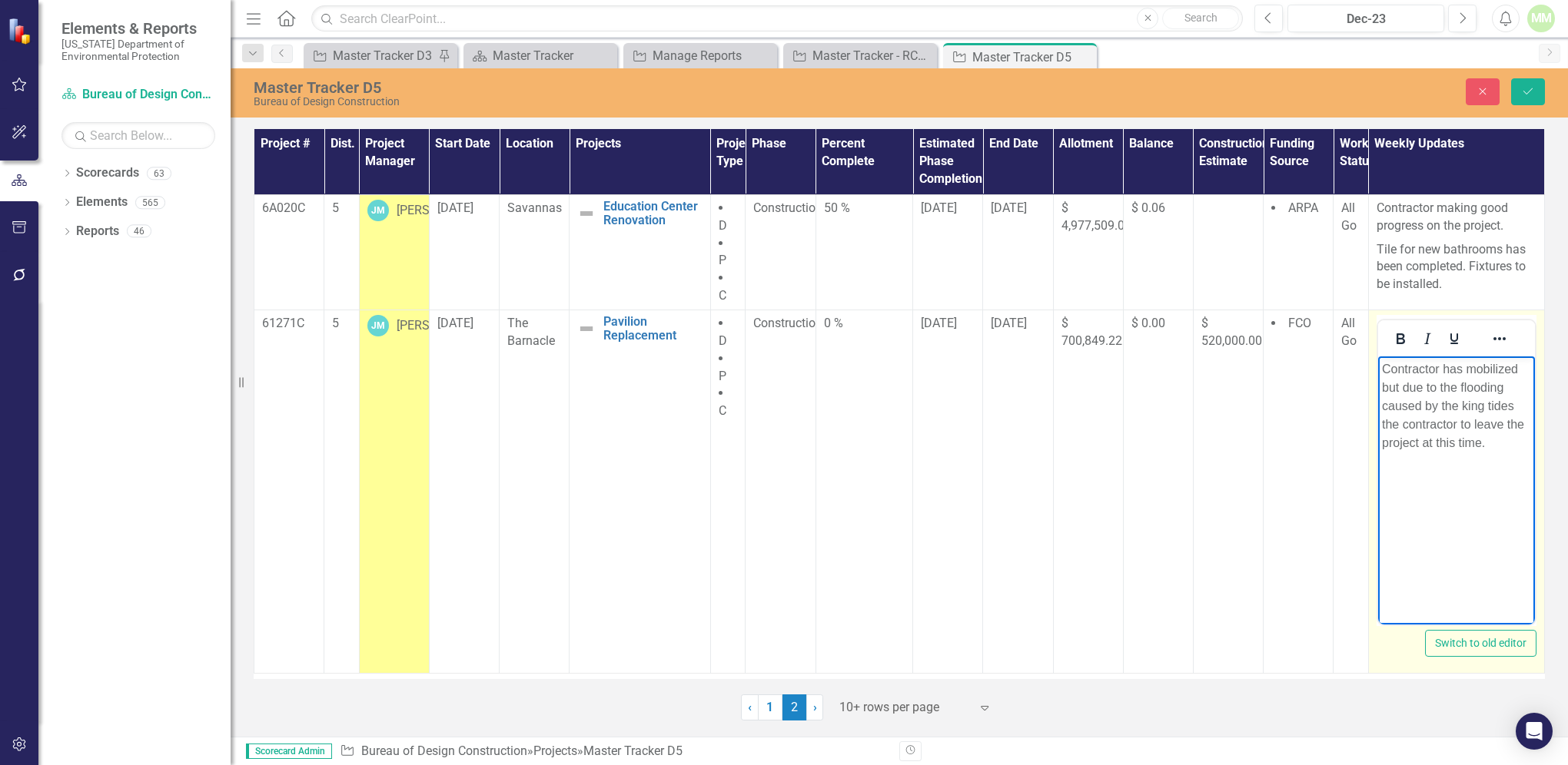
click at [1455, 424] on p "Contractor has mobilized but due to the flooding caused by the king tides the c…" at bounding box center [1456, 405] width 149 height 92
click at [1511, 444] on p "Contractor has mobilized but due to the flooding caused by the king tides the c…" at bounding box center [1456, 405] width 149 height 92
click at [1421, 405] on p "Contractor has mobilized but due to the flooding caused by the king tides the c…" at bounding box center [1456, 405] width 149 height 92
click at [1396, 405] on p "Contractor has mobilized but due to the flooding from by the king tides the con…" at bounding box center [1456, 405] width 149 height 92
click at [1476, 405] on p "Contractor has mobilized but due to the flooding from the king tides the contra…" at bounding box center [1456, 405] width 149 height 92
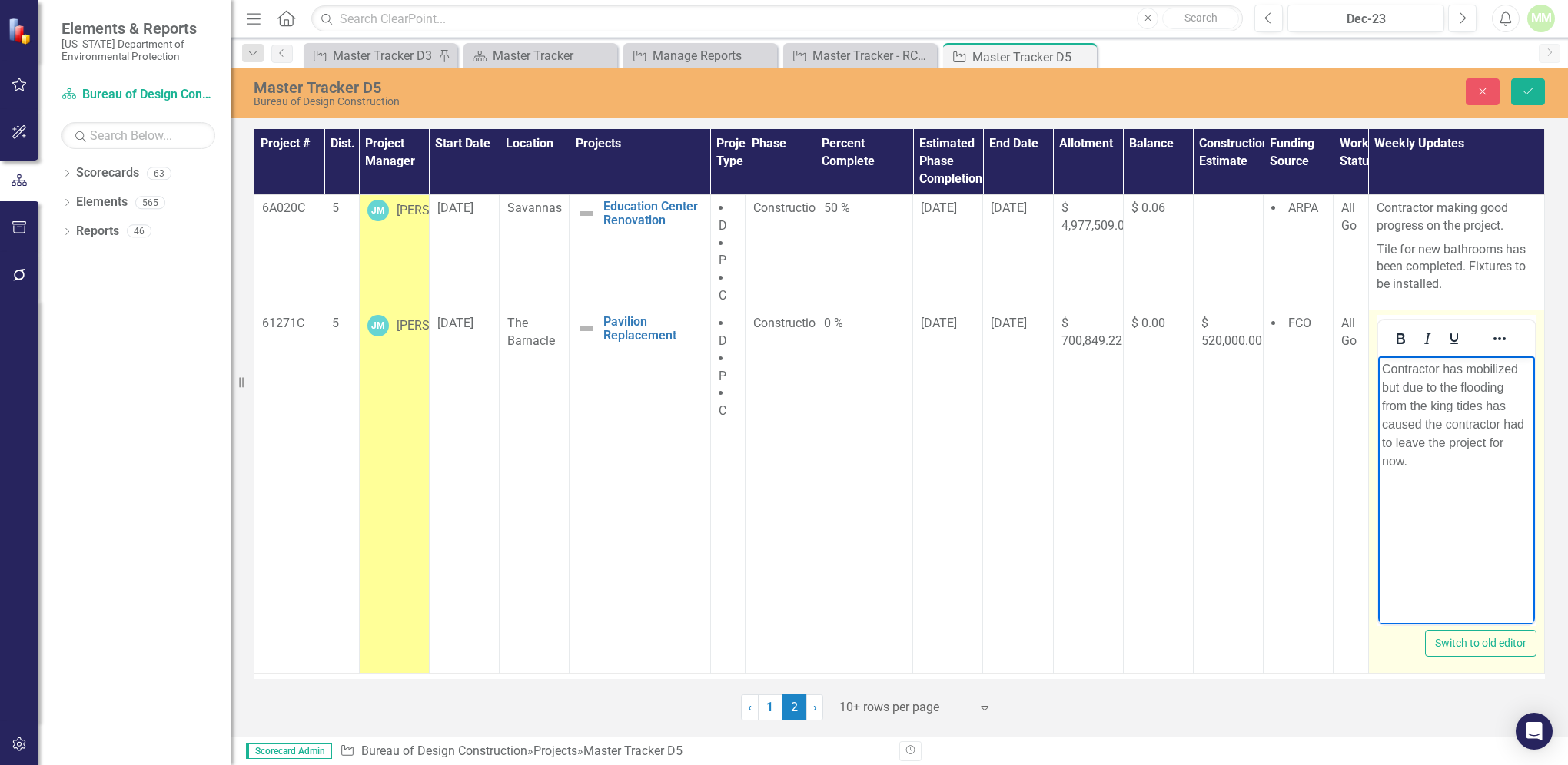
click at [1500, 451] on p "Contractor has mobilized but due to the flooding from the king tides has caused…" at bounding box center [1456, 415] width 149 height 111
click at [1484, 424] on p "Contractor has mobilized but due to the flooding from the king tides has caused…" at bounding box center [1456, 415] width 149 height 111
click at [1477, 446] on p "Contractor has mobilized but due to the flooding from the king tides has caused…" at bounding box center [1456, 405] width 149 height 92
click at [1460, 384] on p "Contractor has mobilized but due to the flooding from the king tides has caused…" at bounding box center [1456, 405] width 149 height 92
click at [1475, 444] on p "Contractor has mobilized but flooding from the king tides has caused the contra…" at bounding box center [1456, 405] width 149 height 92
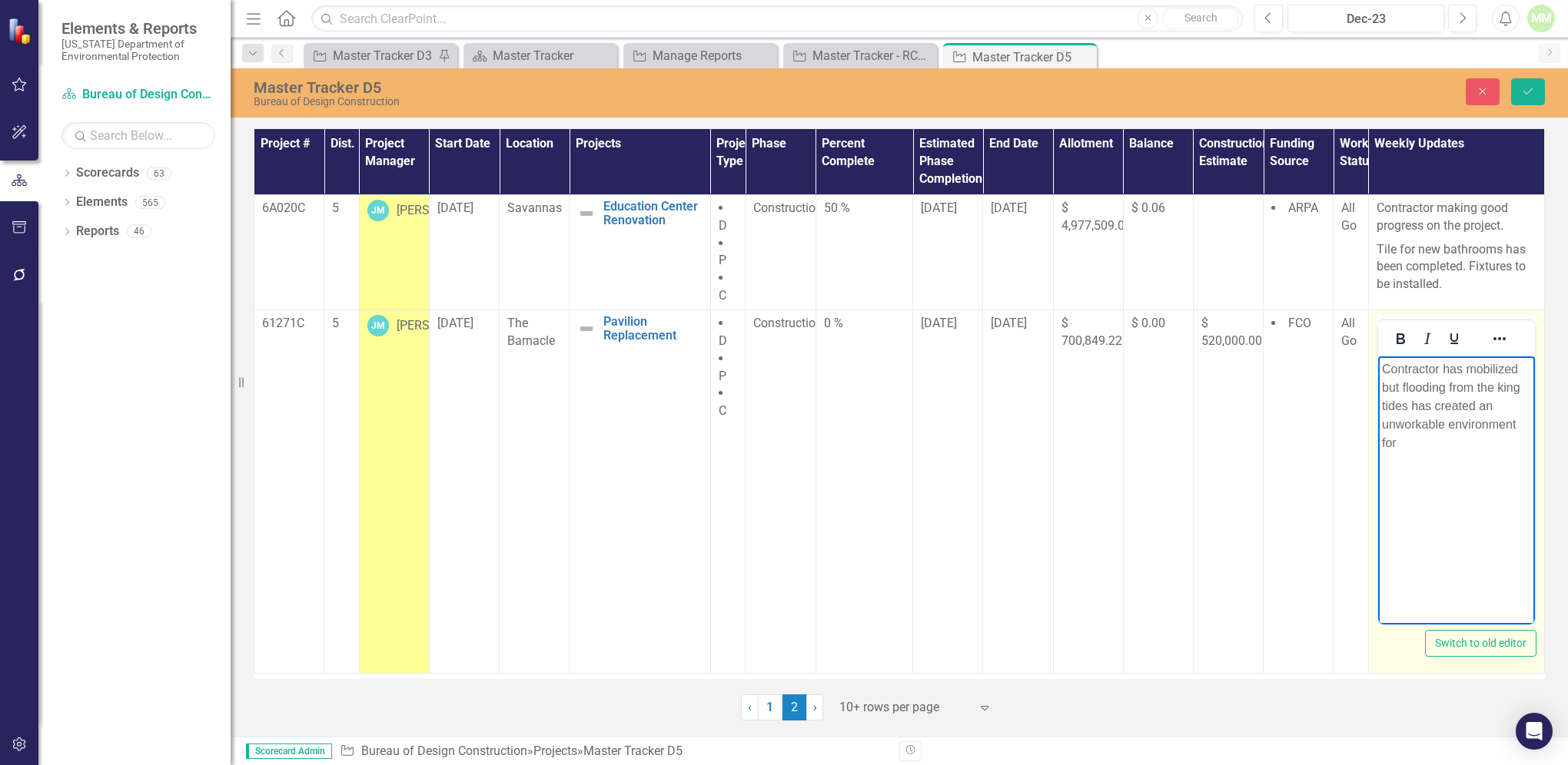
click at [1516, 371] on p "Contractor has mobilized but flooding from the king tides has created an unwork…" at bounding box center [1456, 405] width 149 height 92
click at [1405, 442] on p "Contractor has mobilized, but flooding from the king tides has created an unwor…" at bounding box center [1456, 405] width 149 height 92
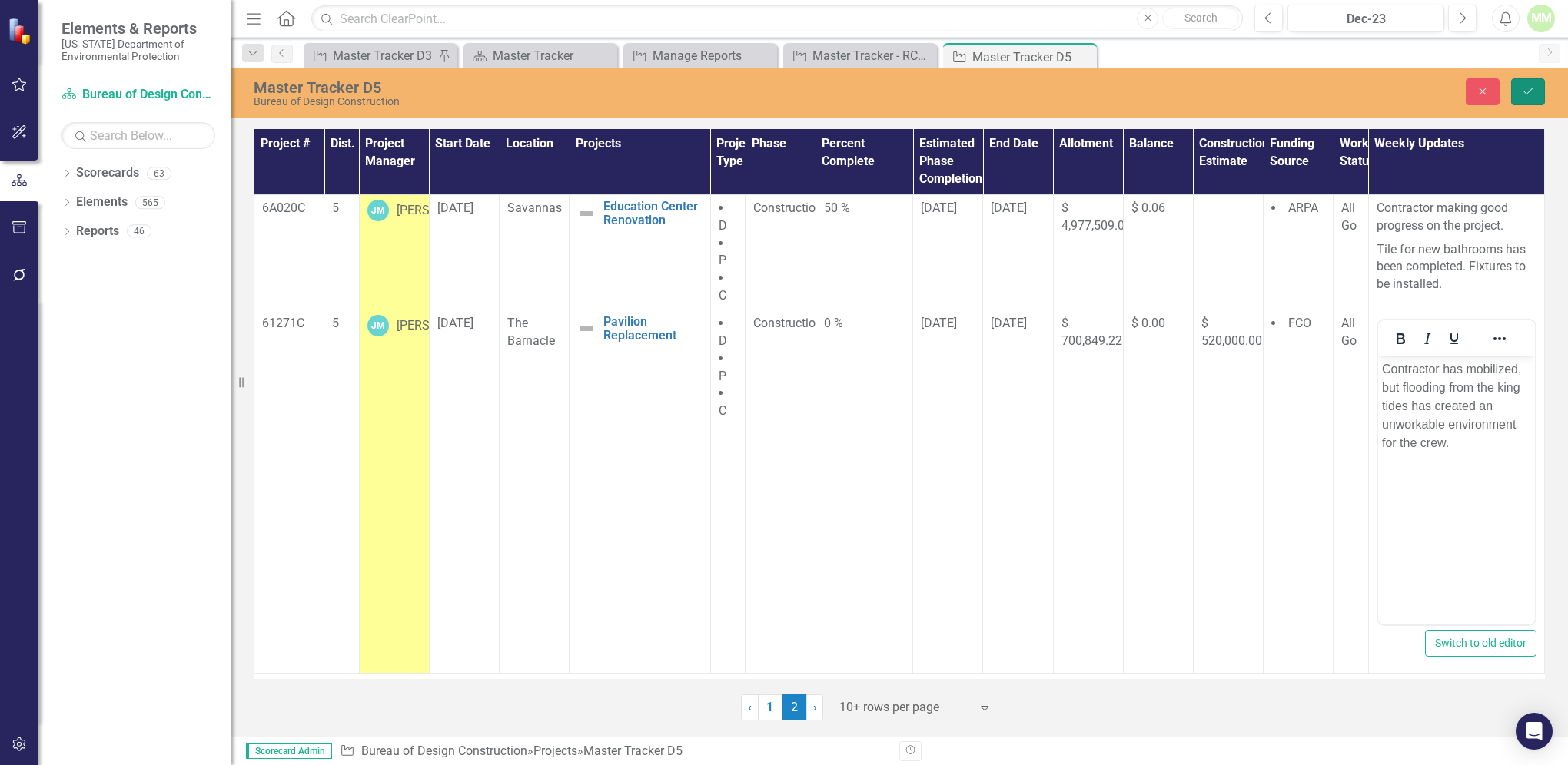
click at [1525, 86] on icon "Save" at bounding box center [1528, 92] width 13 height 11
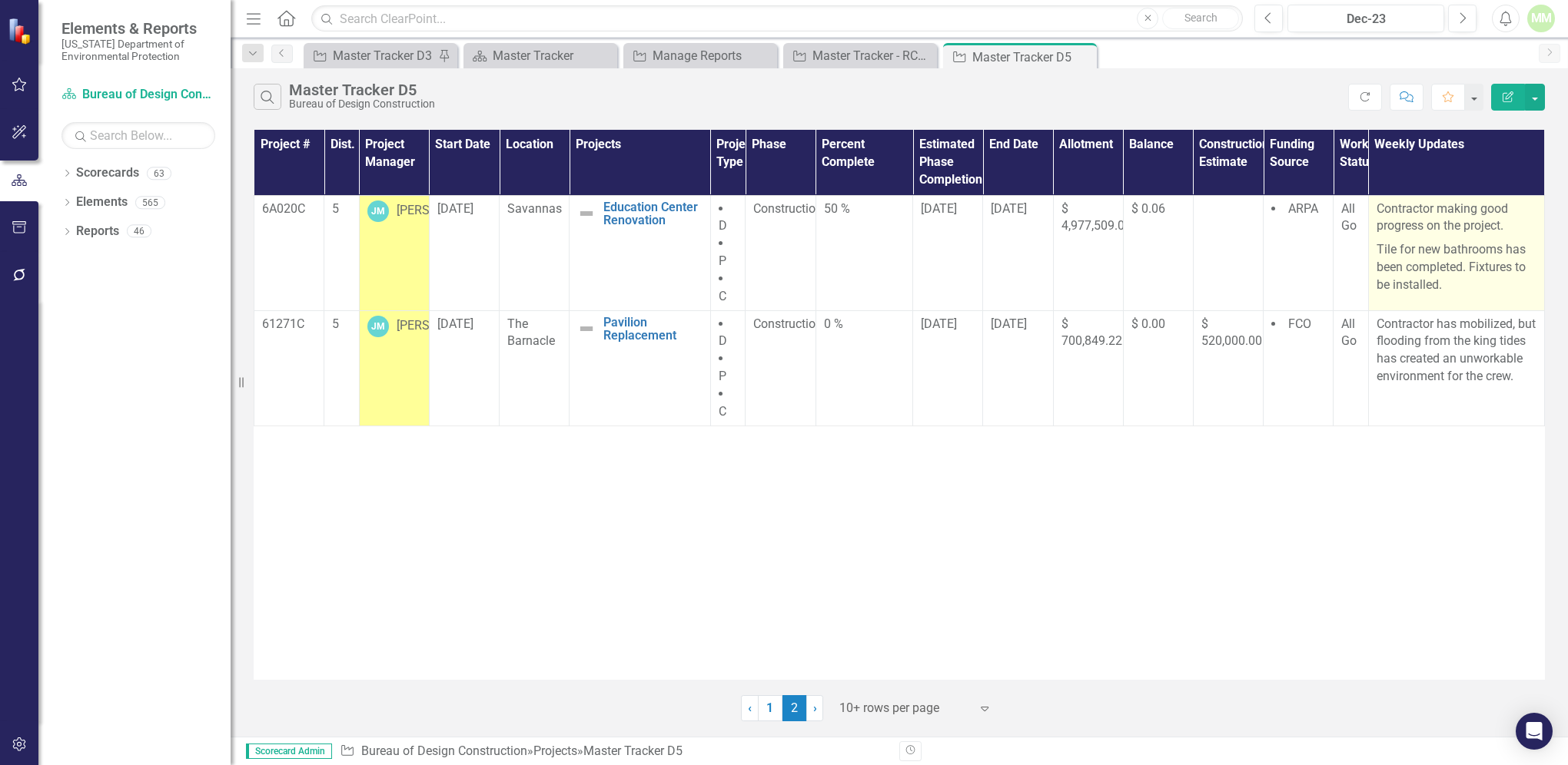
click at [1489, 287] on p "Tile for new bathrooms has been completed. Fixtures to be installed." at bounding box center [1457, 266] width 160 height 56
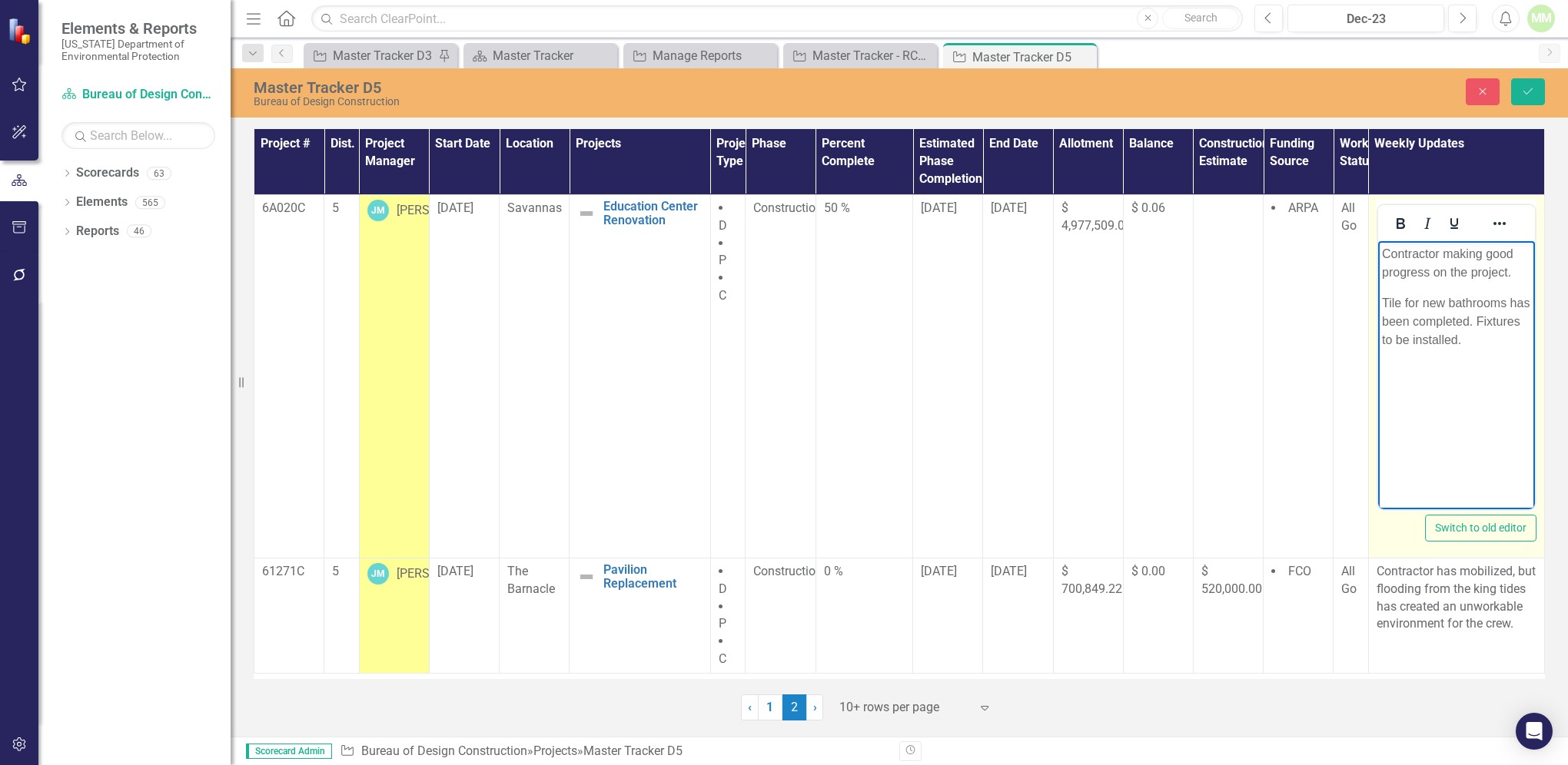
click at [1417, 300] on p "Tile for new bathrooms has been completed. Fixtures to be installed." at bounding box center [1456, 322] width 149 height 55
click at [1498, 321] on p "Tile for the new bathrooms has been completed. Fixtures to be installed." at bounding box center [1456, 322] width 149 height 55
click at [1516, 341] on p "Tile for the new bathrooms has been completed. Fixtures to be installed." at bounding box center [1456, 322] width 149 height 55
click at [1538, 89] on button "Save" at bounding box center [1528, 92] width 34 height 27
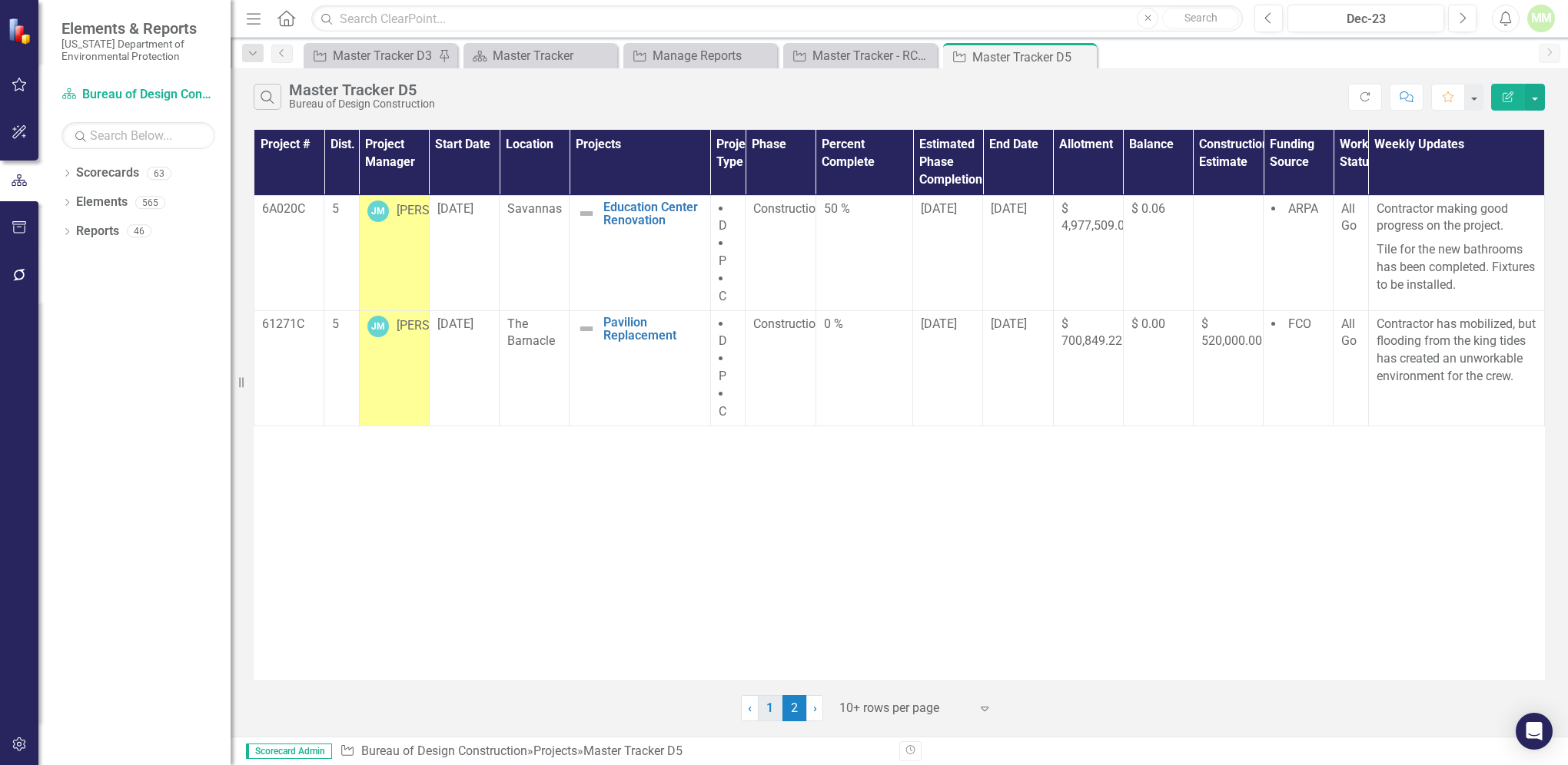
click at [761, 705] on link "1" at bounding box center [770, 708] width 25 height 26
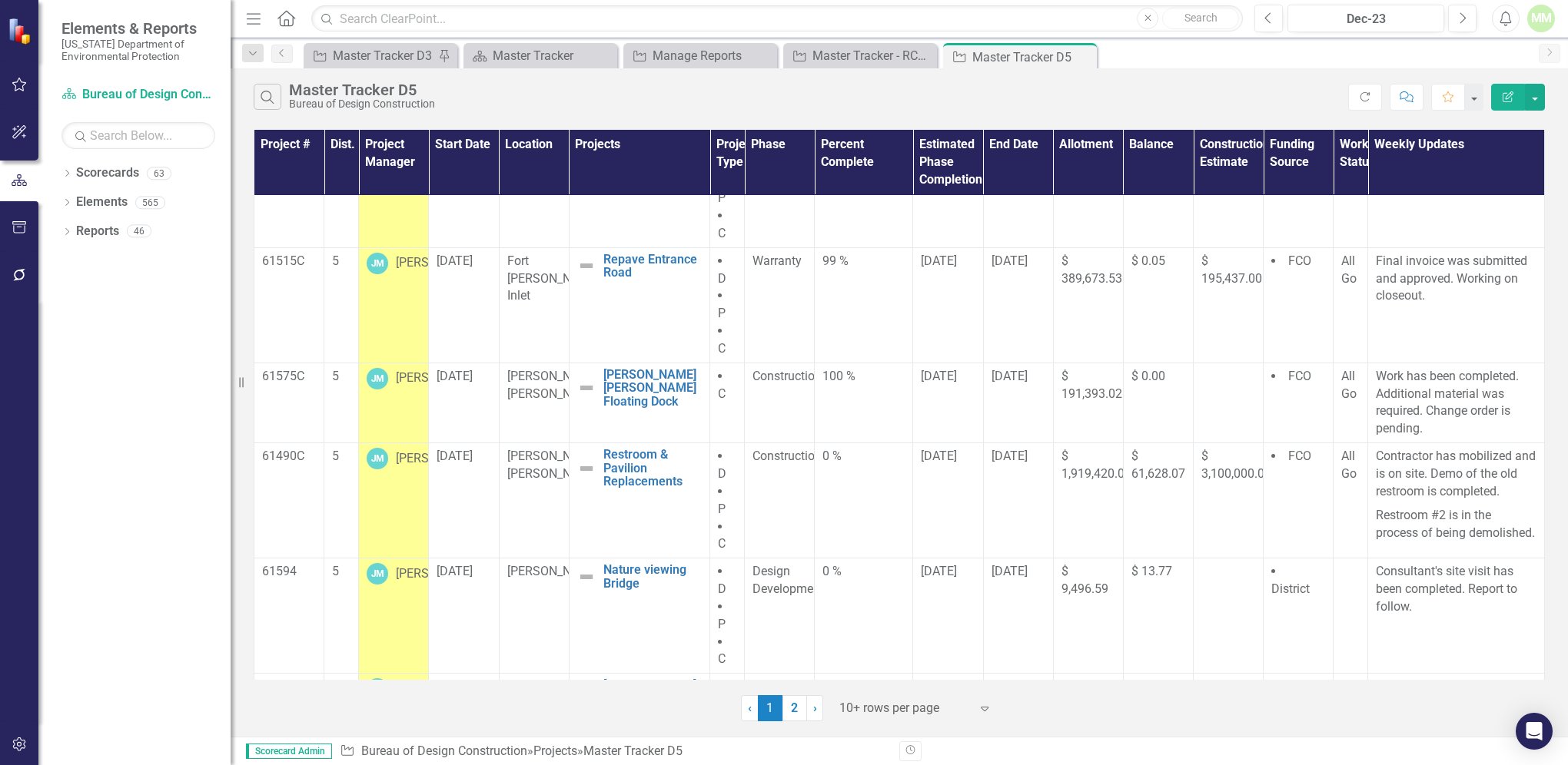
scroll to position [312, 0]
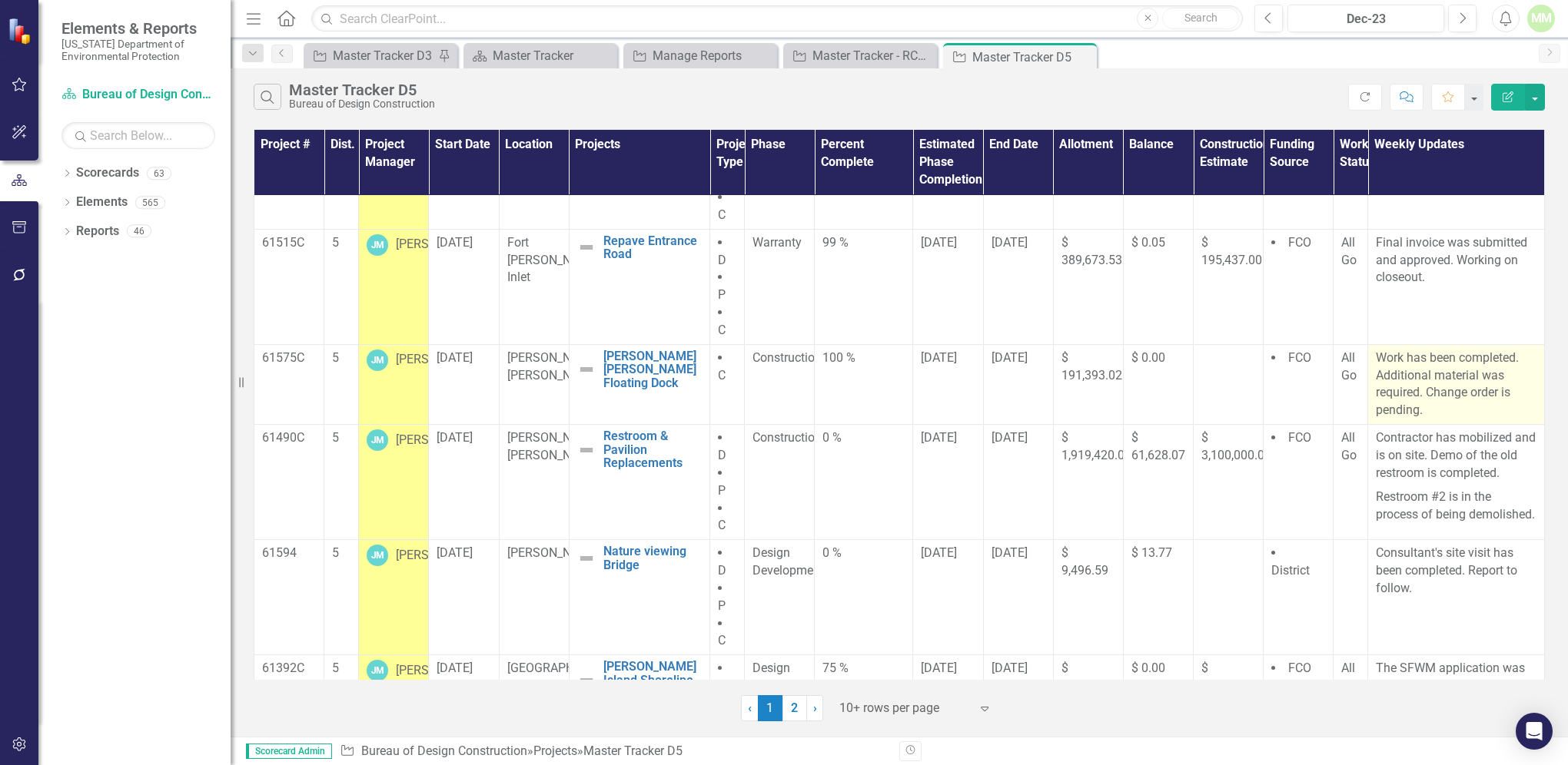
click at [1420, 406] on p "Work has been completed. Additional material was required. Change order is pend…" at bounding box center [1456, 384] width 161 height 70
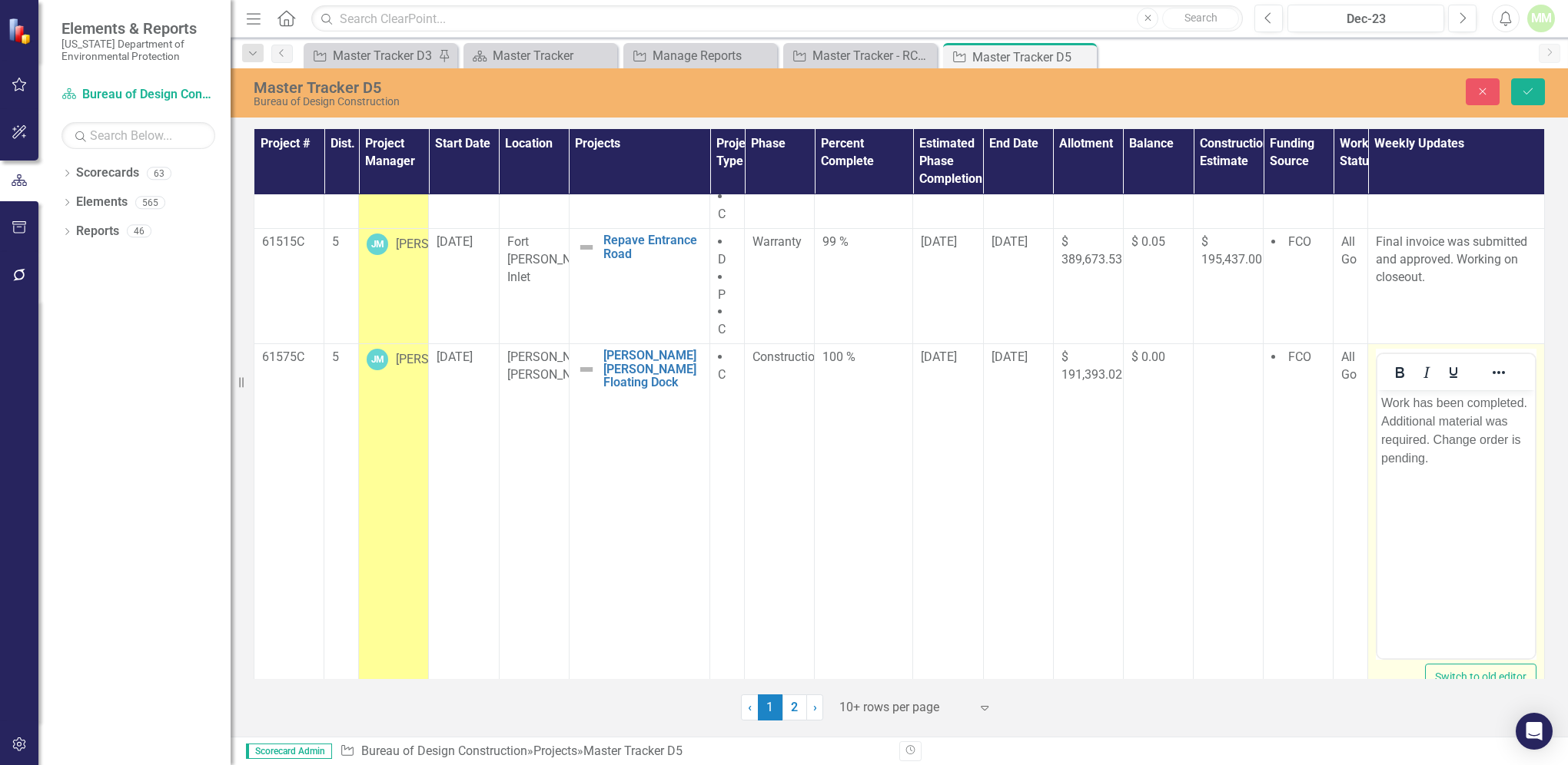
scroll to position [0, 0]
click at [1432, 441] on p "Work has been completed. Additional material was required. Change order is pend…" at bounding box center [1456, 431] width 150 height 74
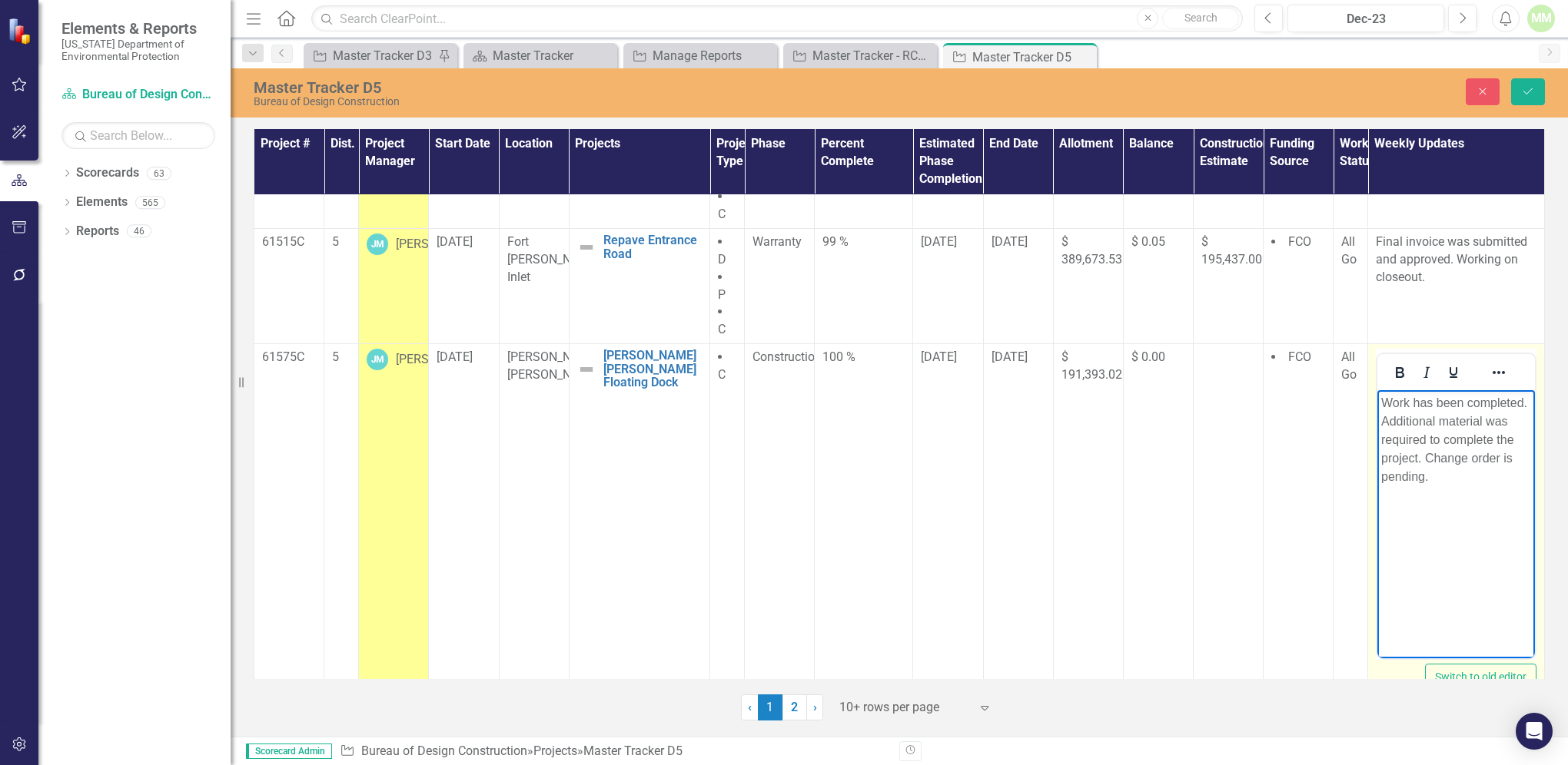
click at [1448, 481] on p "Work has been completed. Additional material was required to complete the proje…" at bounding box center [1456, 440] width 150 height 92
click at [1513, 95] on button "Save" at bounding box center [1528, 92] width 34 height 27
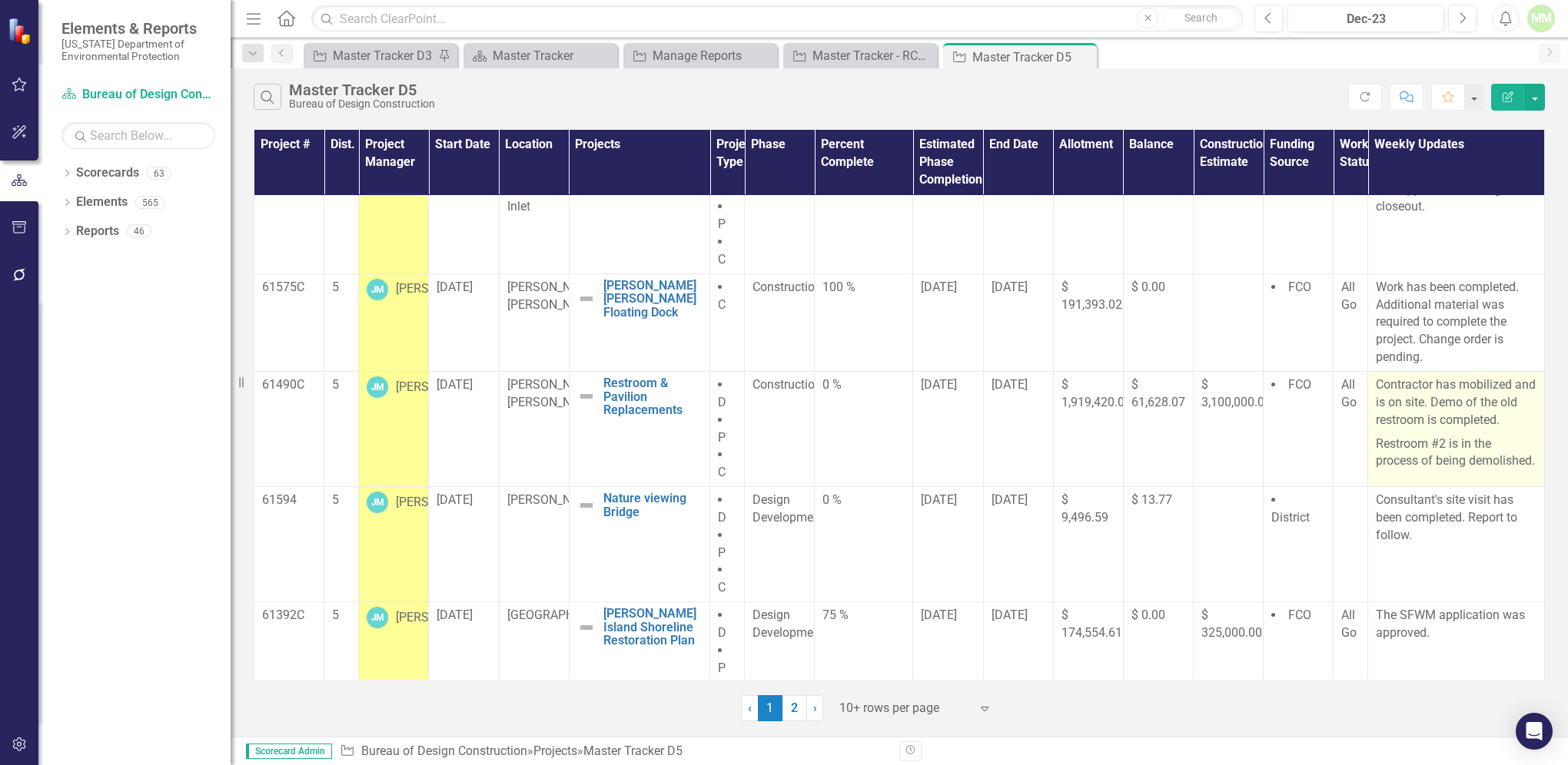
scroll to position [365, 0]
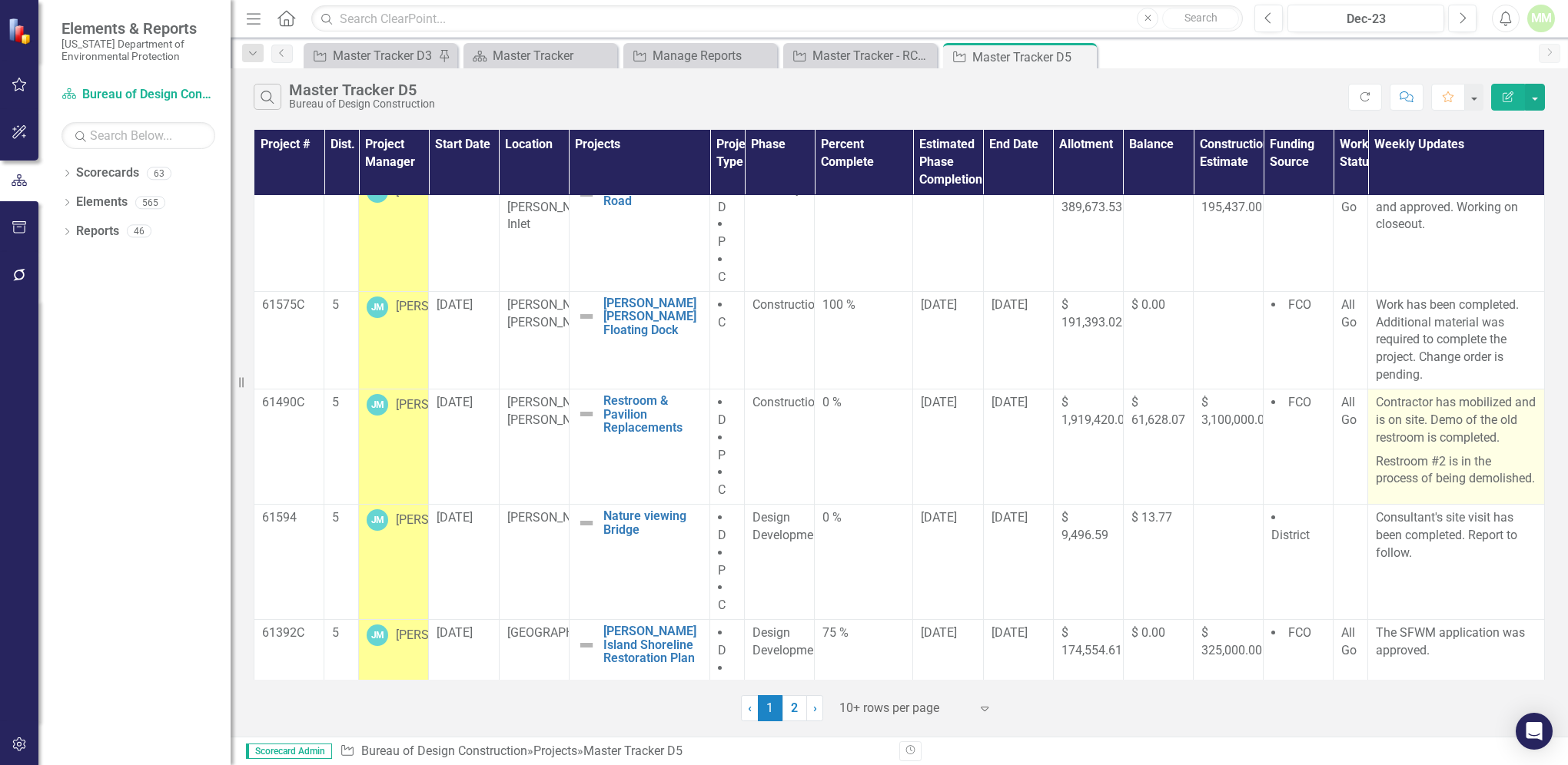
click at [1448, 439] on p "Contractor has mobilized and is on site. Demo of the old restroom is completed." at bounding box center [1456, 422] width 161 height 56
click at [1497, 489] on p "Restroom #2 is in the process of being demolished." at bounding box center [1456, 470] width 161 height 39
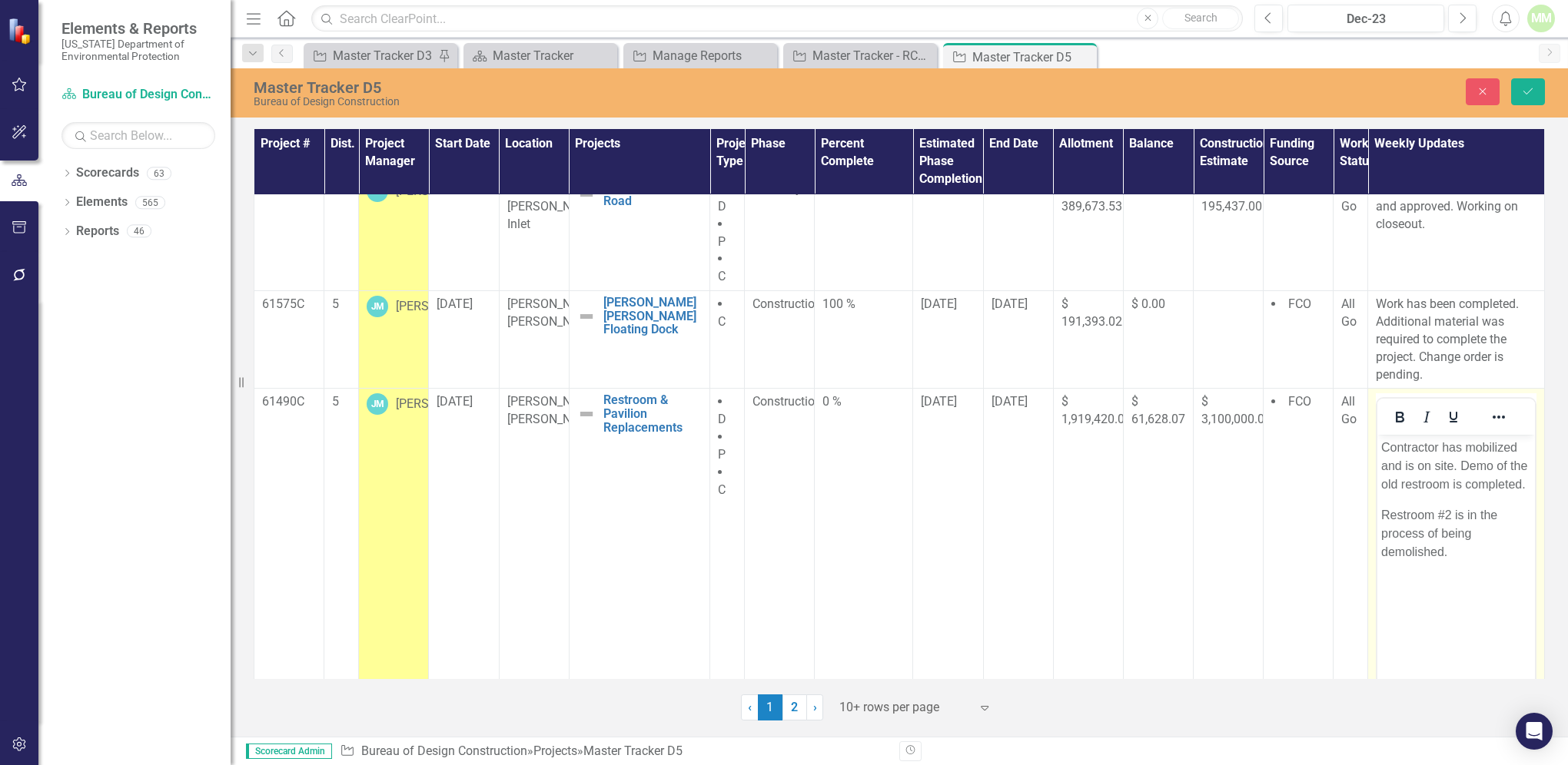
scroll to position [0, 0]
click at [1452, 554] on p "Restroom #2 is in the process of being demolished." at bounding box center [1456, 534] width 150 height 55
click at [1525, 89] on icon "Save" at bounding box center [1528, 92] width 13 height 11
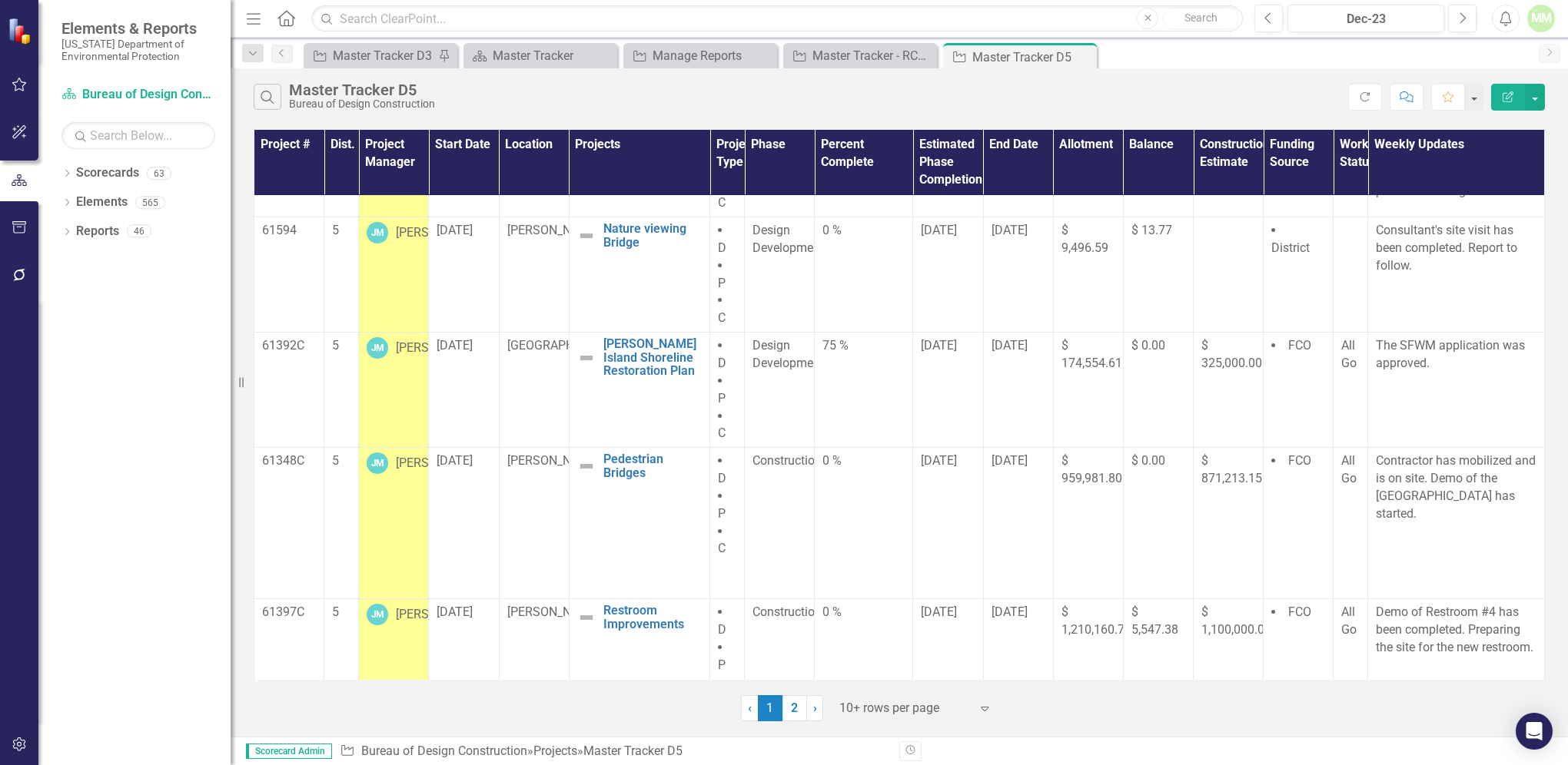
scroll to position [673, 0]
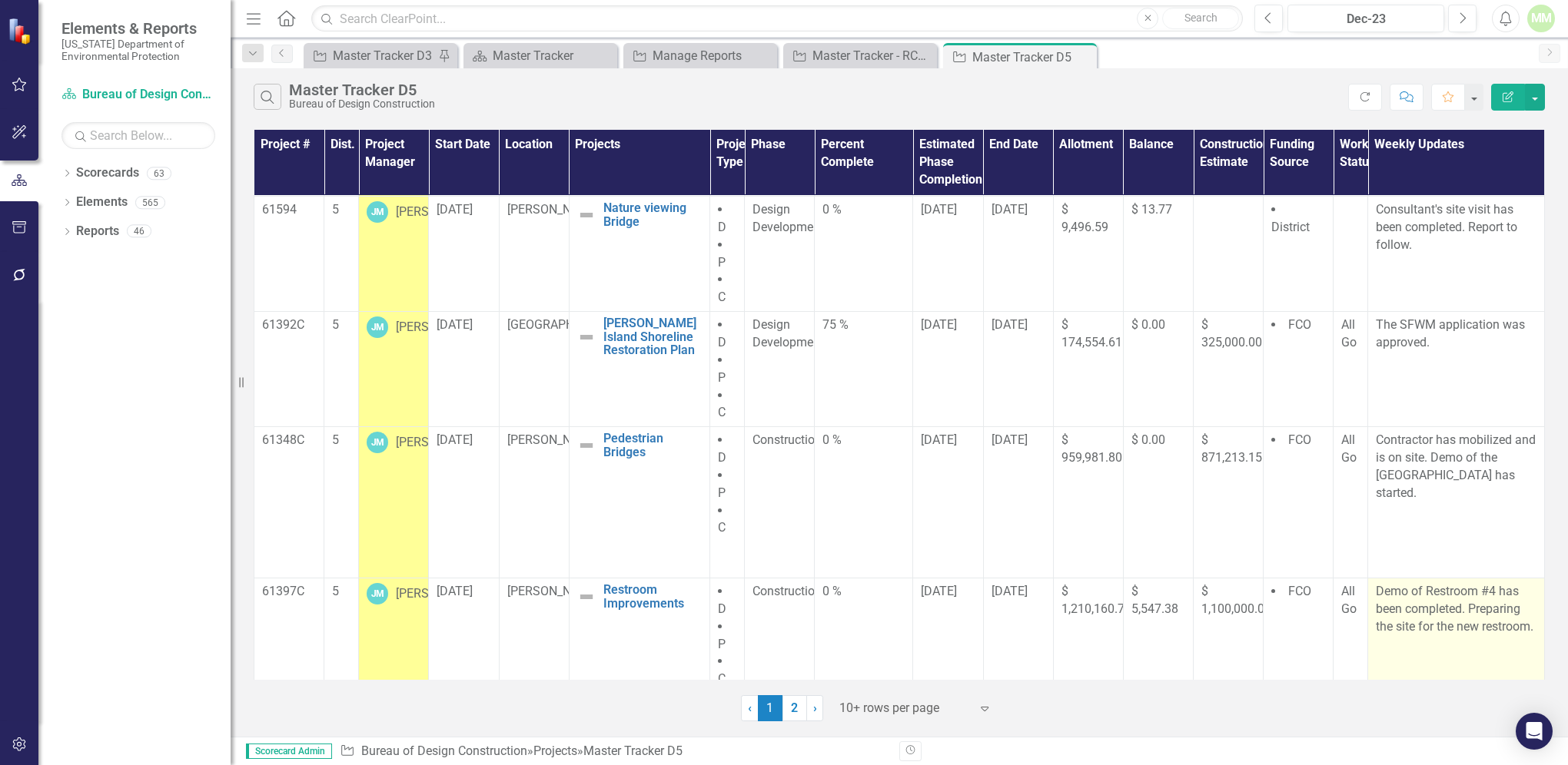
drag, startPoint x: 1461, startPoint y: 594, endPoint x: 1478, endPoint y: 607, distance: 21.4
click at [1463, 596] on p "Demo of Restroom #4 has been completed. Preparing the site for the new restroom." at bounding box center [1456, 609] width 161 height 53
click at [1486, 608] on p "Demo of Restroom #4 has been completed. Preparing the site for the new restroom." at bounding box center [1456, 609] width 161 height 53
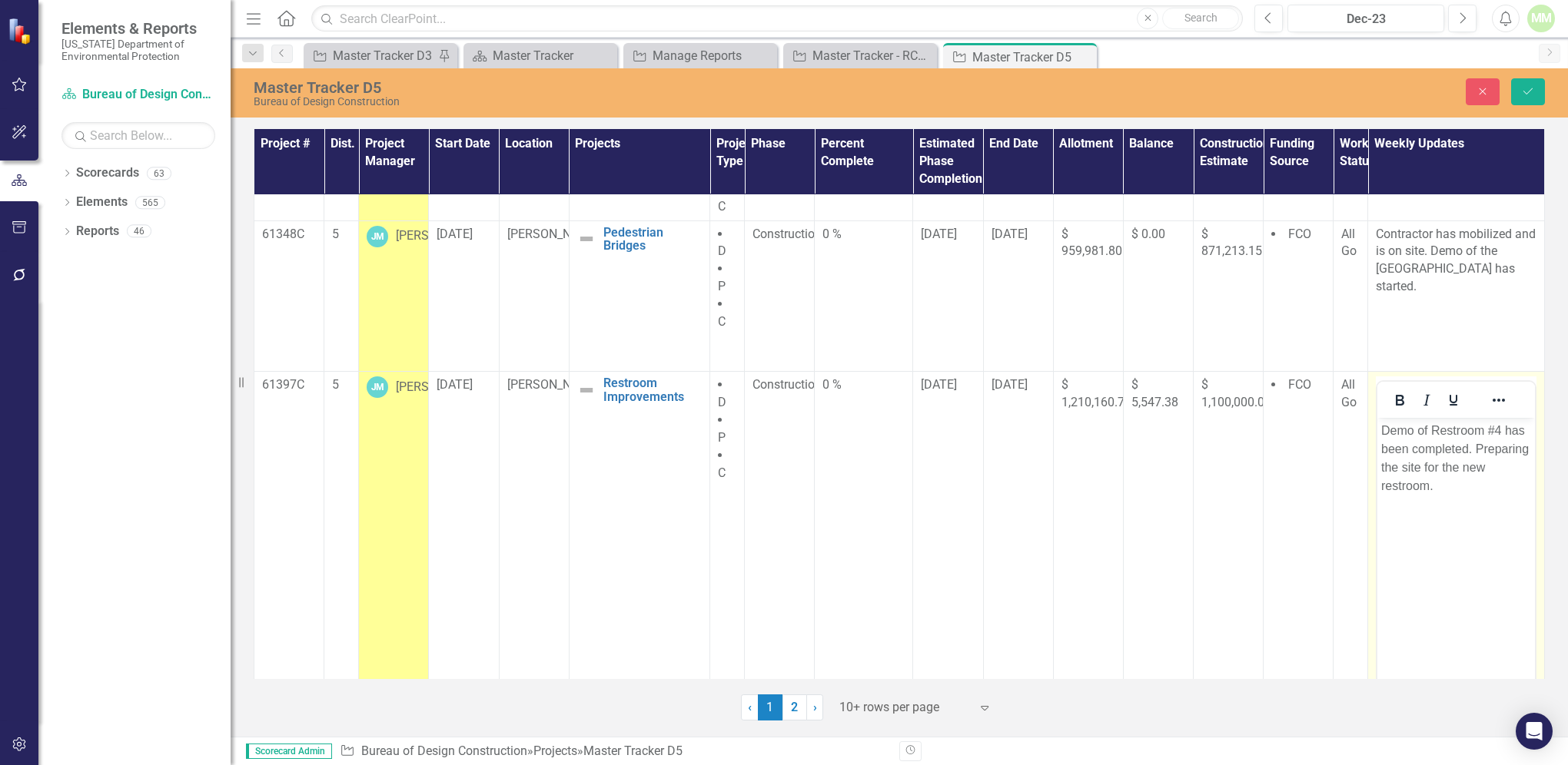
scroll to position [870, 0]
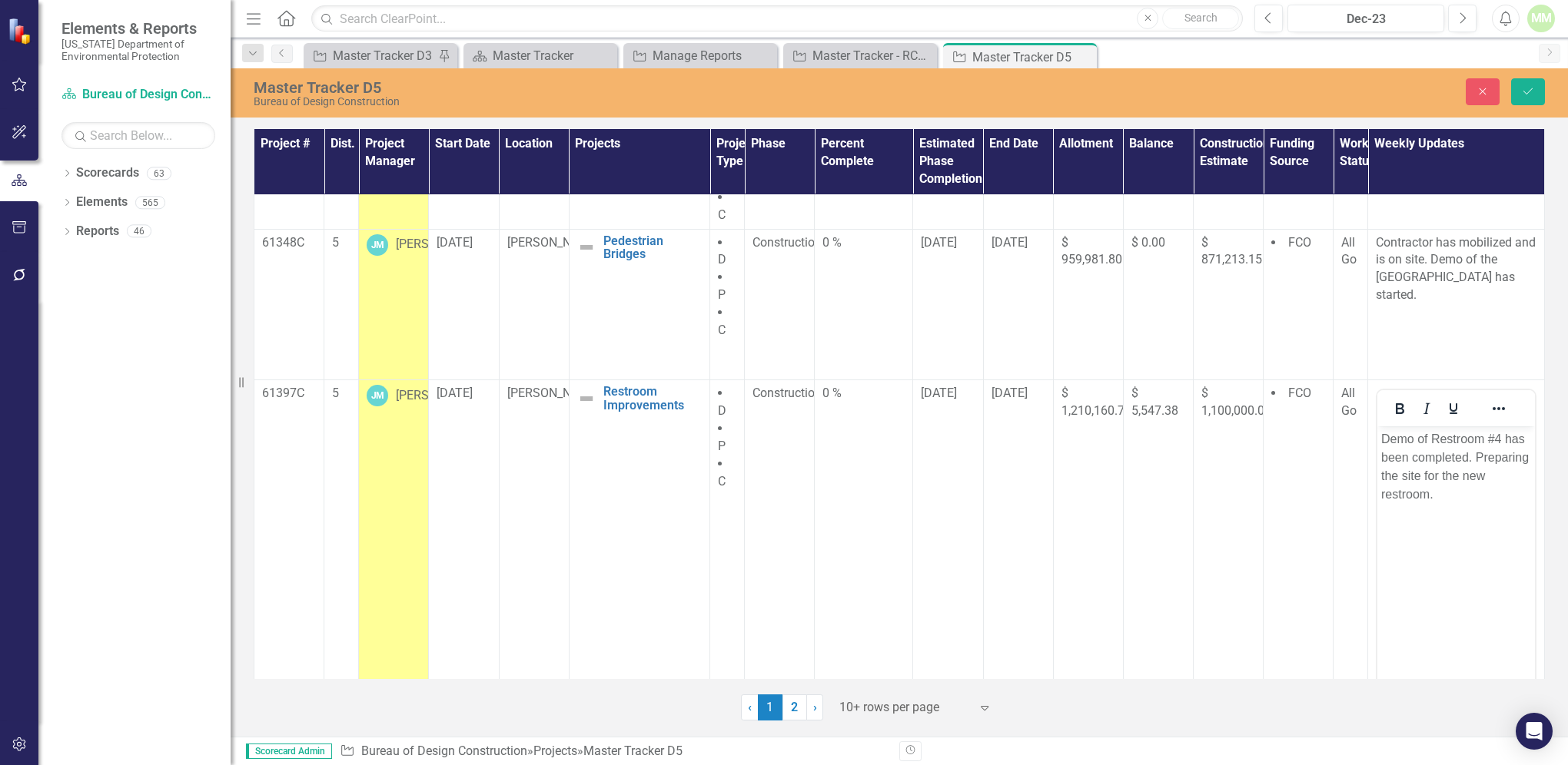
drag, startPoint x: 1475, startPoint y: 453, endPoint x: 1486, endPoint y: 469, distance: 19.4
click at [1477, 454] on p "Demo of Restroom #4 has been completed. Preparing the site for the new restroom." at bounding box center [1456, 466] width 150 height 74
click at [1385, 473] on p "Demo of Restroom #4 has been completed. Currently Preparing the site for the ne…" at bounding box center [1456, 466] width 150 height 74
click at [1475, 494] on p "Demo of Restroom #4 has been completed. Currently preparing the site for the ne…" at bounding box center [1456, 466] width 150 height 74
click at [1454, 477] on p "Demo of Restroom #4 has been completed. Currently preparing the site for the ne…" at bounding box center [1456, 466] width 150 height 74
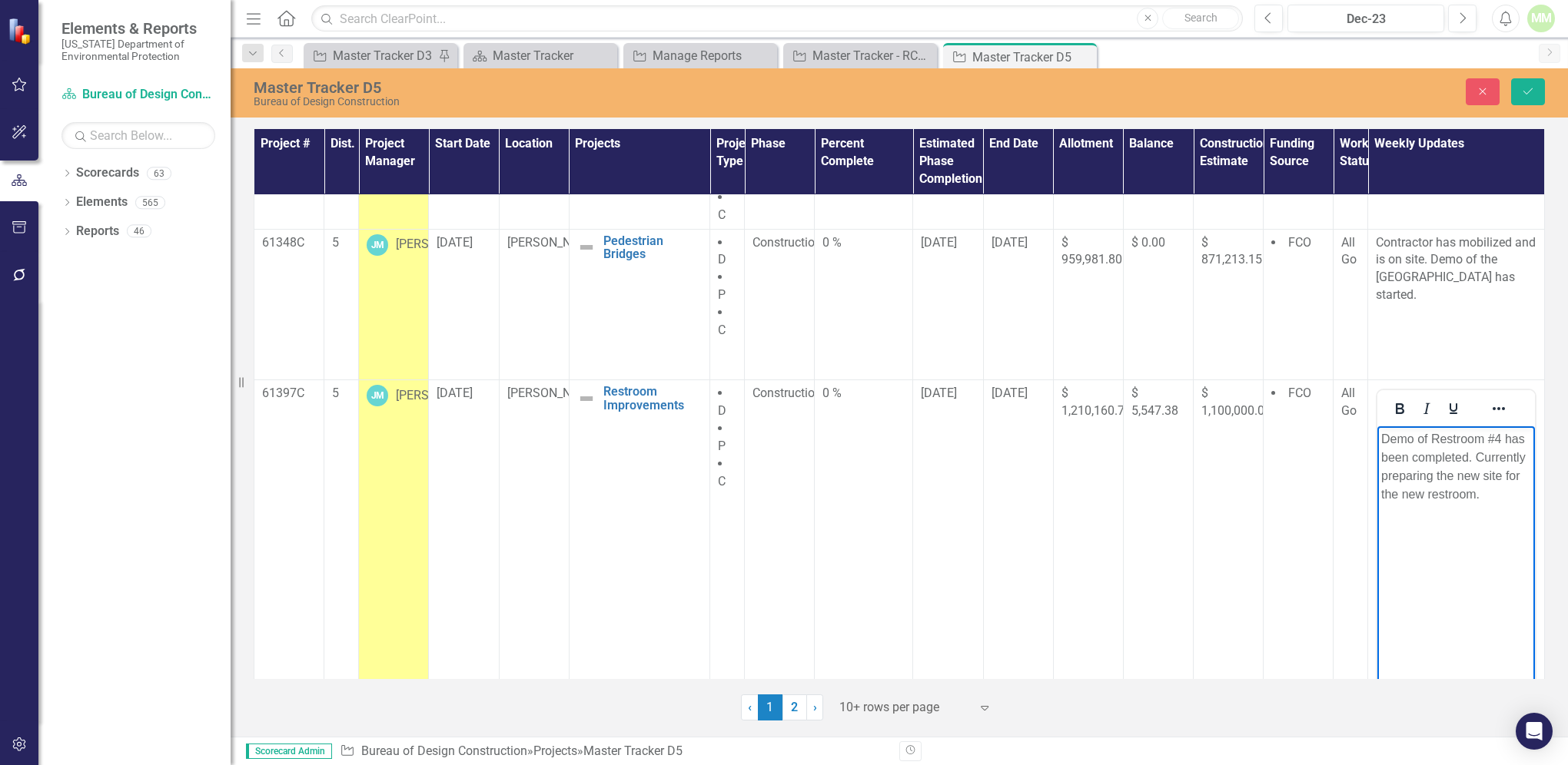
click at [1428, 497] on p "Demo of Restroom #4 has been completed. Currently preparing the new site for th…" at bounding box center [1456, 466] width 150 height 74
click at [1468, 497] on p "Demo of Restroom #4 has been completed. Currently preparing the new site for th…" at bounding box center [1456, 466] width 150 height 74
drag, startPoint x: 1535, startPoint y: 92, endPoint x: 1535, endPoint y: 84, distance: 8.0
click at [1539, 89] on button "Save" at bounding box center [1528, 92] width 34 height 27
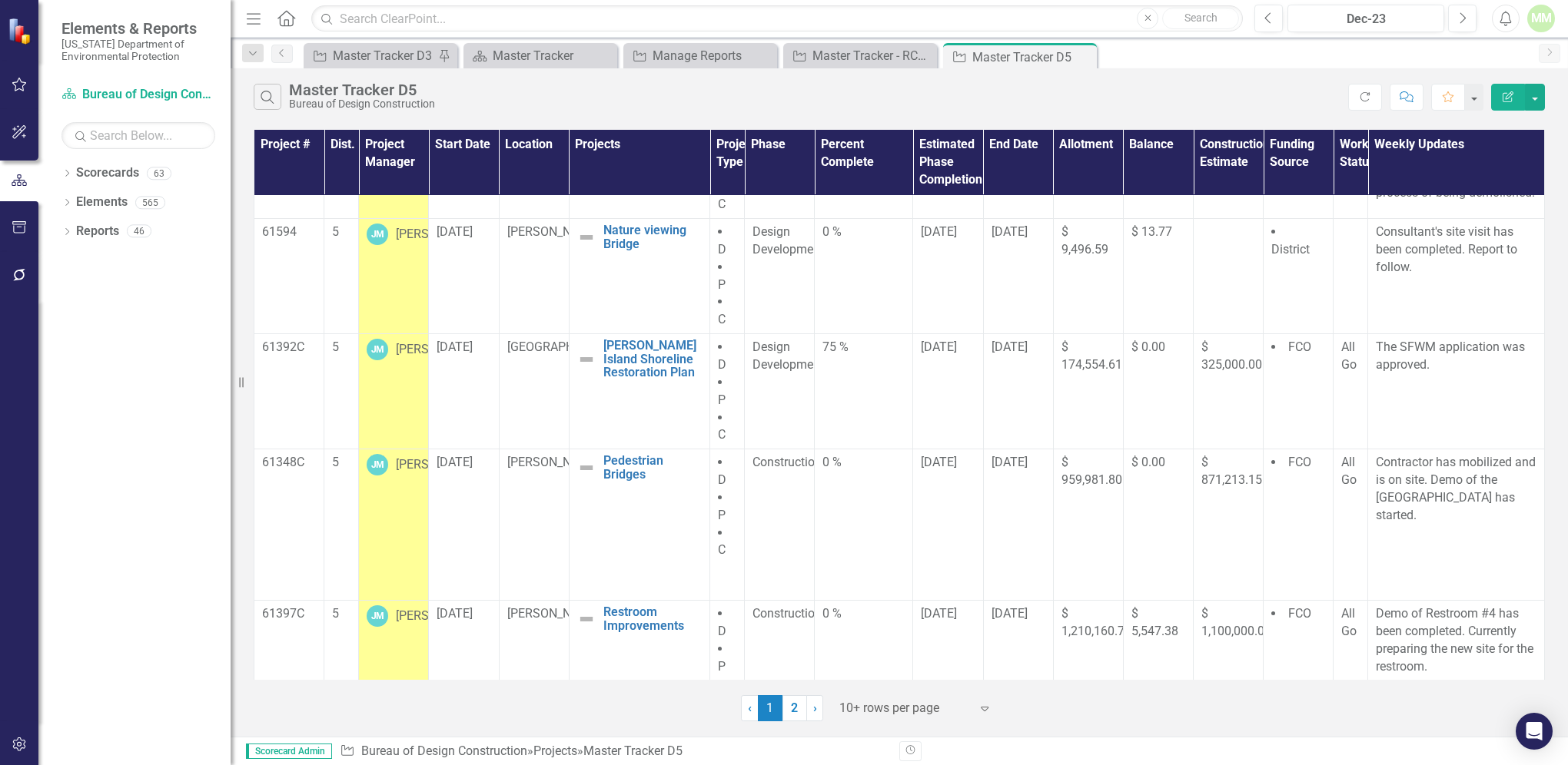
scroll to position [673, 0]
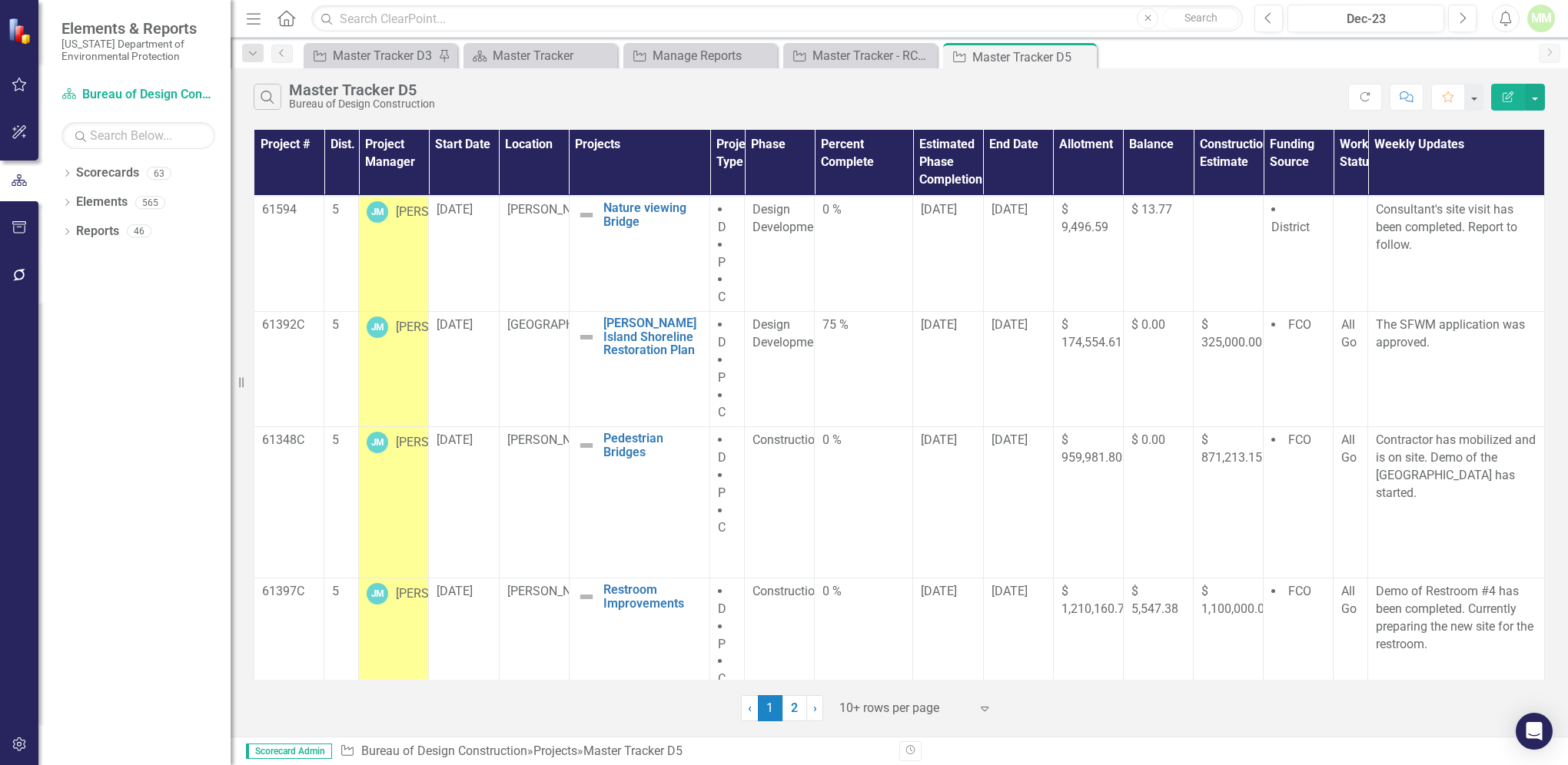
click at [1506, 102] on button "Edit Report" at bounding box center [1508, 97] width 34 height 27
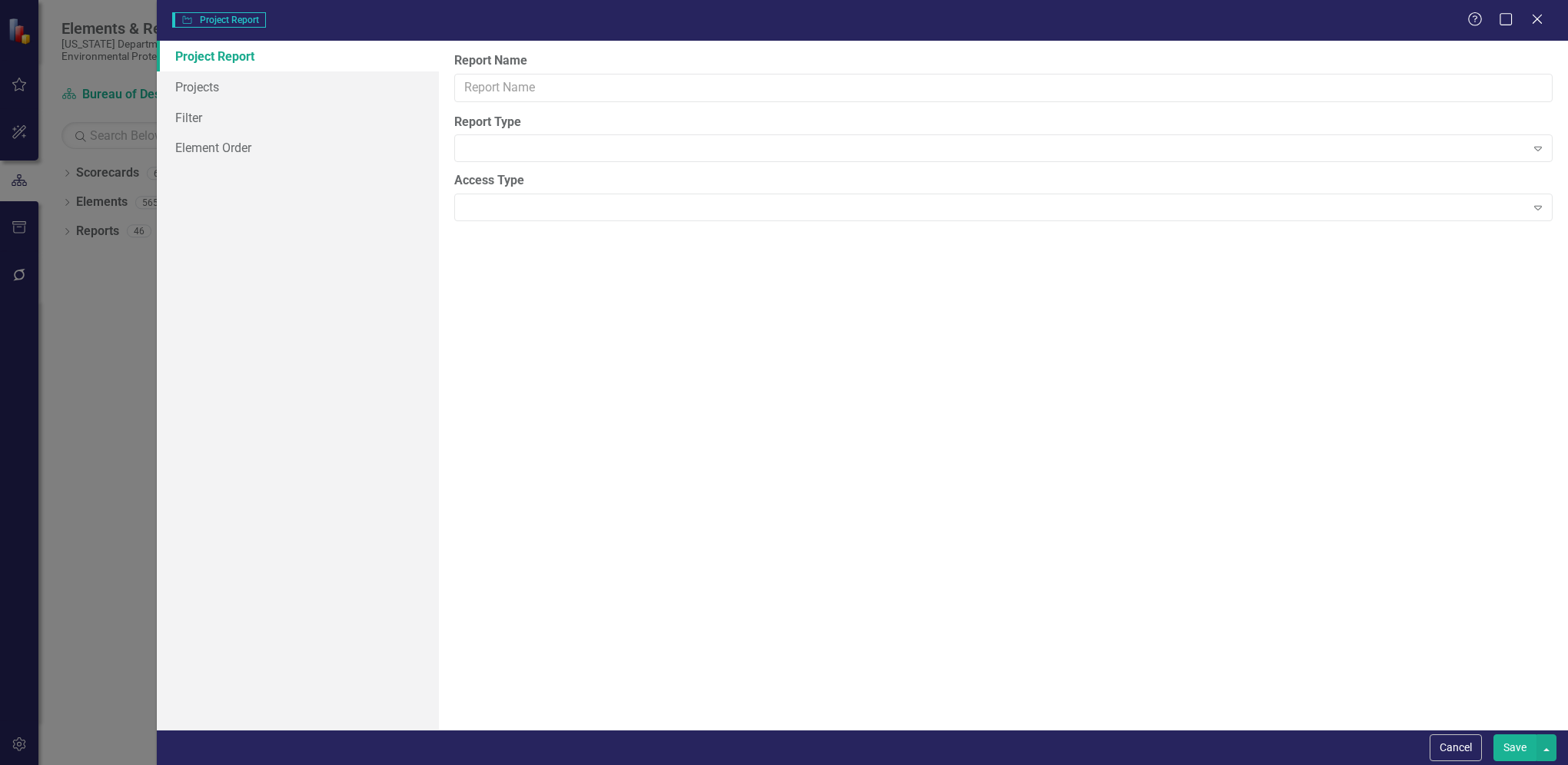
type input "Master Tracker D5"
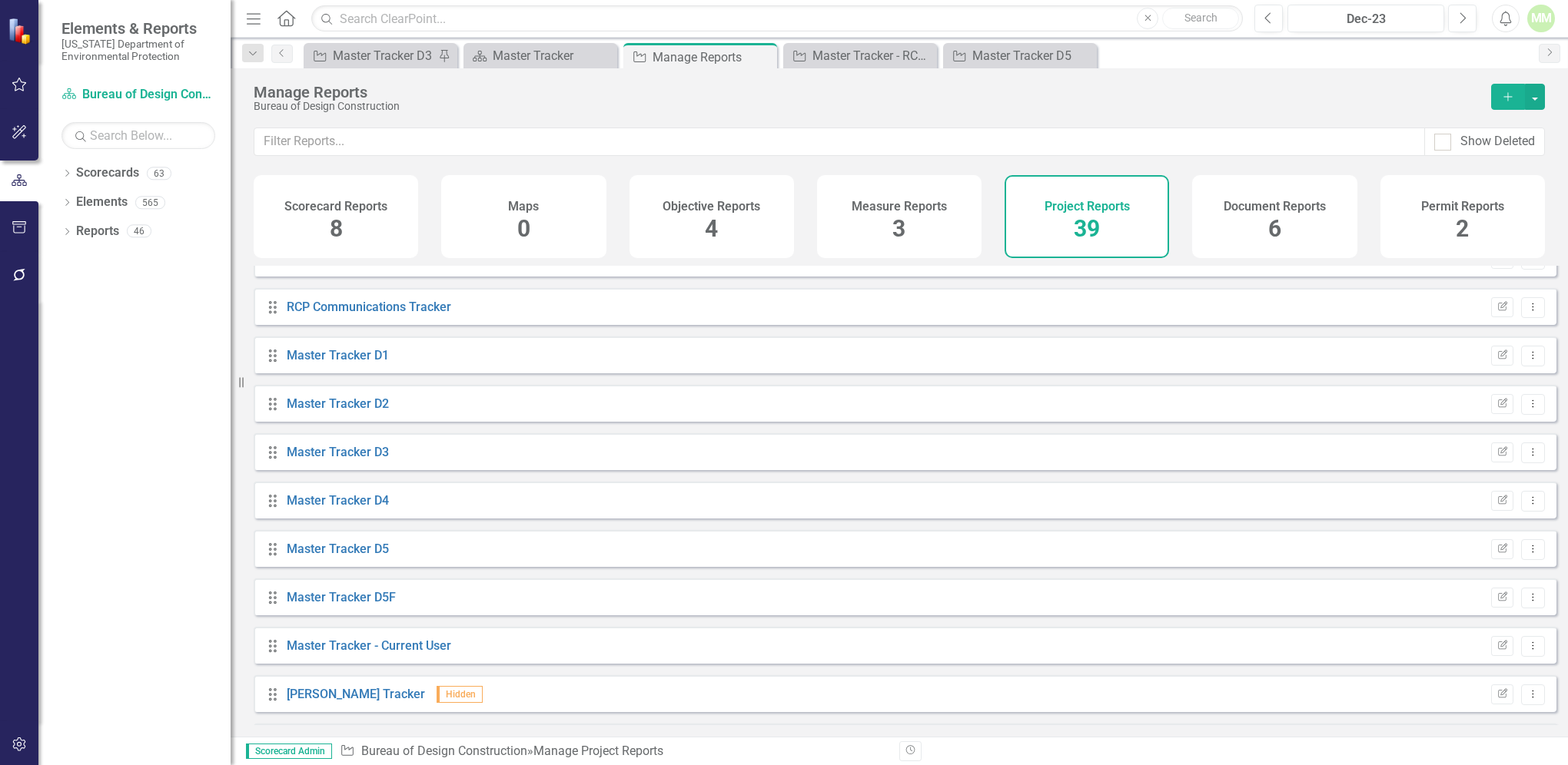
scroll to position [741, 0]
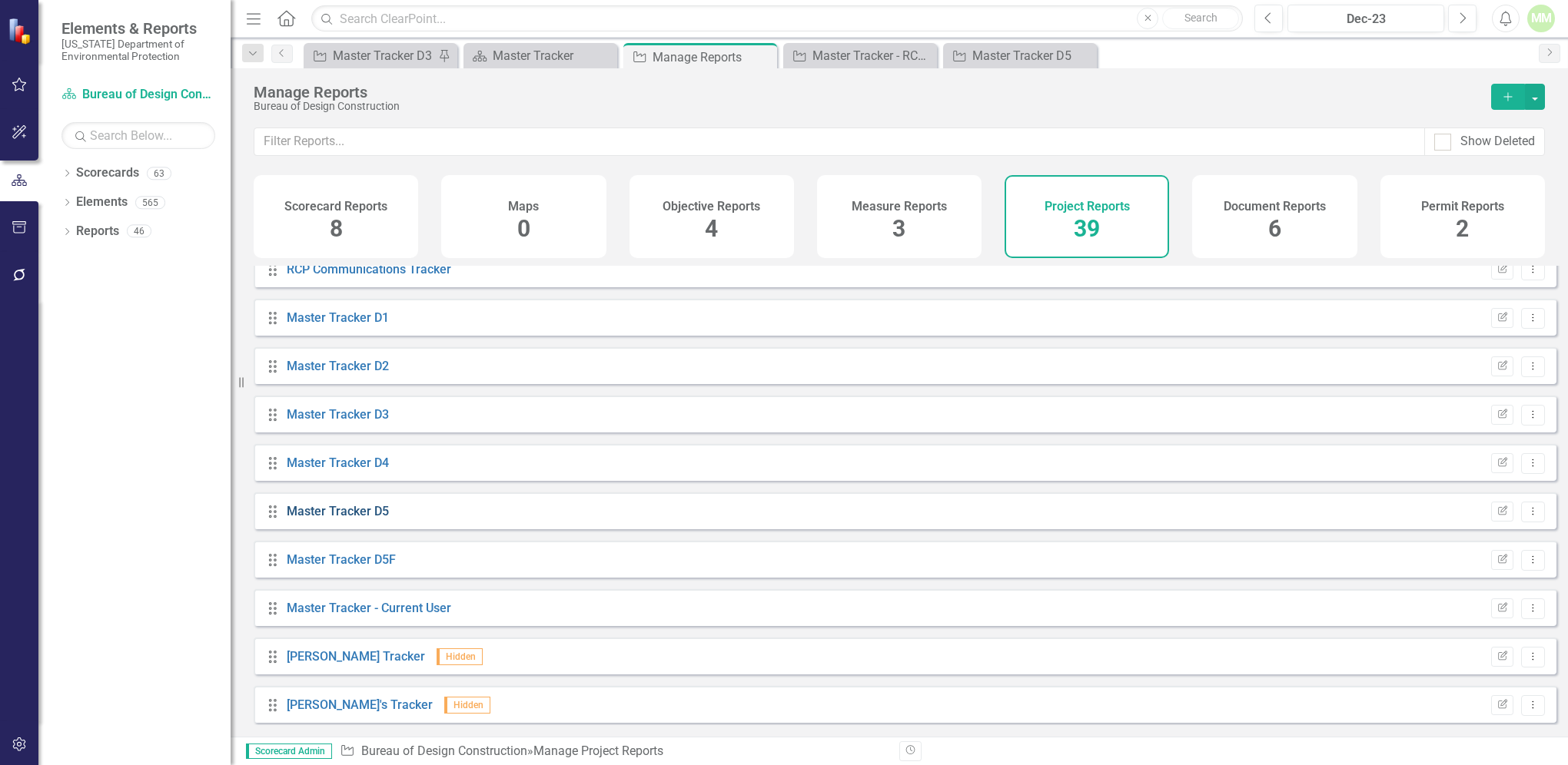
click at [335, 519] on link "Master Tracker D5" at bounding box center [338, 512] width 102 height 14
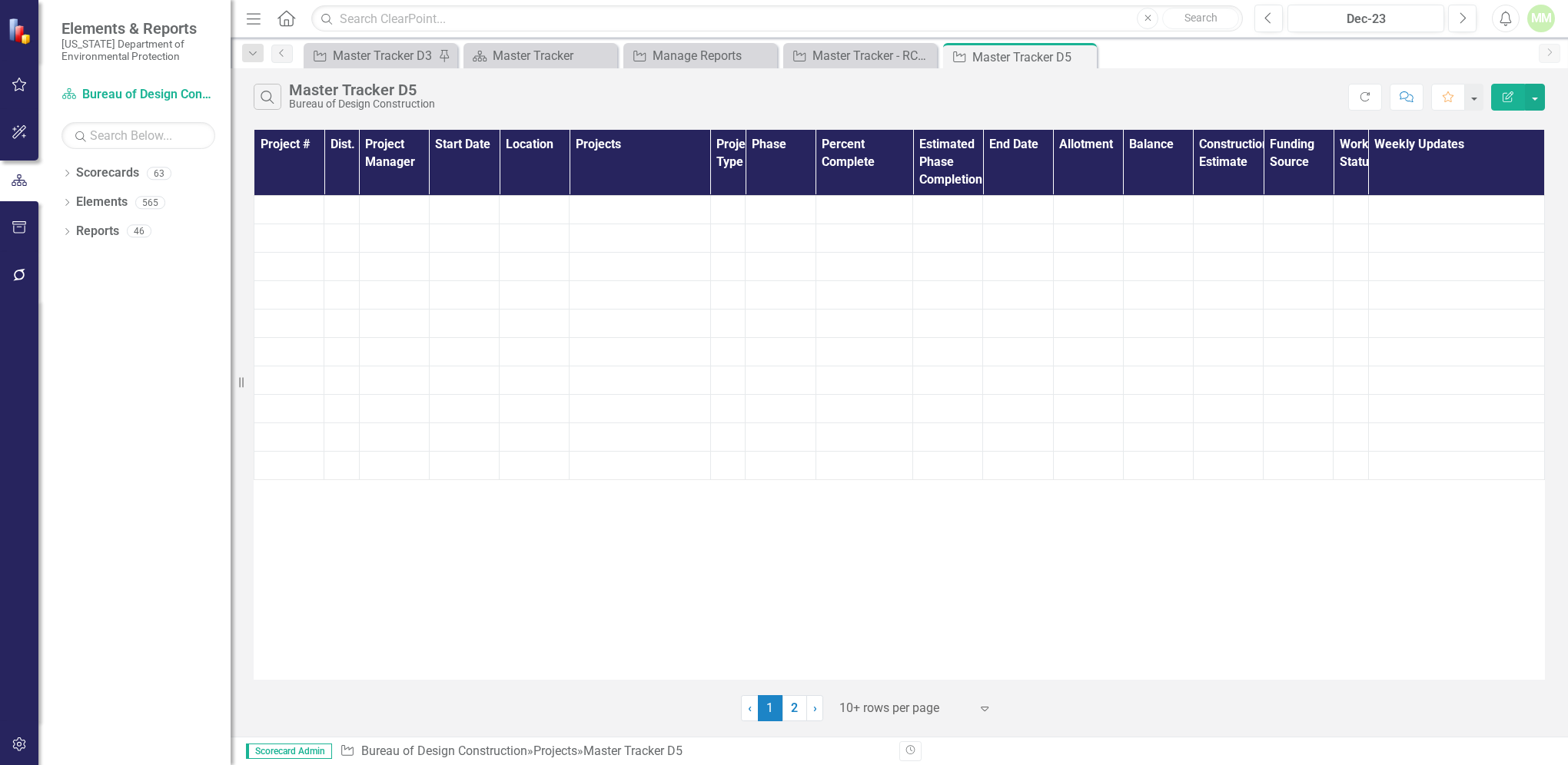
click at [335, 526] on div "Project # Dist. Project Manager Start Date Location Projects Project Type Phase…" at bounding box center [899, 405] width 1291 height 550
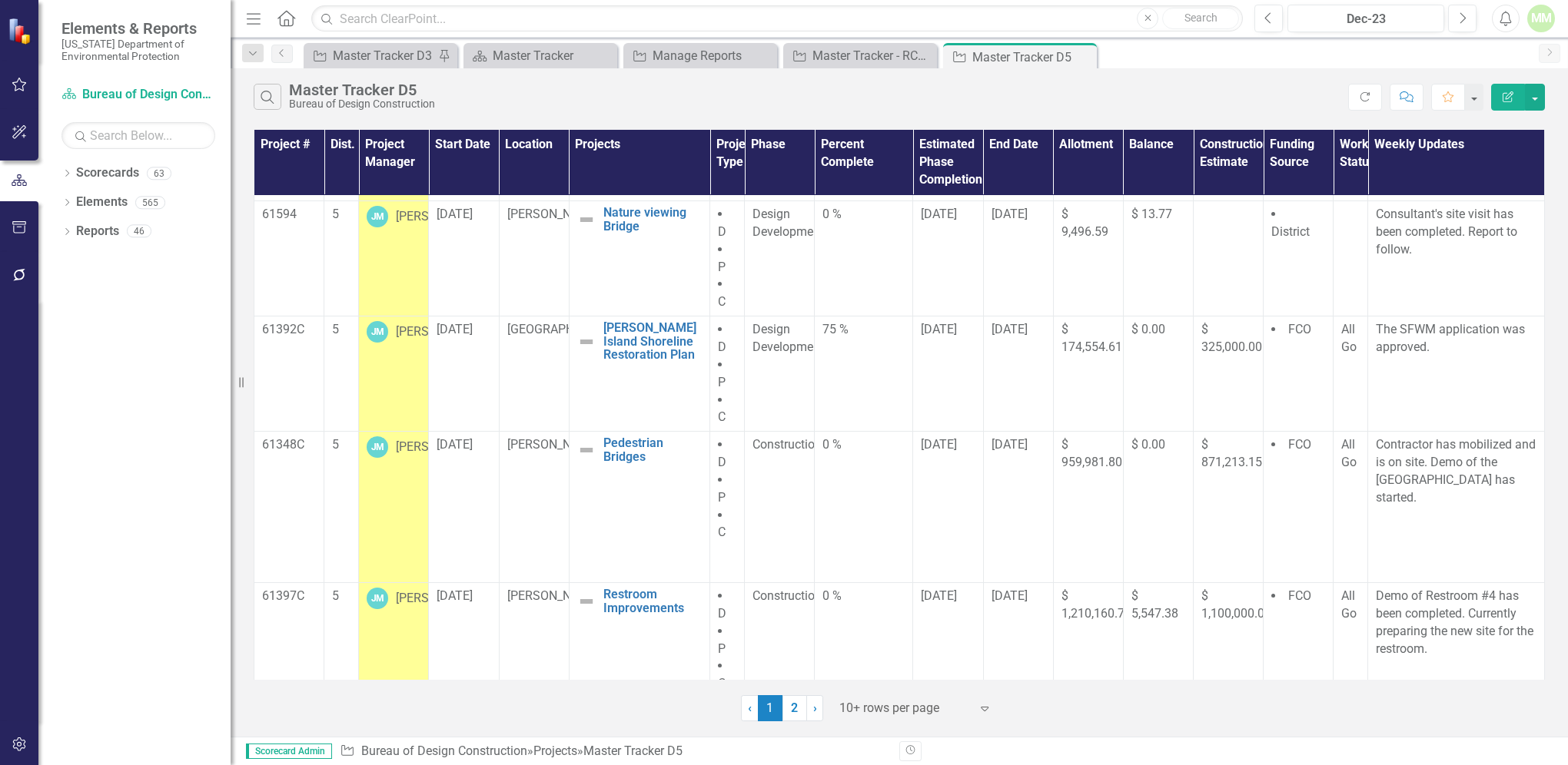
scroll to position [673, 0]
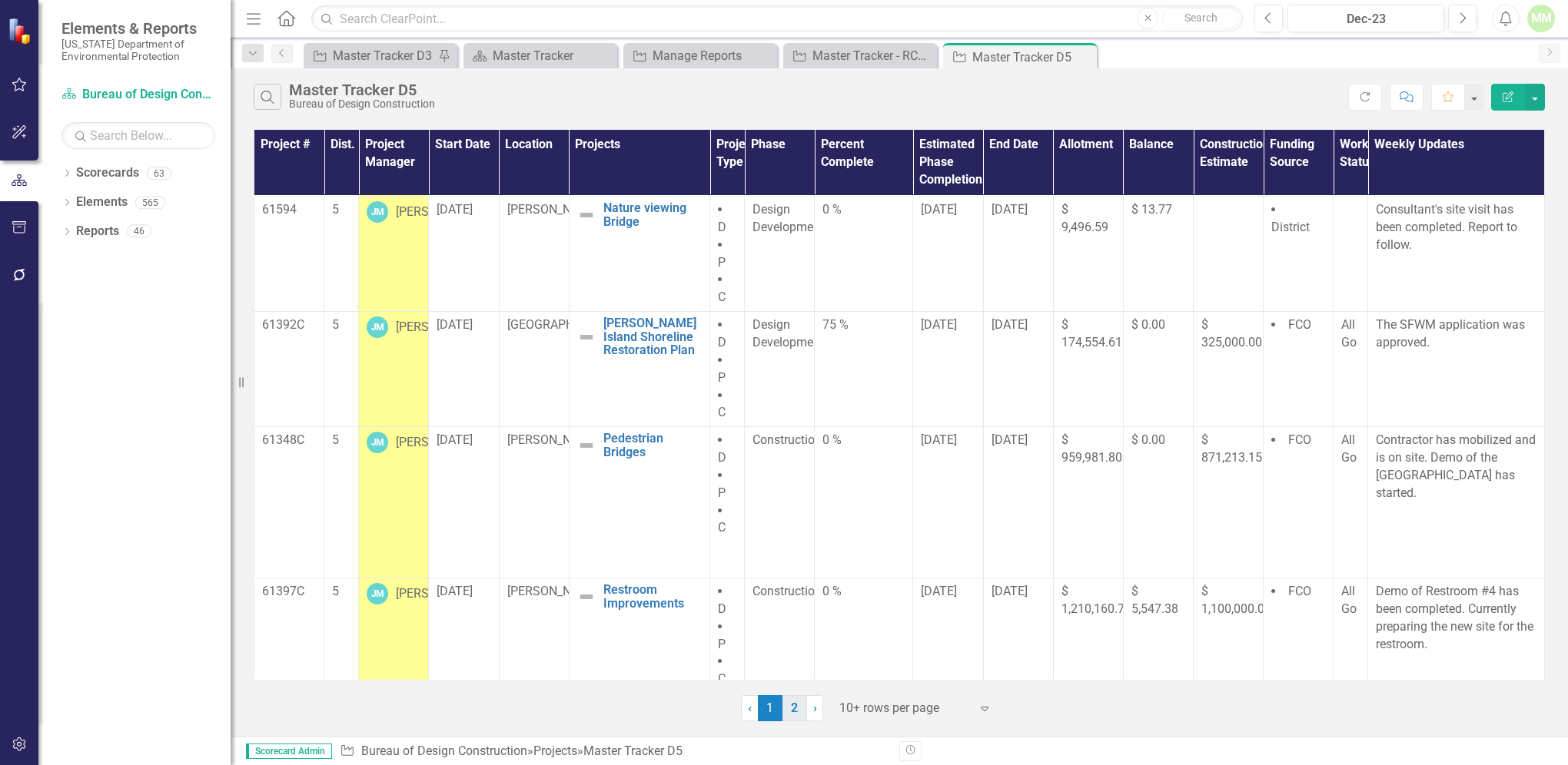
click at [799, 710] on link "2" at bounding box center [795, 708] width 25 height 26
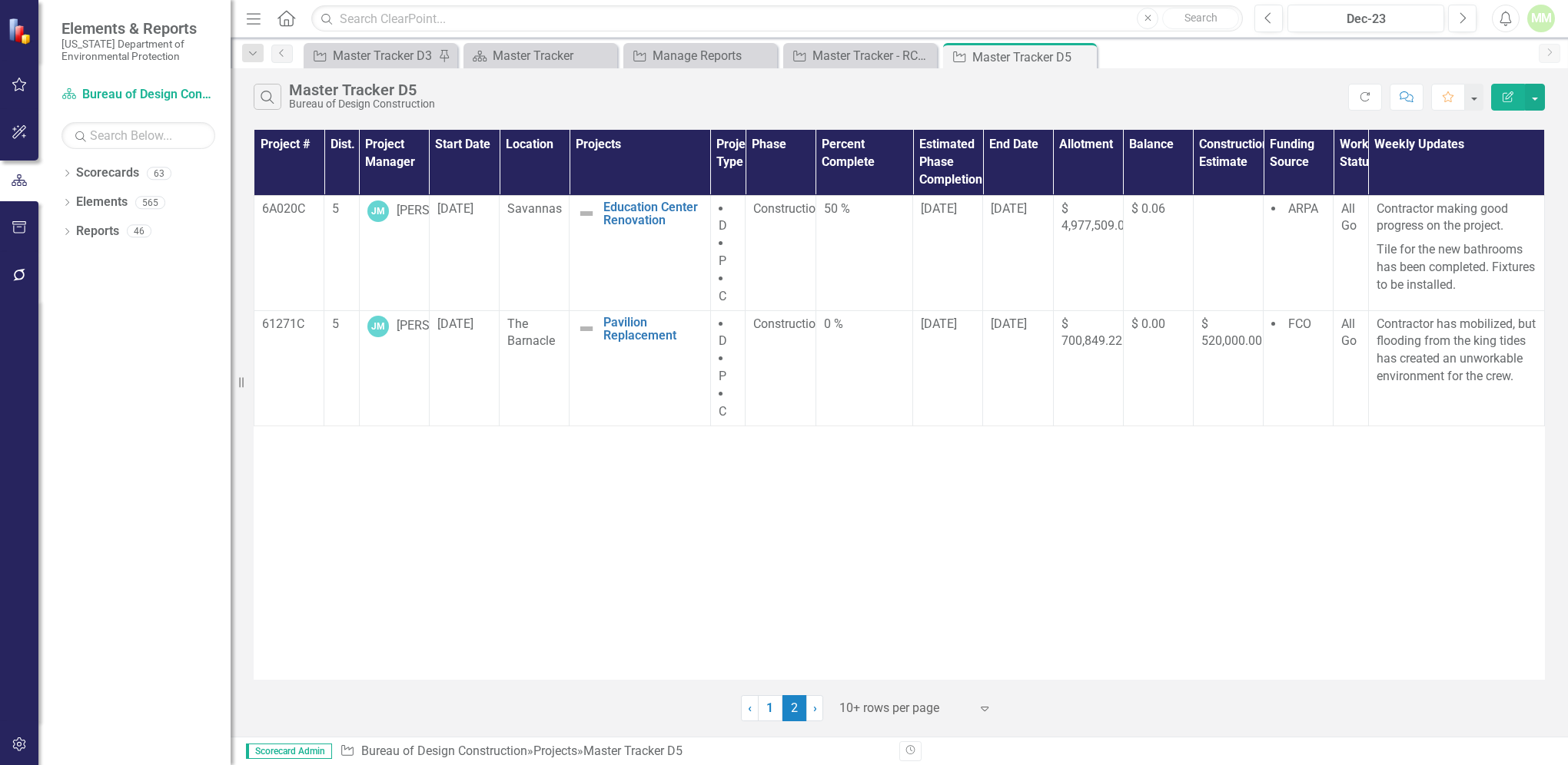
scroll to position [0, 0]
